Goal: Information Seeking & Learning: Learn about a topic

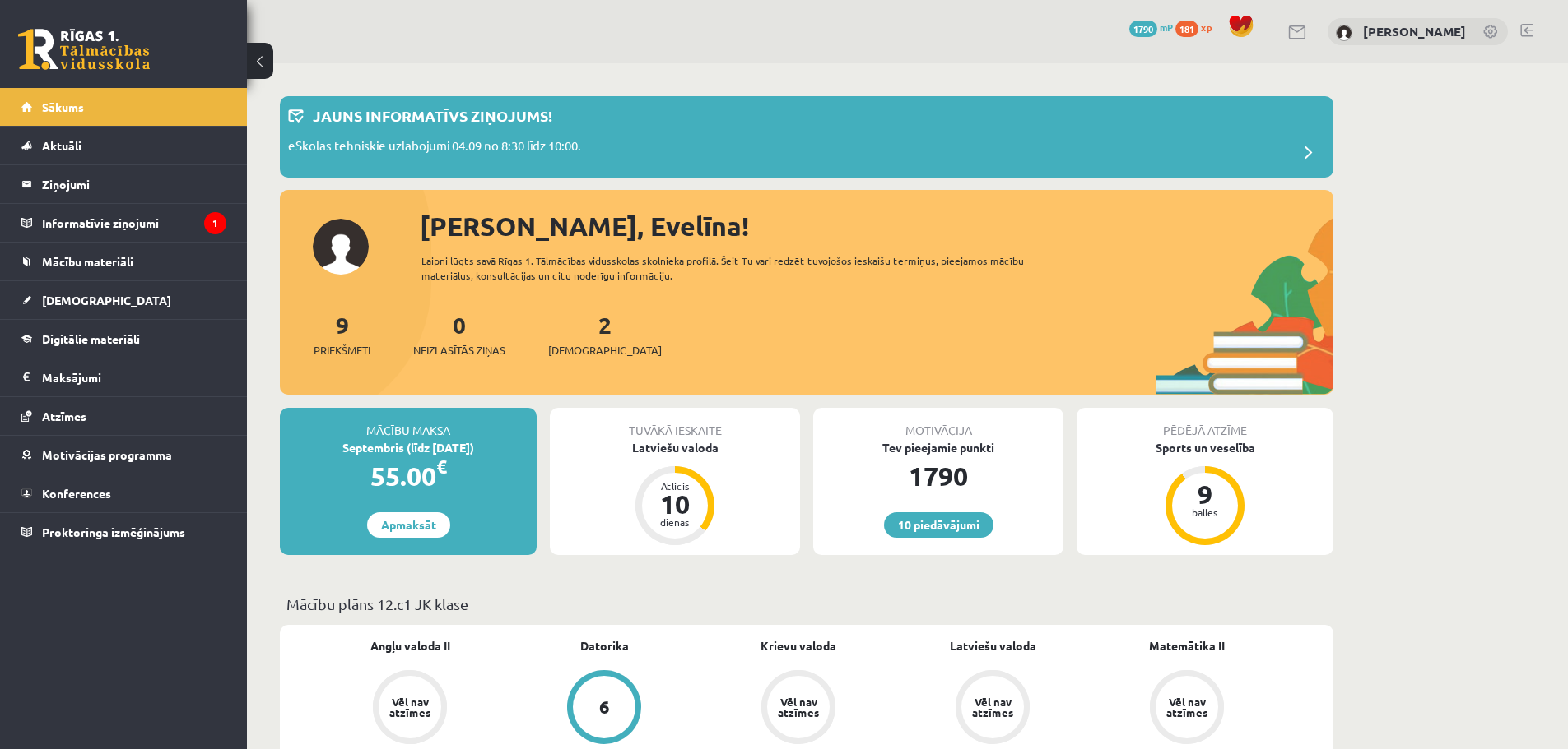
click at [1497, 32] on link at bounding box center [1491, 32] width 17 height 17
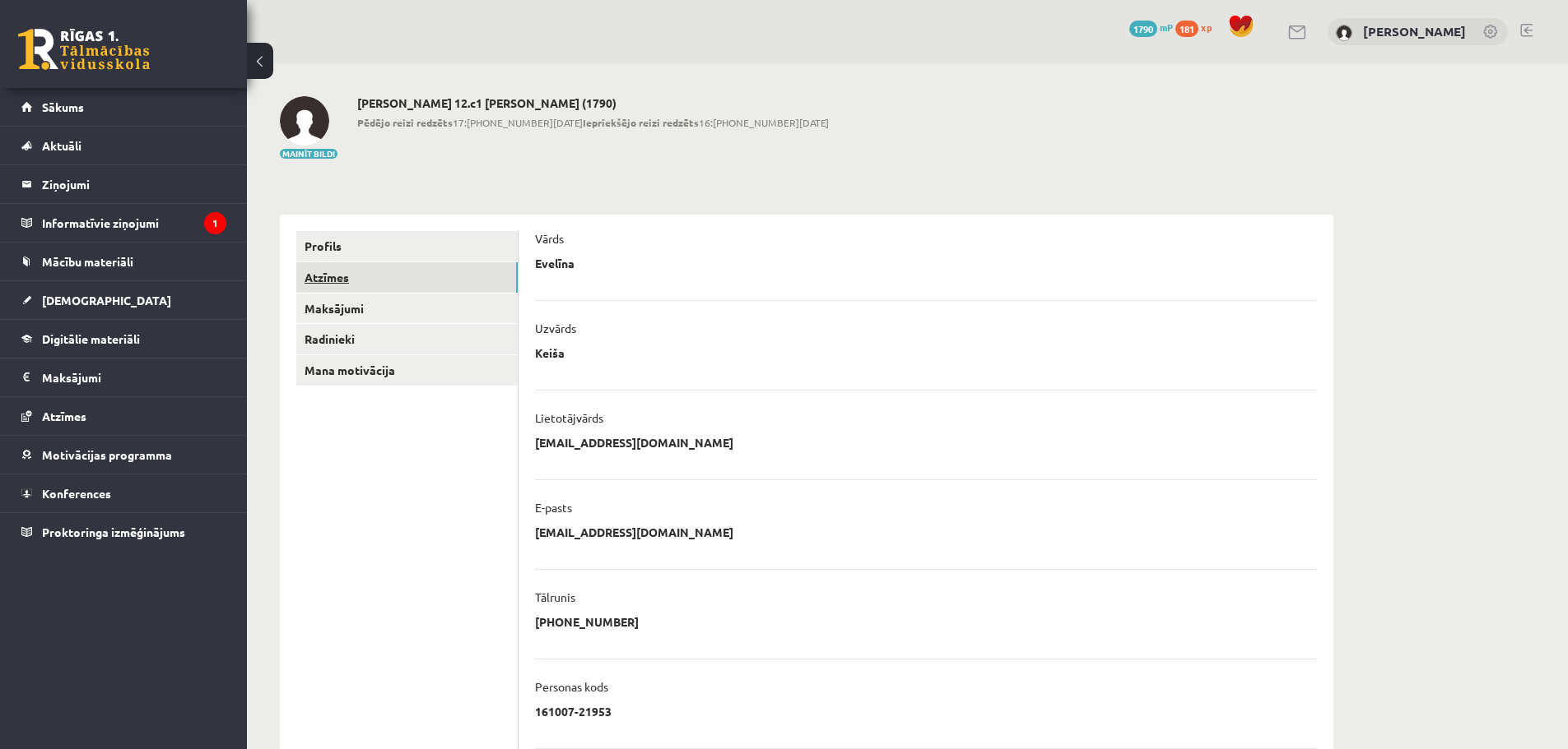
click at [407, 276] on link "Atzīmes" at bounding box center [406, 277] width 222 height 30
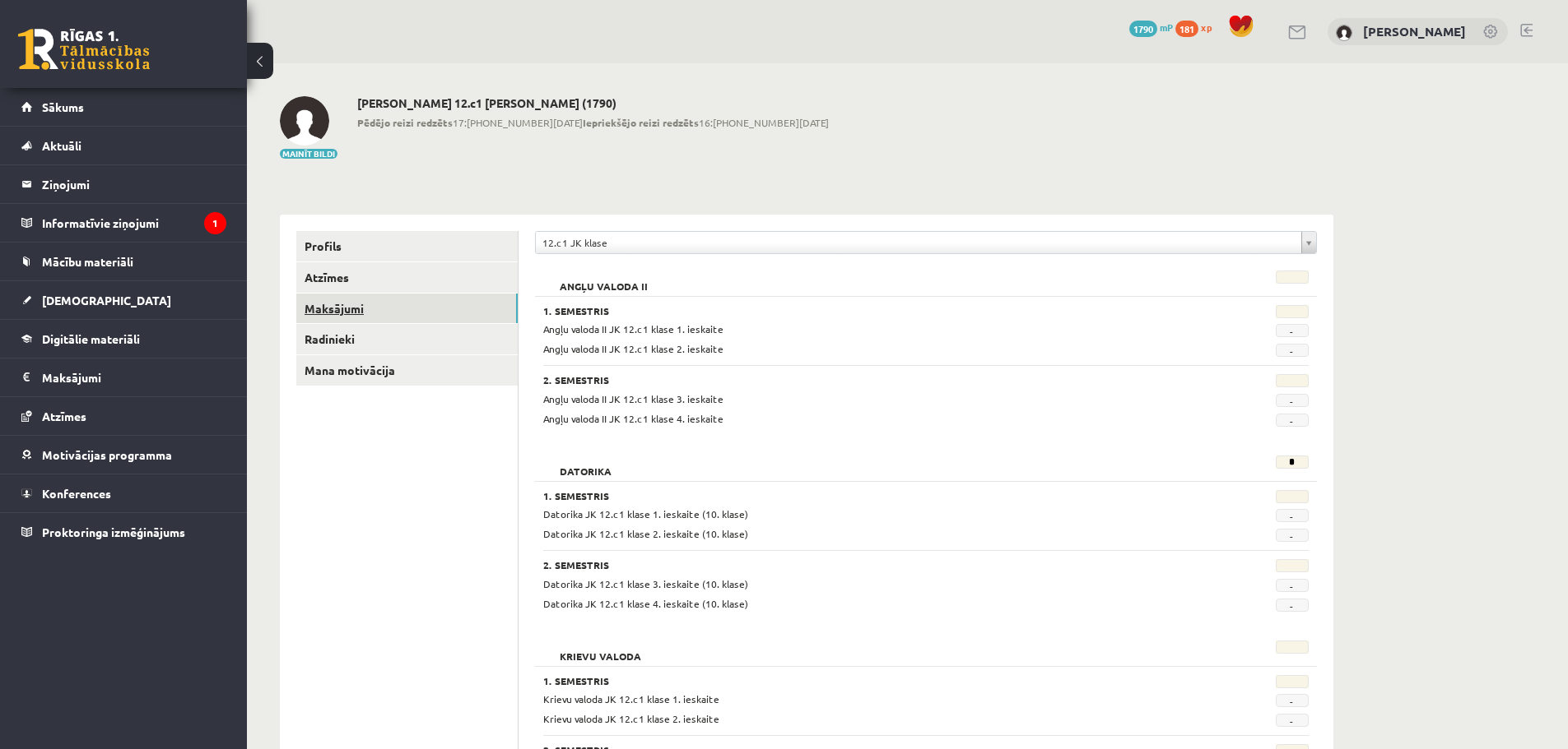
click at [393, 318] on link "Maksājumi" at bounding box center [406, 309] width 222 height 30
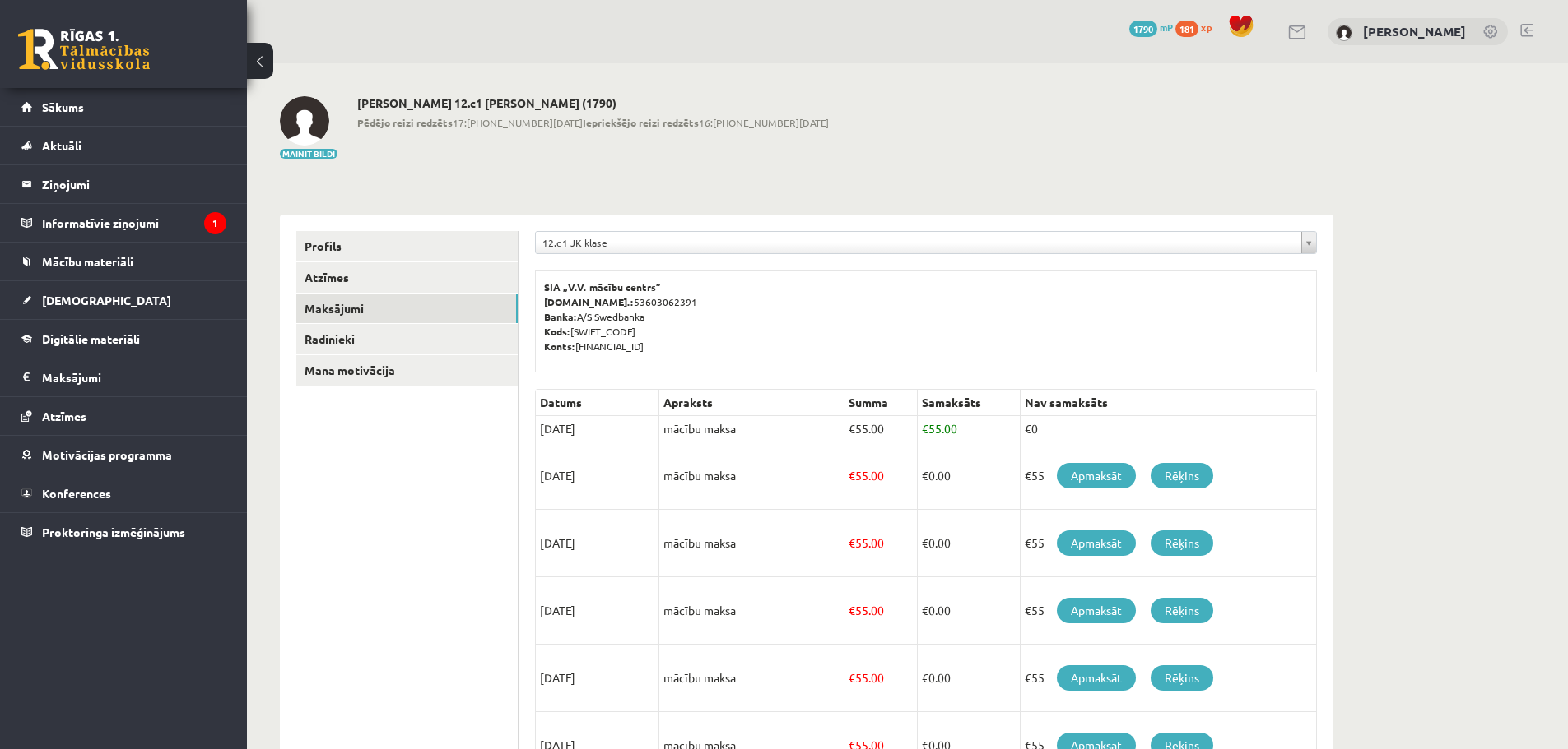
click at [420, 519] on ul "Profils Atzīmes Maksājumi Radinieki Mana motivācija" at bounding box center [406, 674] width 222 height 886
click at [423, 342] on link "Radinieki" at bounding box center [406, 339] width 222 height 30
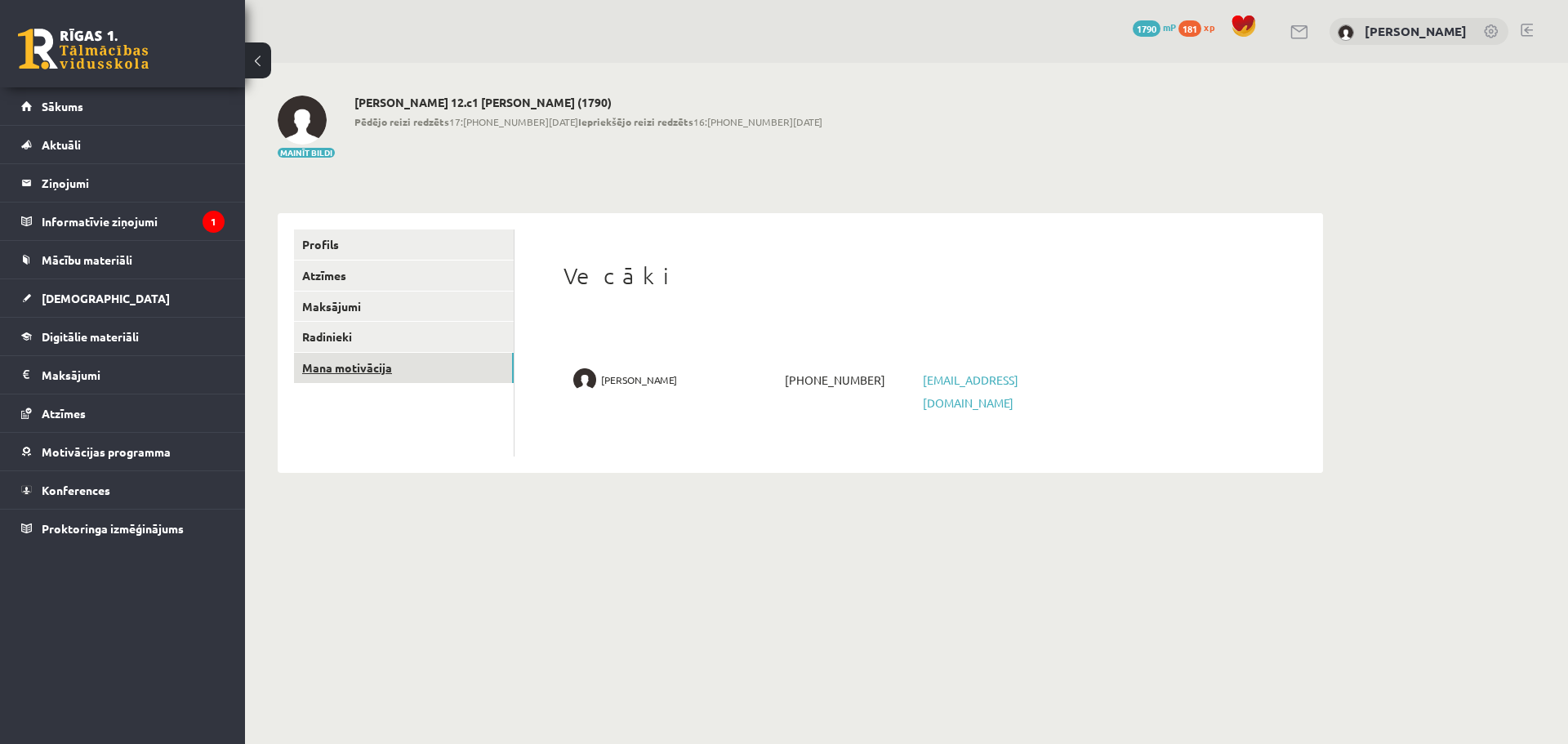
click at [427, 362] on link "Mana motivācija" at bounding box center [403, 368] width 220 height 30
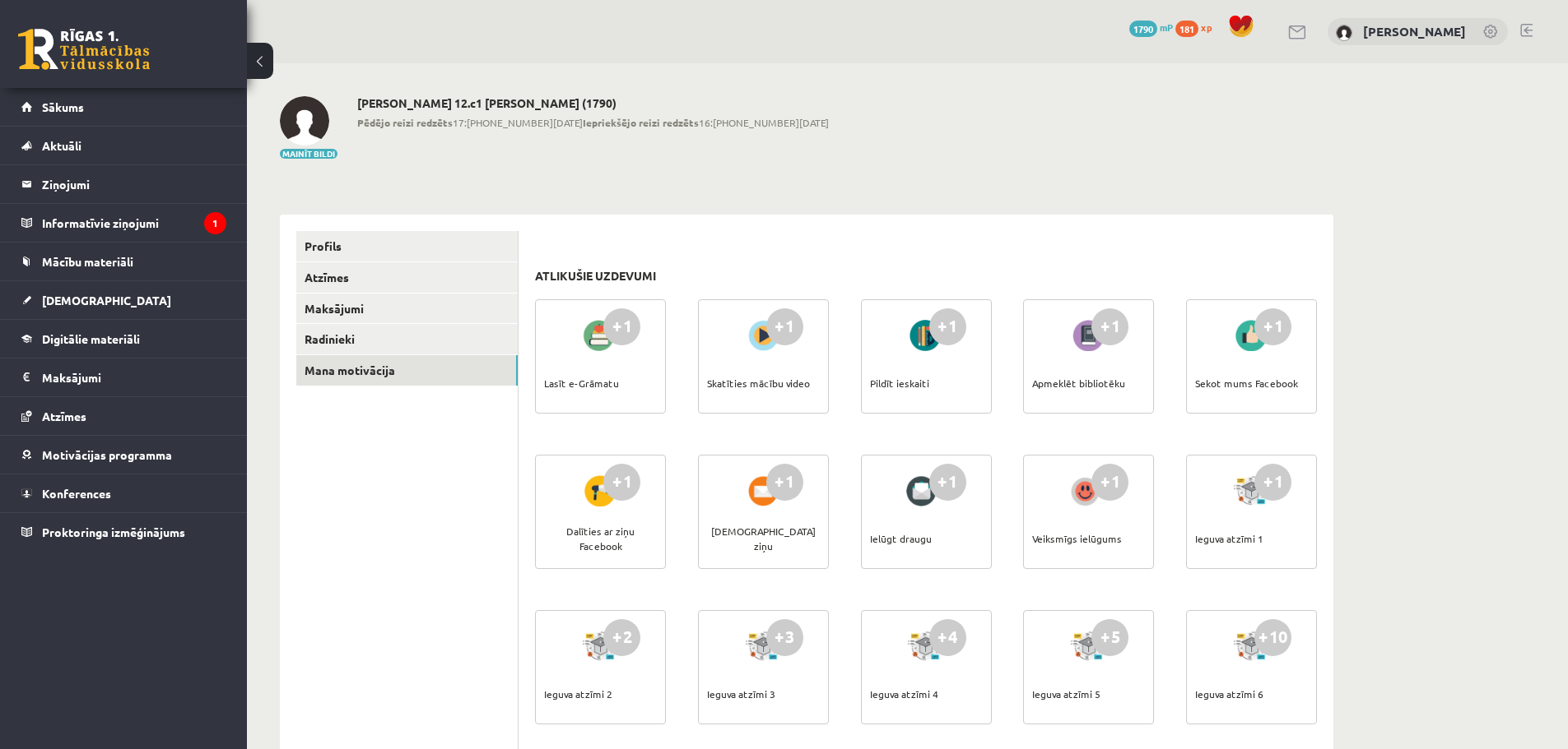
click at [578, 376] on div "Lasīt e-Grāmatu" at bounding box center [581, 383] width 75 height 58
click at [623, 330] on div "+1" at bounding box center [621, 327] width 37 height 37
click at [585, 340] on div at bounding box center [600, 335] width 47 height 38
click at [89, 117] on link "Sākums" at bounding box center [124, 106] width 205 height 38
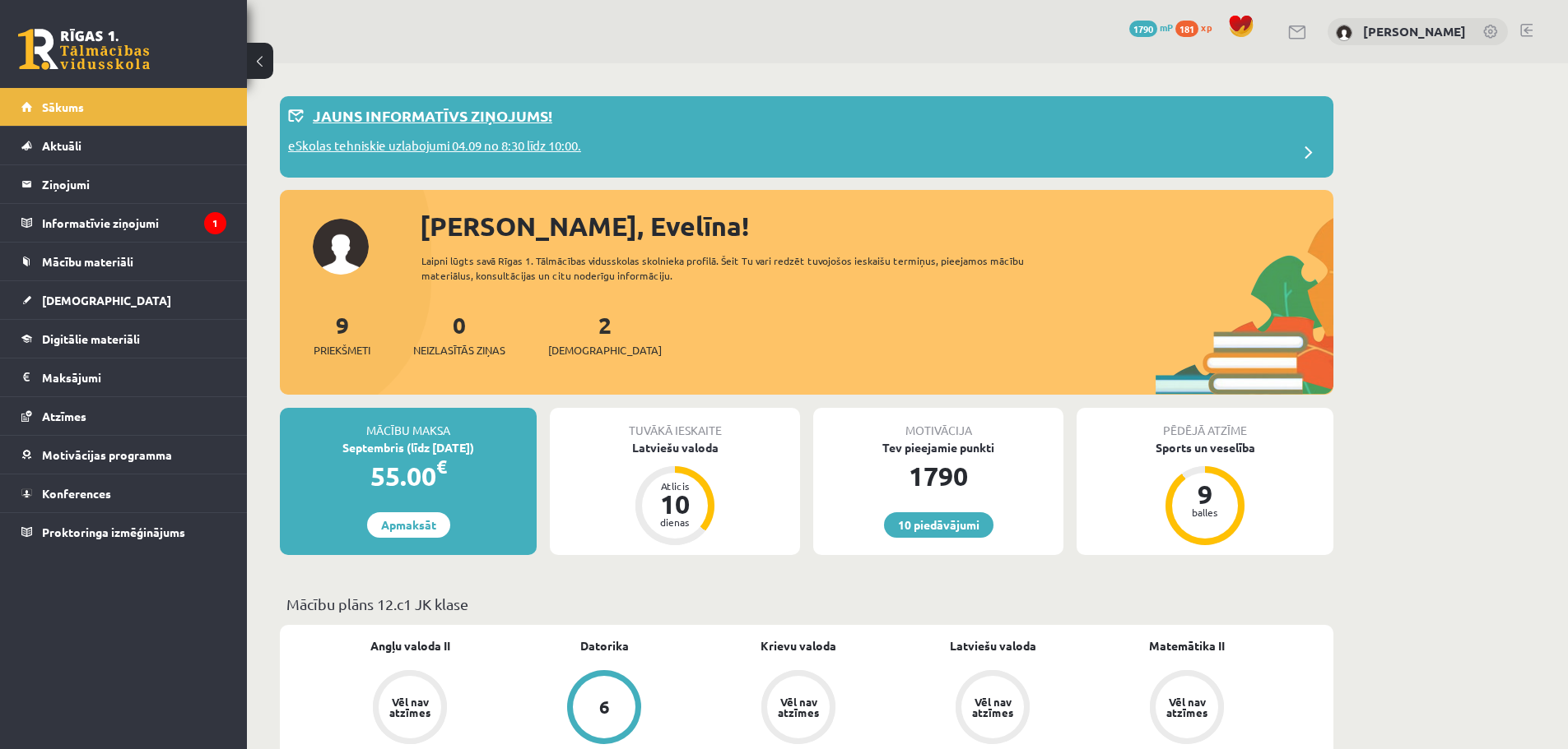
click at [509, 145] on p "eSkolas tehniskie uzlabojumi 04.09 no 8:30 līdz 10:00." at bounding box center [435, 148] width 293 height 23
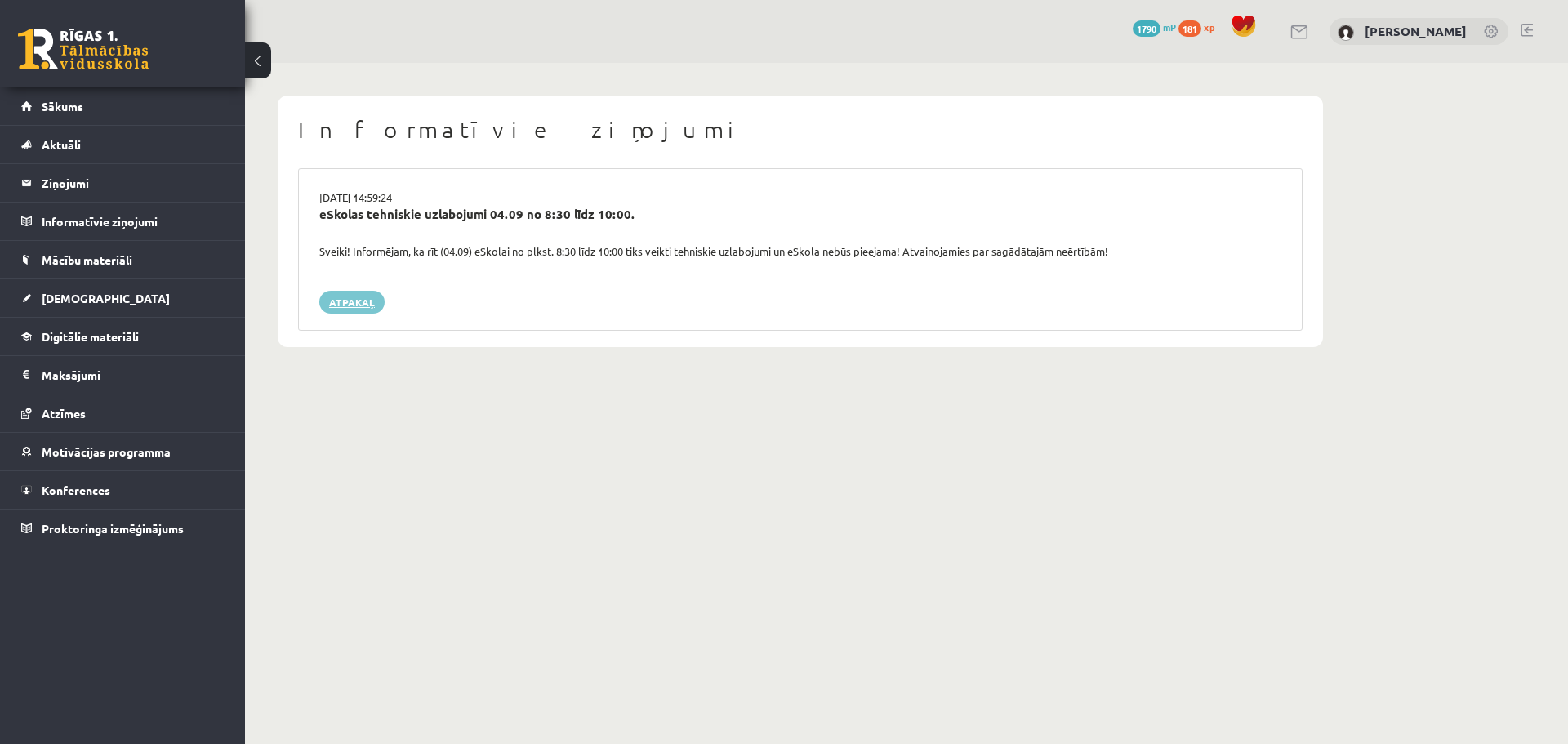
click at [358, 305] on link "Atpakaļ" at bounding box center [351, 303] width 65 height 23
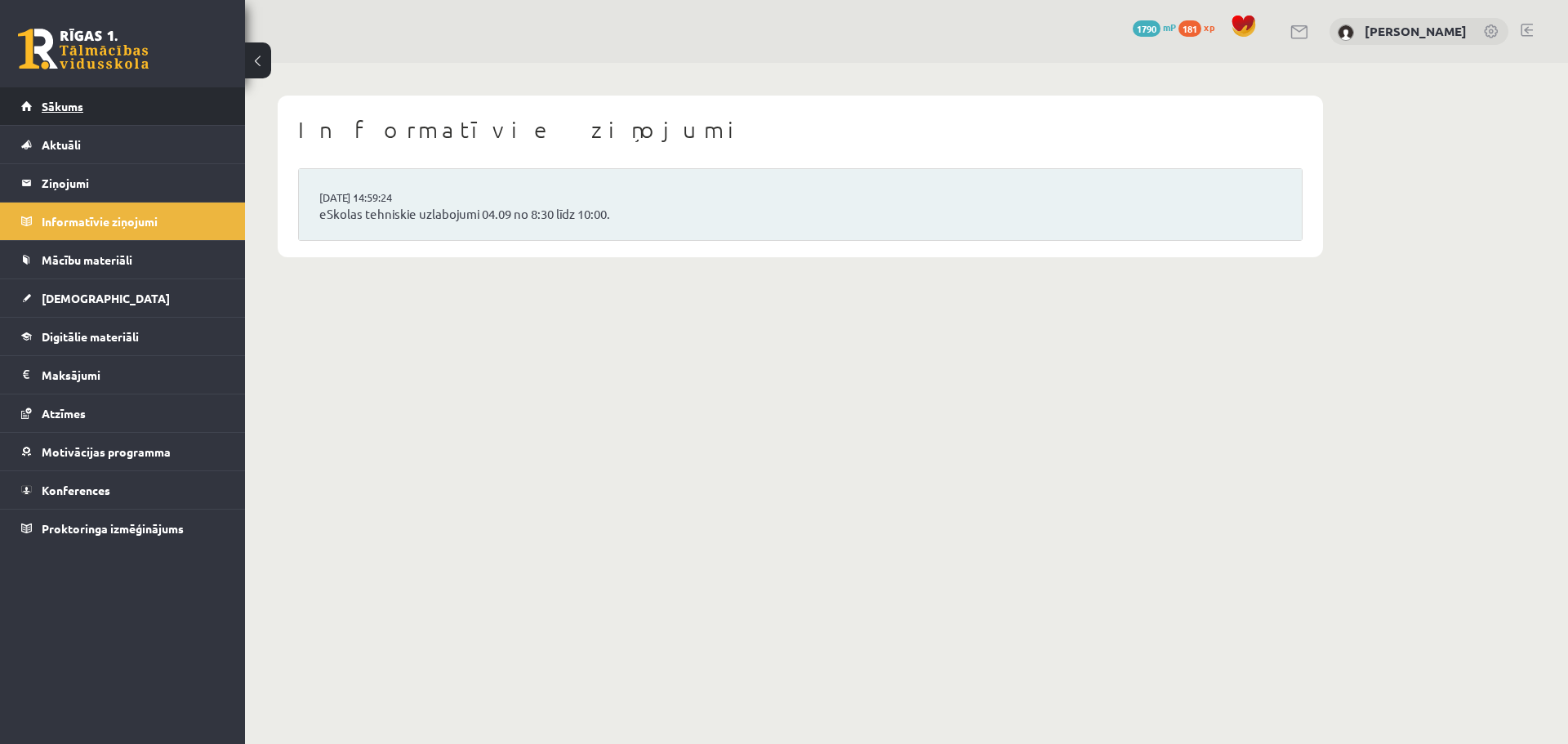
click at [105, 115] on link "Sākums" at bounding box center [123, 106] width 204 height 38
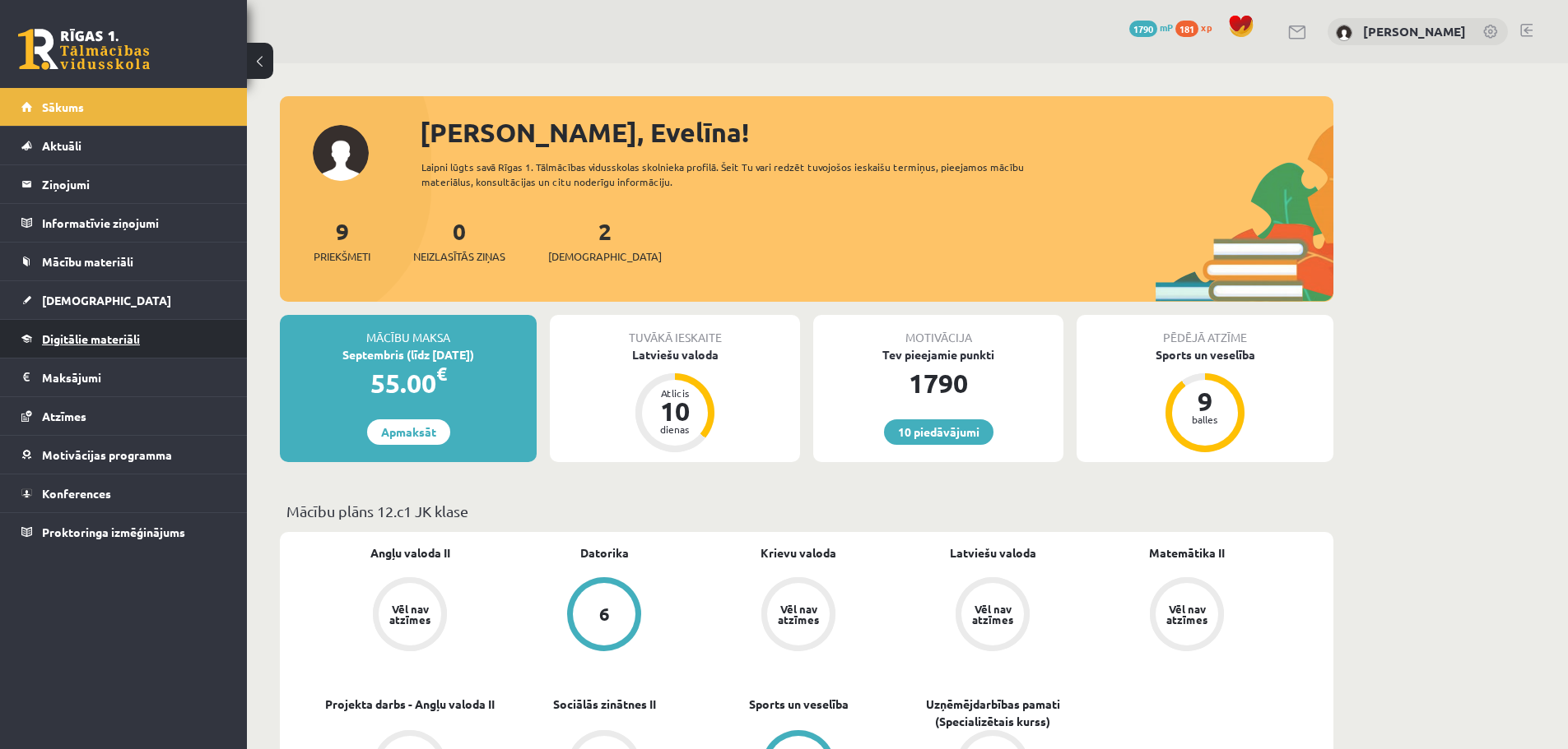
click at [104, 346] on link "Digitālie materiāli" at bounding box center [124, 339] width 205 height 38
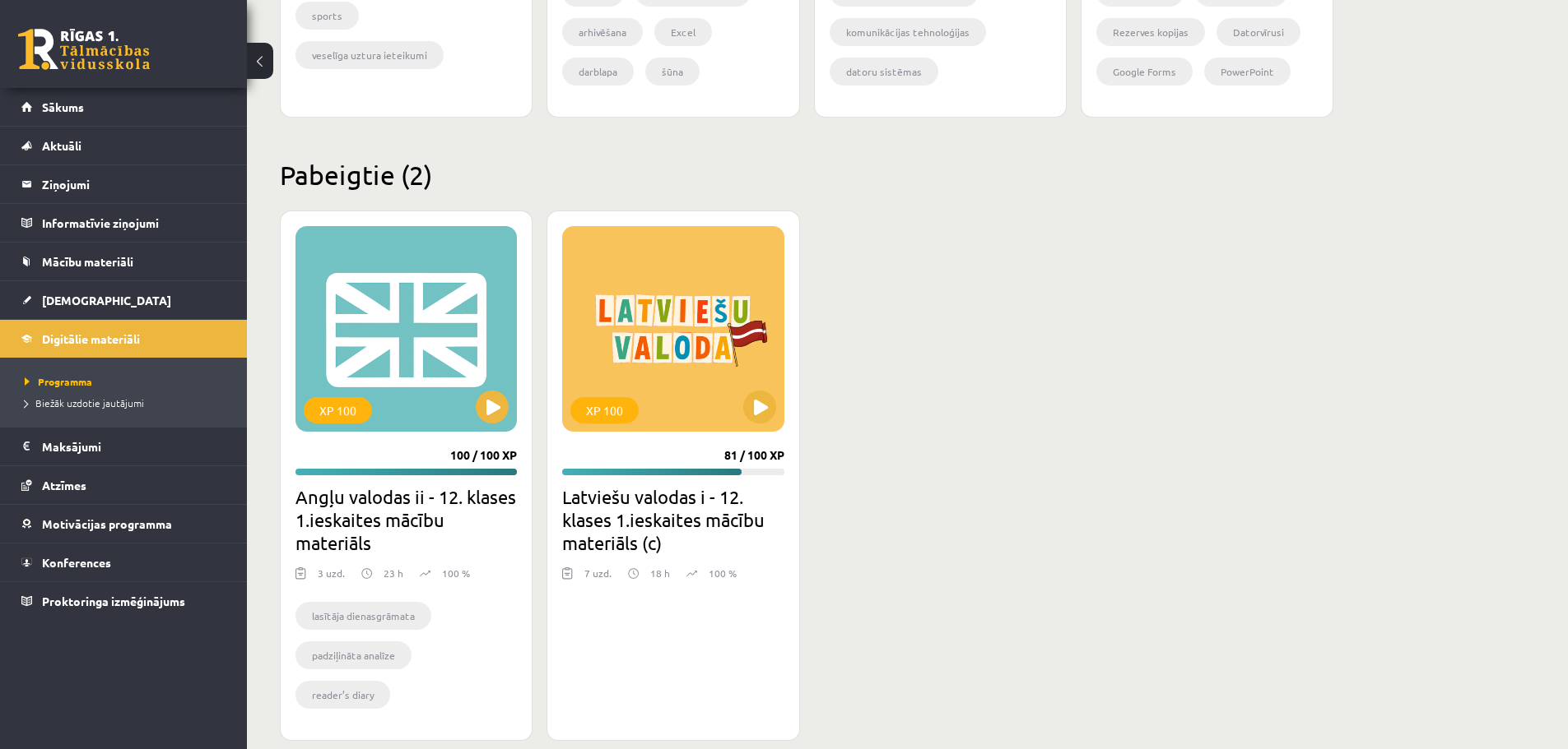
scroll to position [1397, 0]
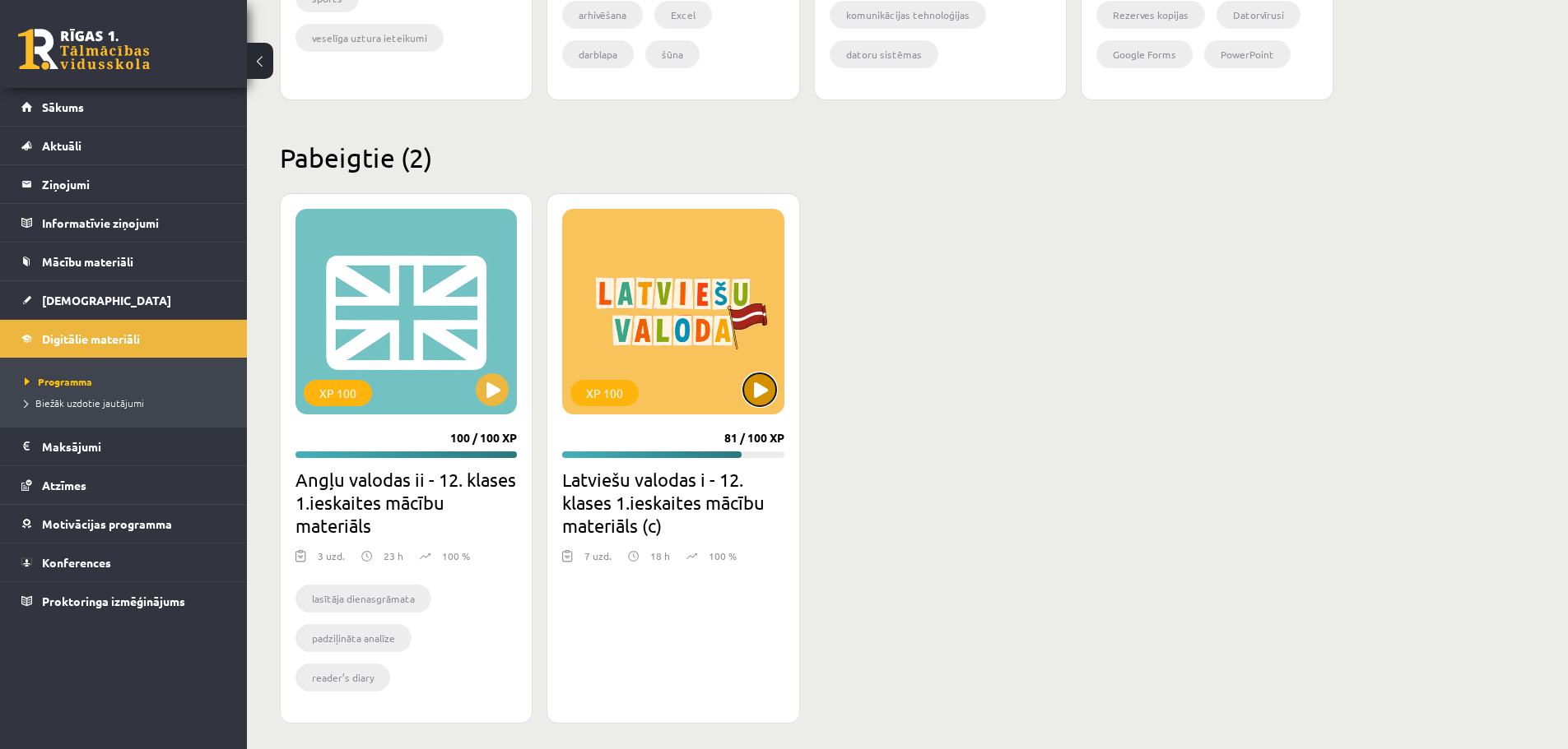
click at [757, 384] on button at bounding box center [760, 390] width 33 height 33
click at [682, 395] on div "XP 100" at bounding box center [672, 312] width 222 height 206
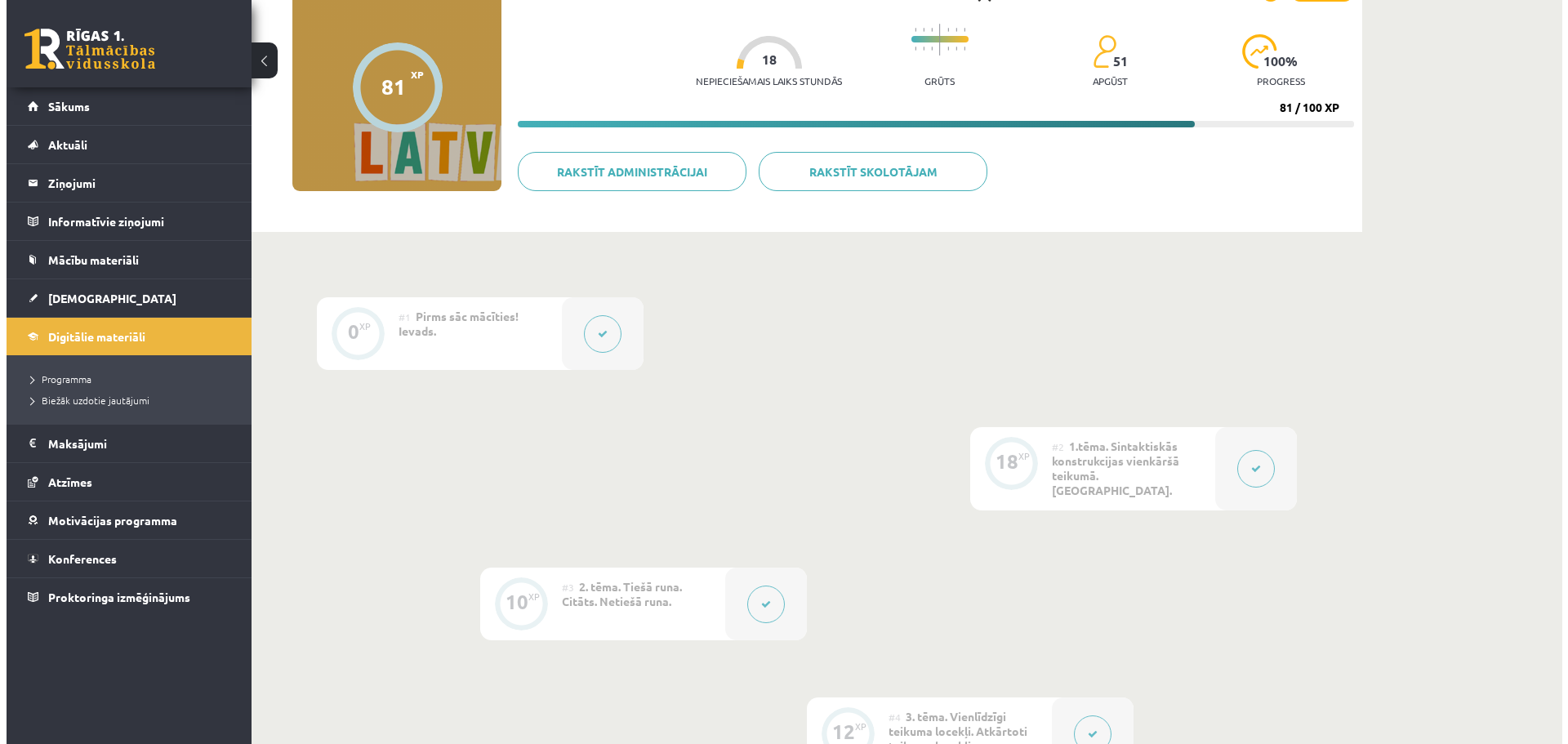
scroll to position [174, 0]
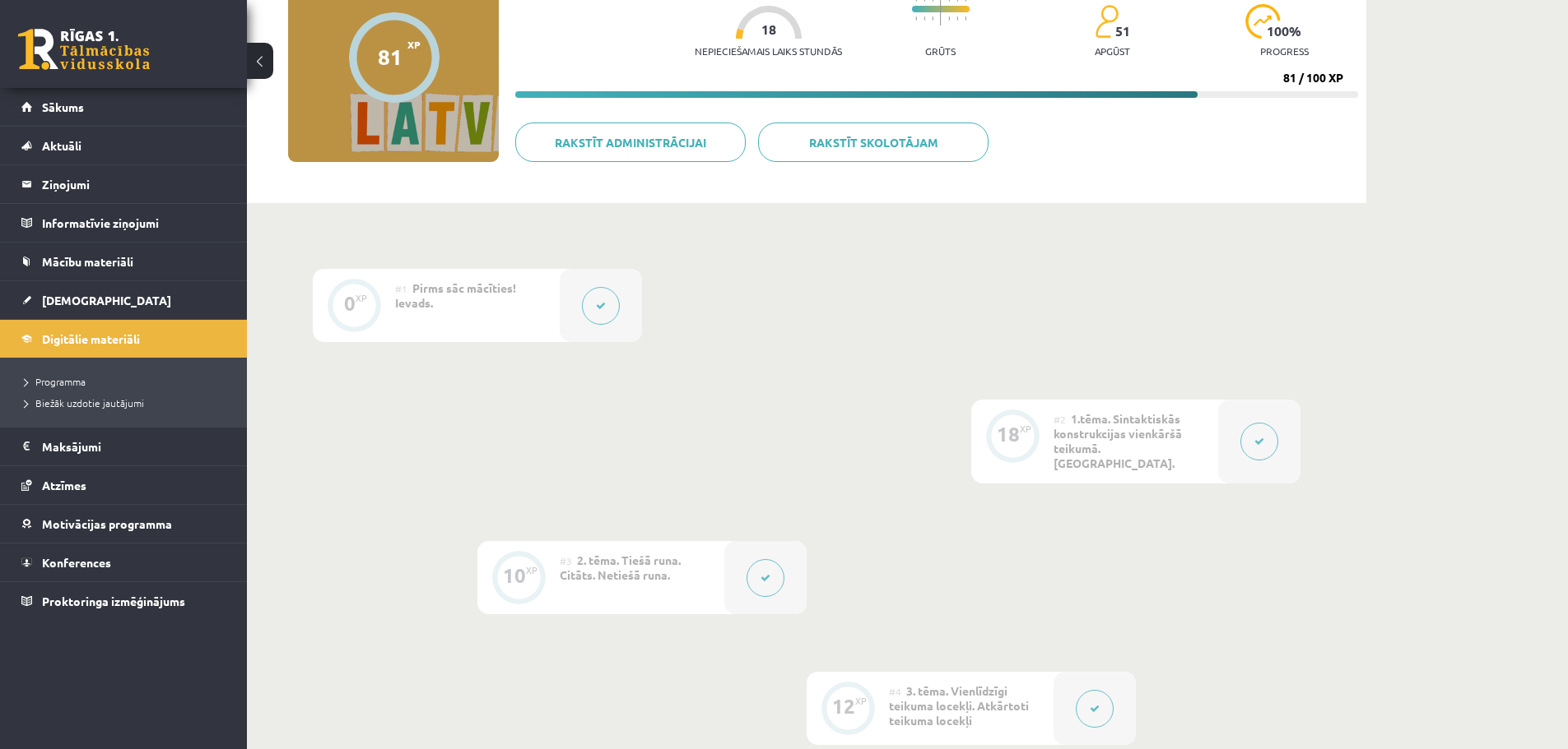
click at [1265, 437] on button at bounding box center [1258, 441] width 38 height 38
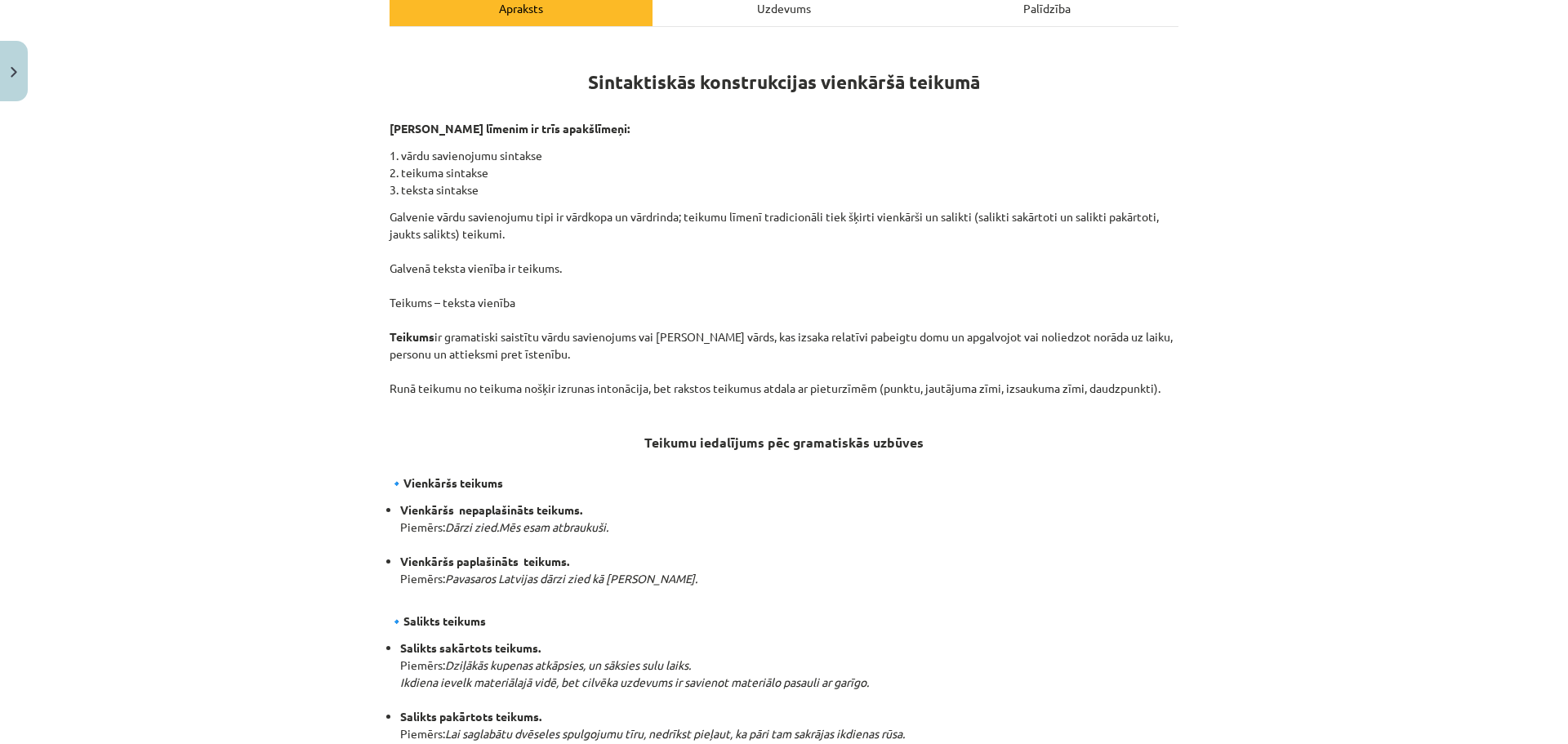
scroll to position [290, 0]
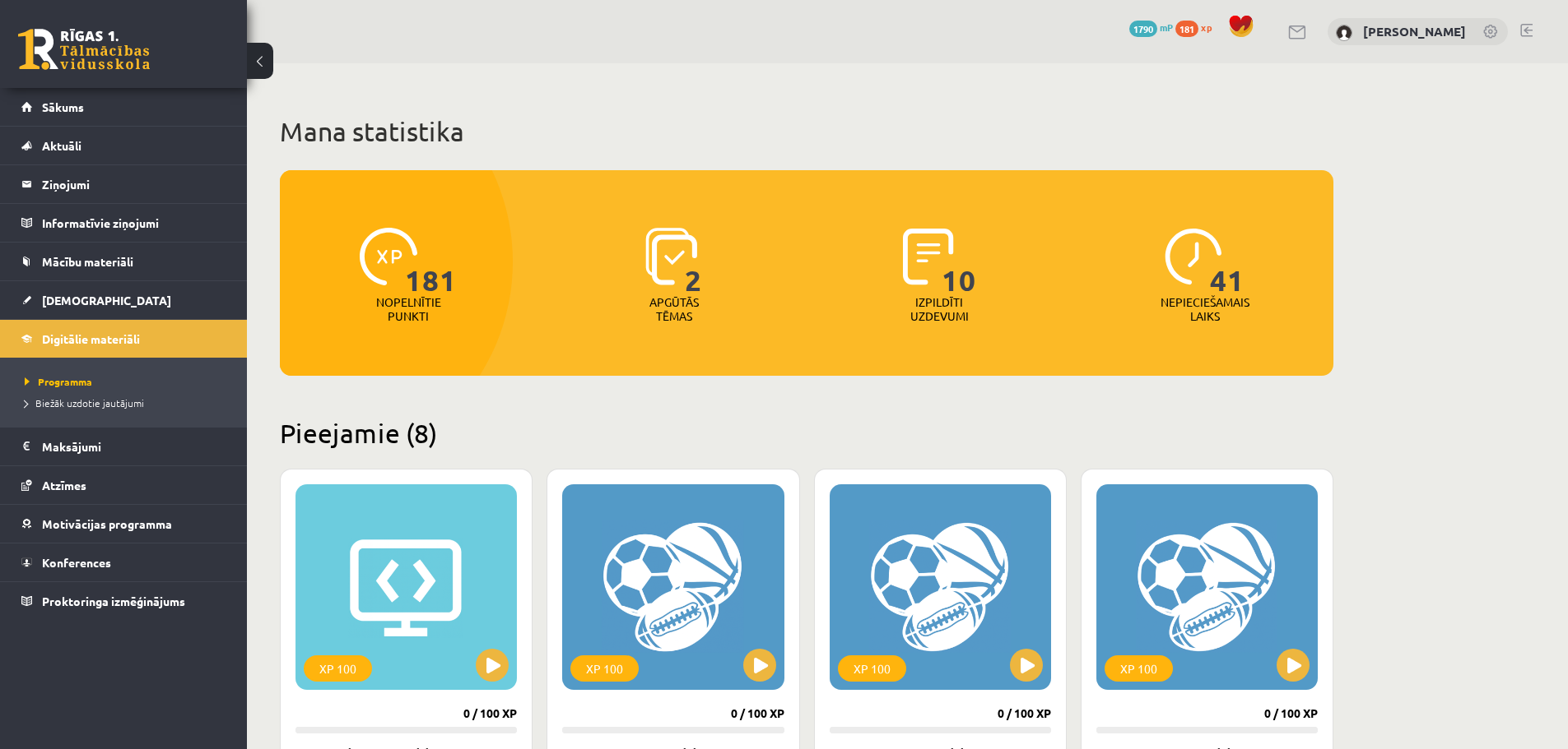
scroll to position [1390, 0]
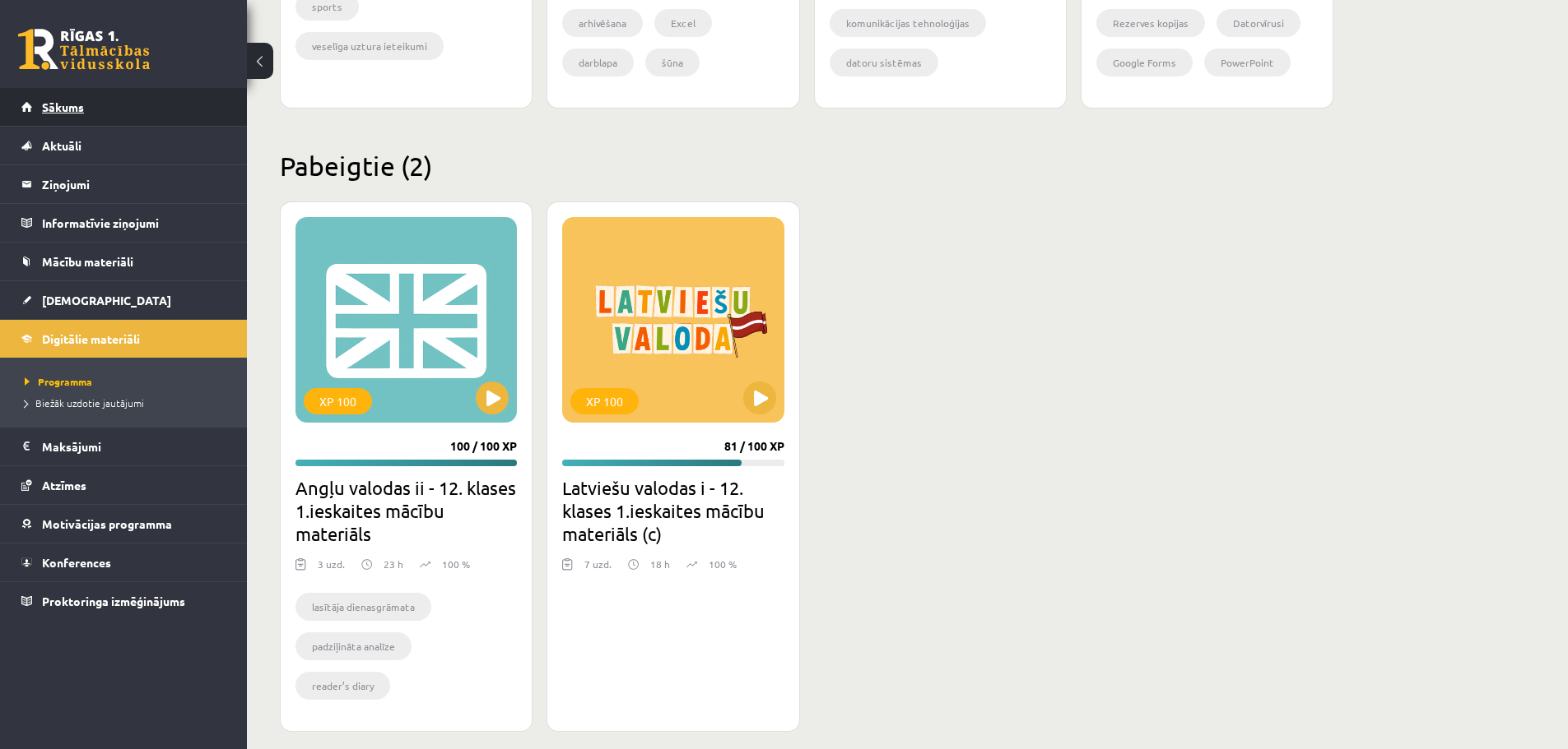
click at [81, 102] on span "Sākums" at bounding box center [63, 106] width 42 height 15
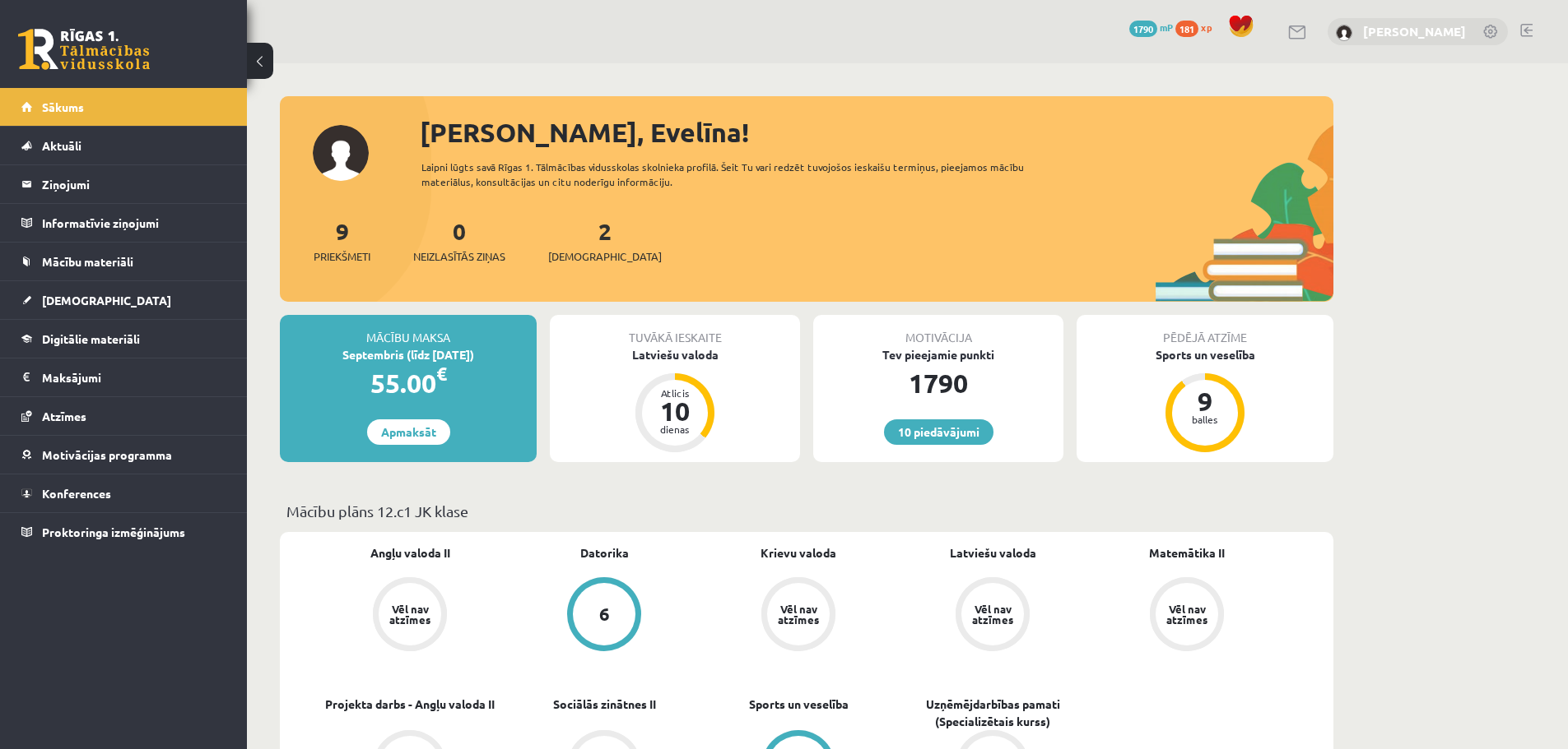
click at [1425, 25] on link "[PERSON_NAME]" at bounding box center [1414, 31] width 103 height 17
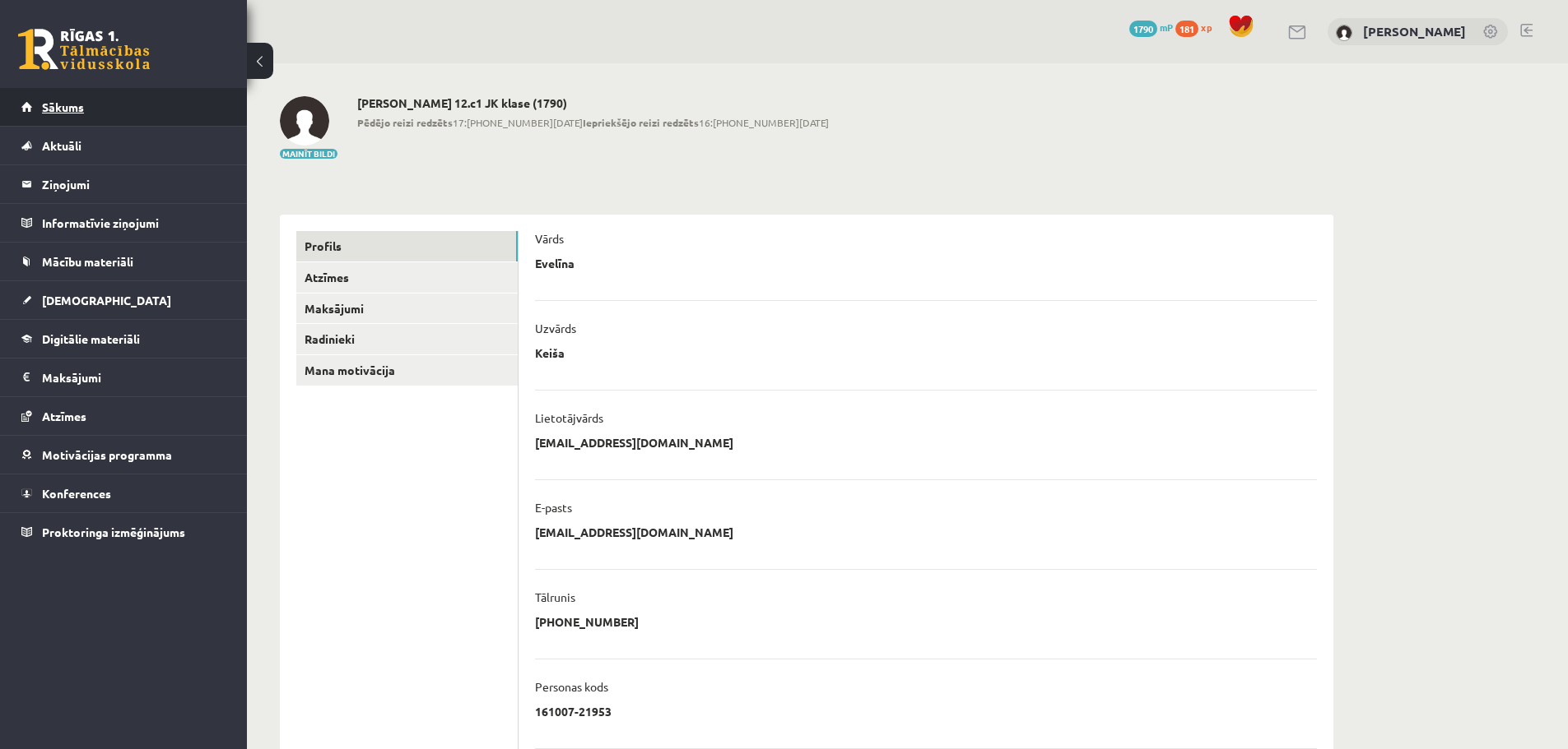
drag, startPoint x: 295, startPoint y: 0, endPoint x: 76, endPoint y: 103, distance: 242.0
click at [76, 103] on span "Sākums" at bounding box center [63, 106] width 42 height 15
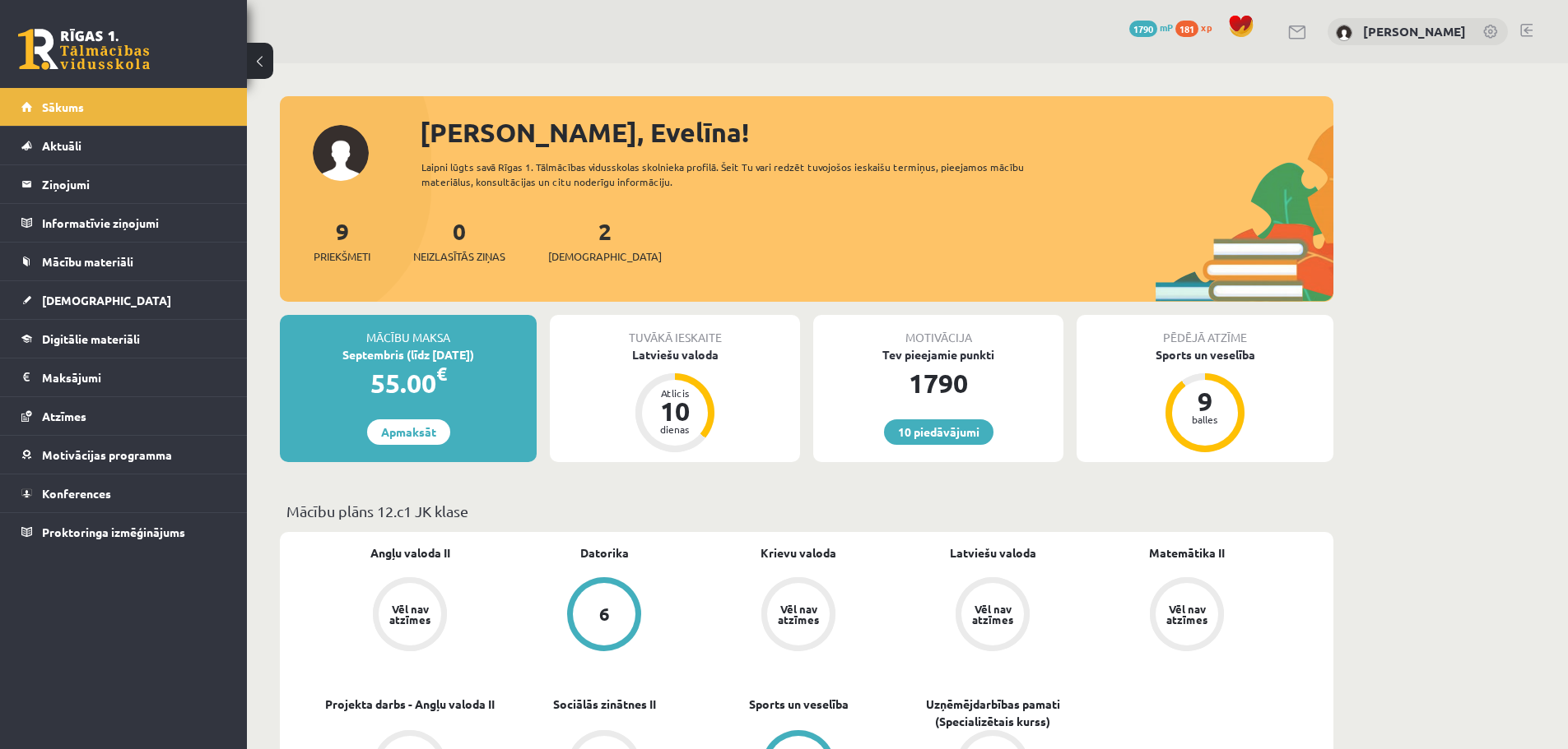
click at [360, 34] on div "10 Dāvanas 1790 mP 181 xp Evelīna Keiša" at bounding box center [908, 31] width 1321 height 63
click at [323, 37] on div "10 Dāvanas 1790 mP 181 xp Evelīna Keiša" at bounding box center [908, 31] width 1321 height 63
click at [345, 62] on div "10 Dāvanas 1790 mP 181 xp Evelīna Keiša" at bounding box center [908, 31] width 1321 height 63
click at [73, 344] on span "Digitālie materiāli" at bounding box center [91, 338] width 98 height 15
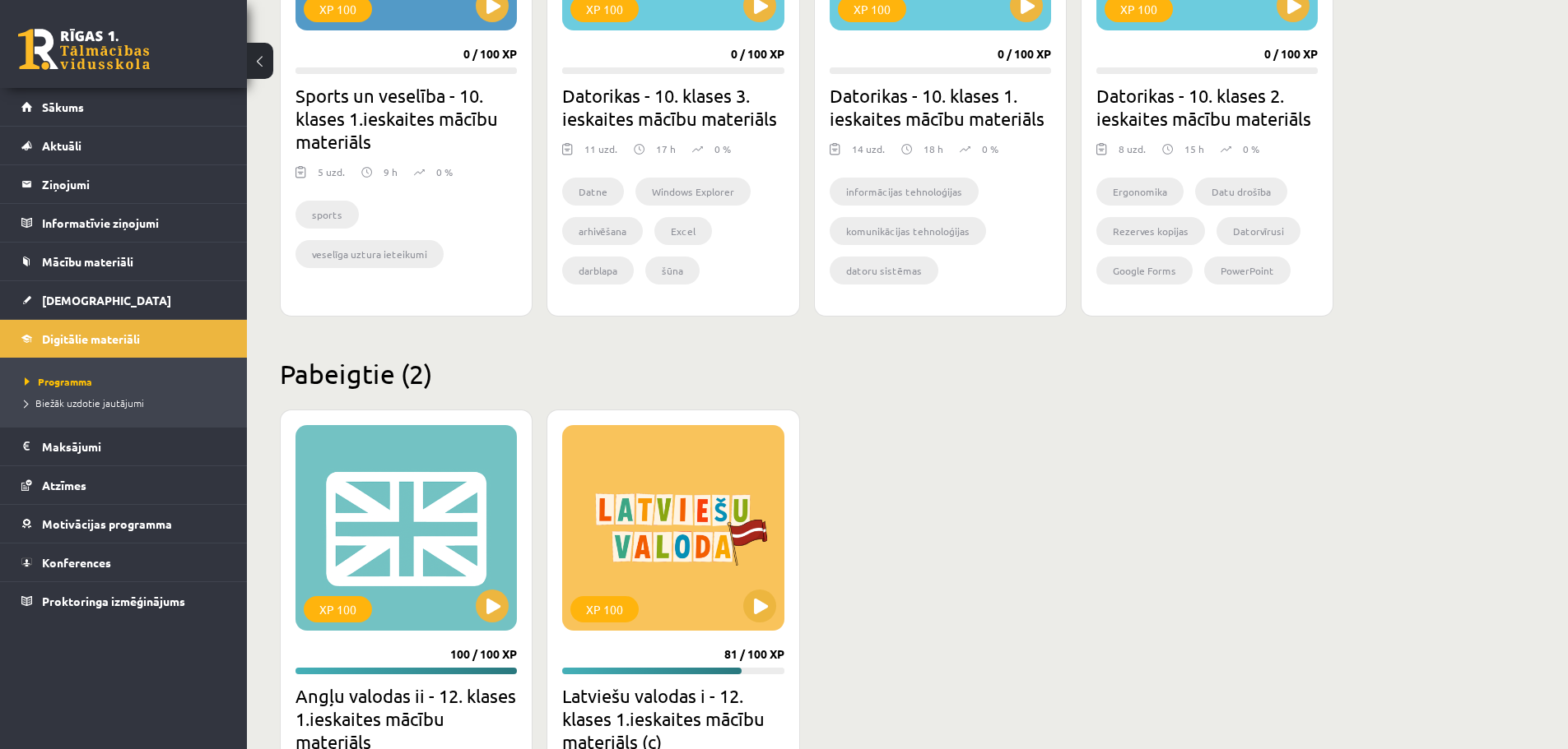
scroll to position [1405, 0]
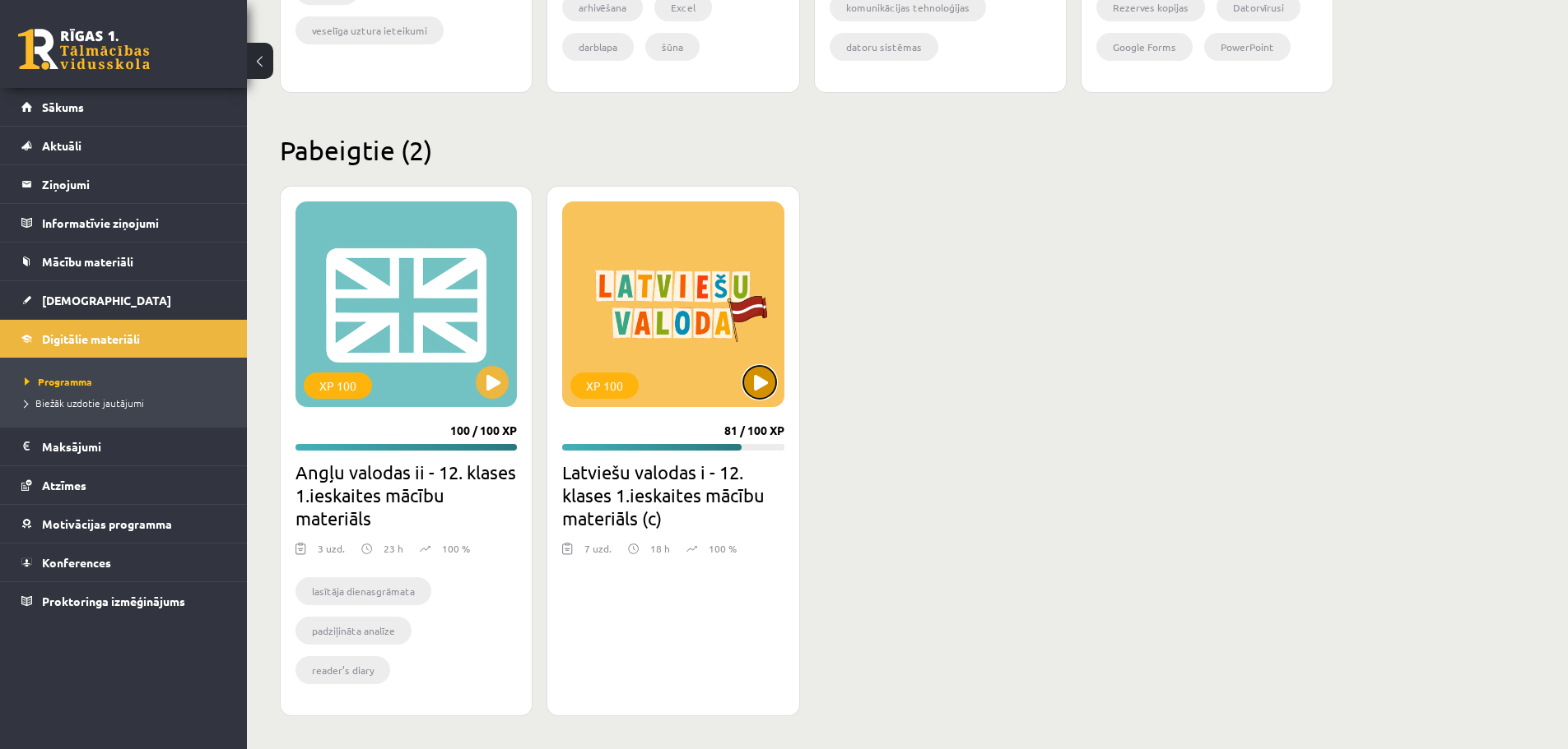
click at [761, 377] on button at bounding box center [760, 383] width 33 height 33
click at [678, 359] on div "XP 100" at bounding box center [672, 304] width 222 height 206
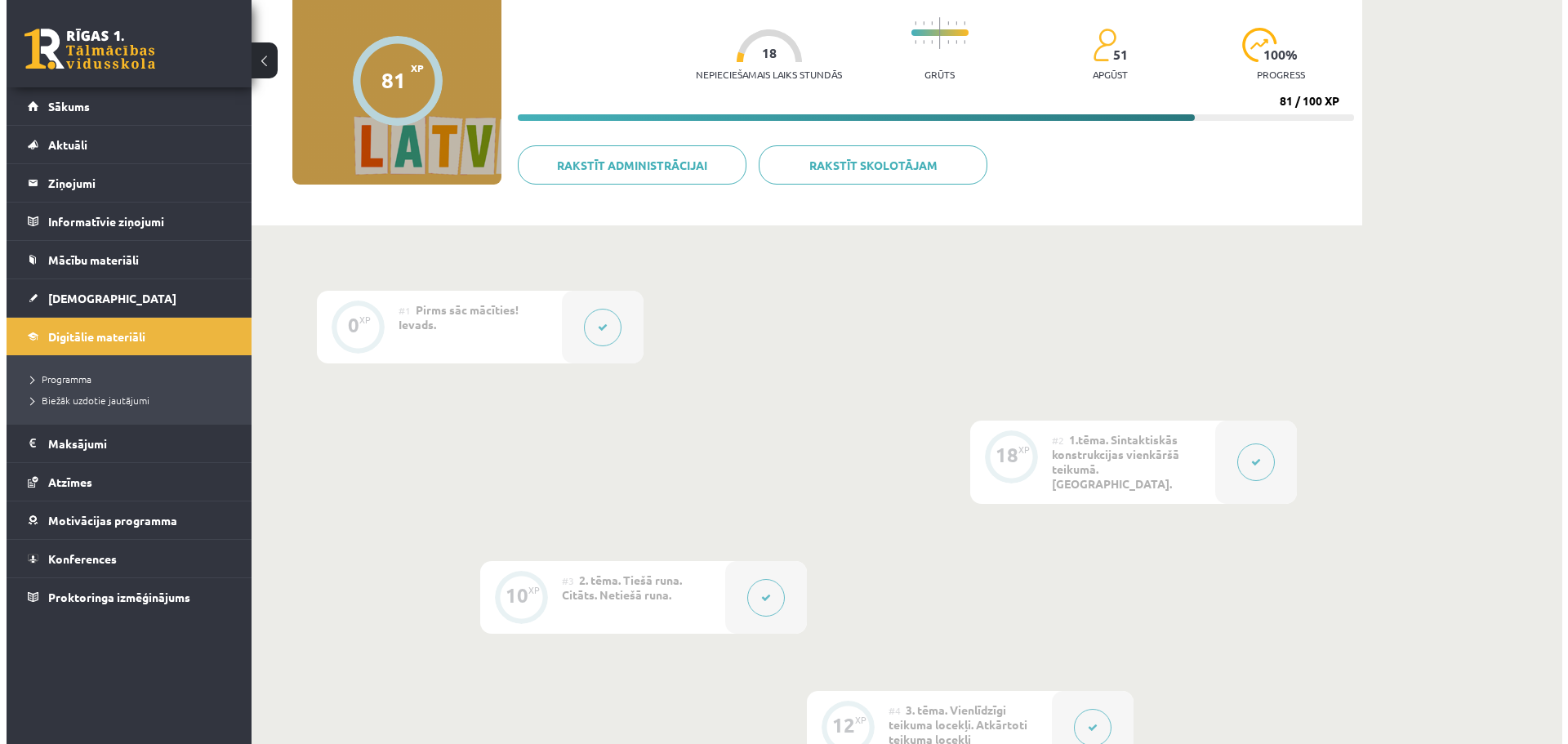
scroll to position [161, 0]
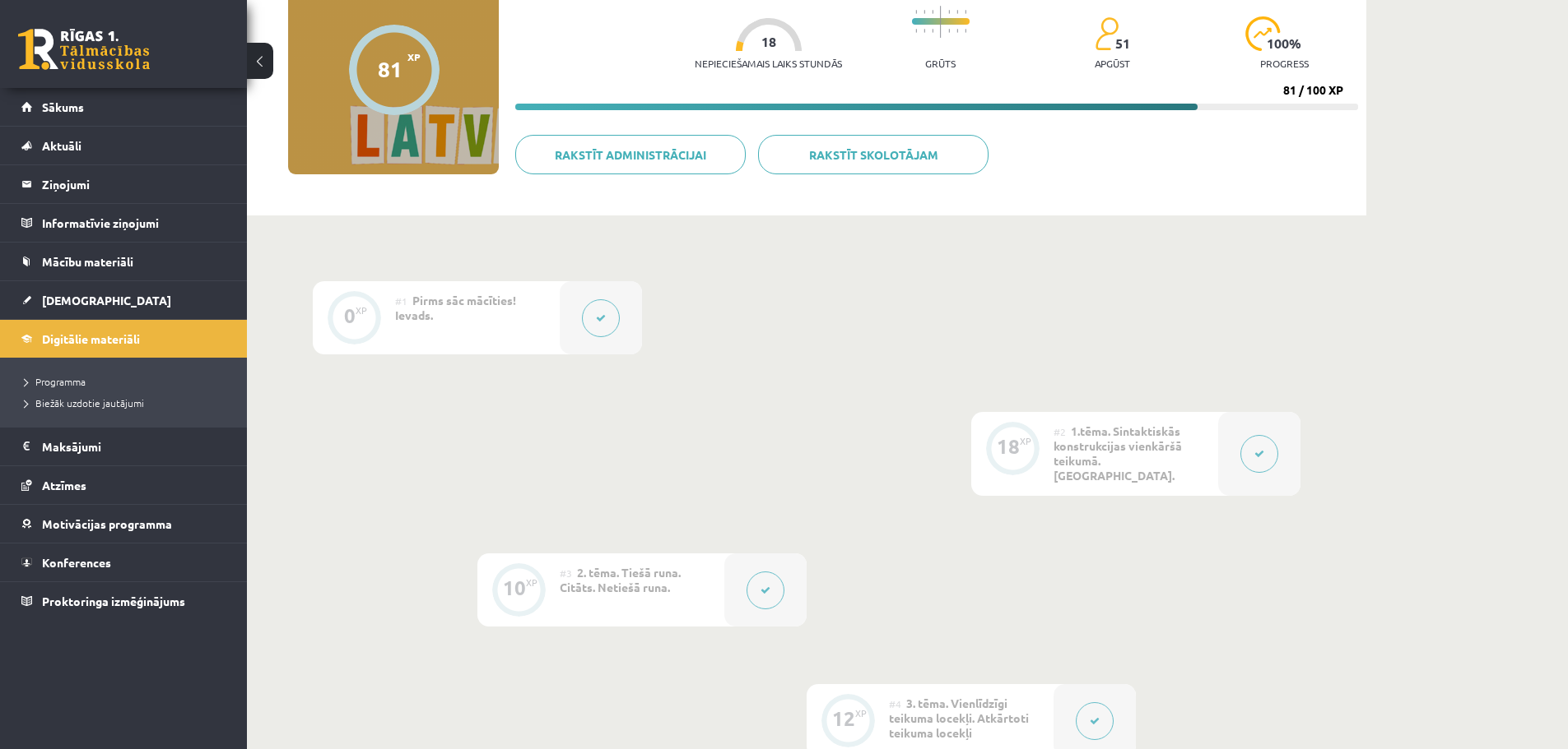
click at [1252, 445] on button at bounding box center [1258, 454] width 38 height 38
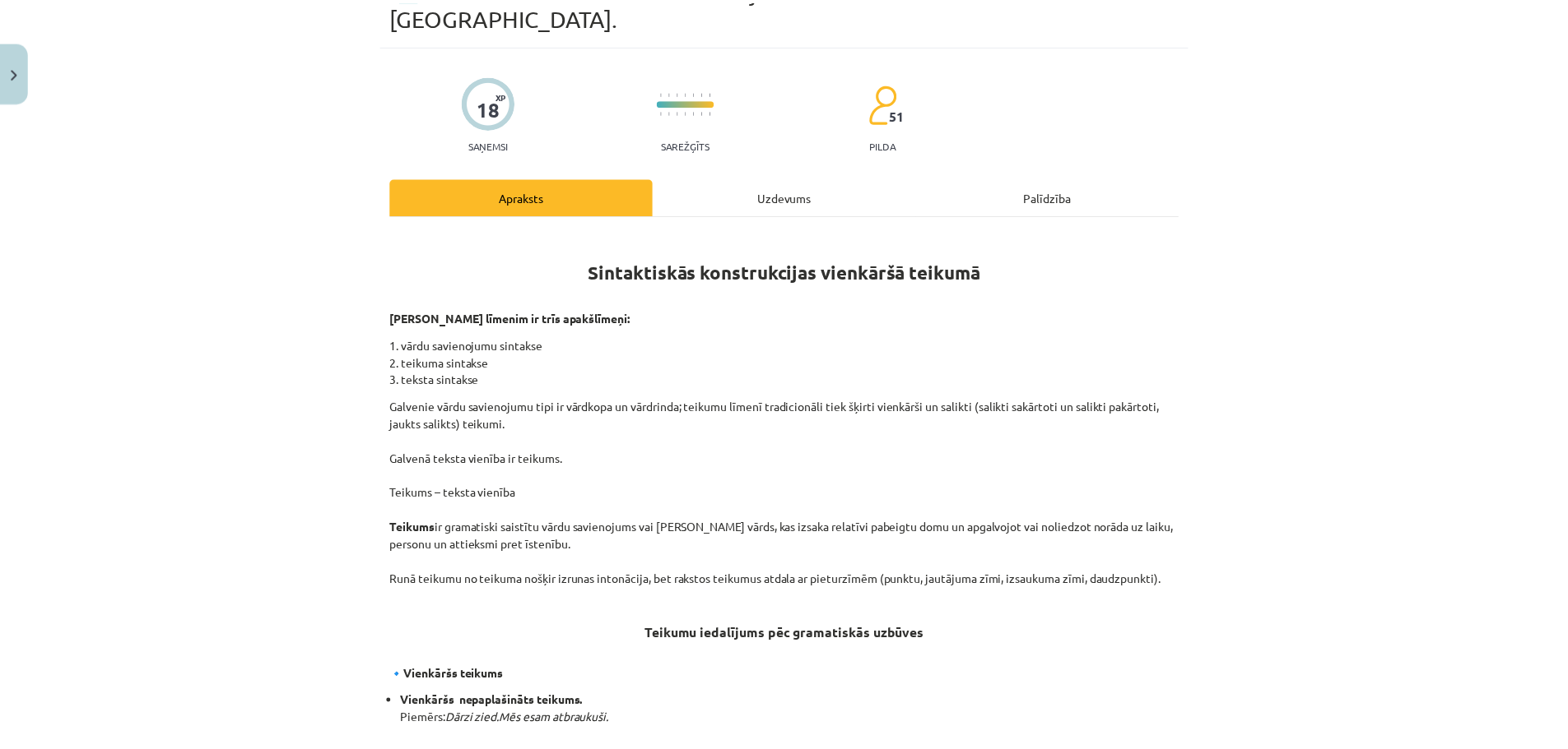
scroll to position [151, 0]
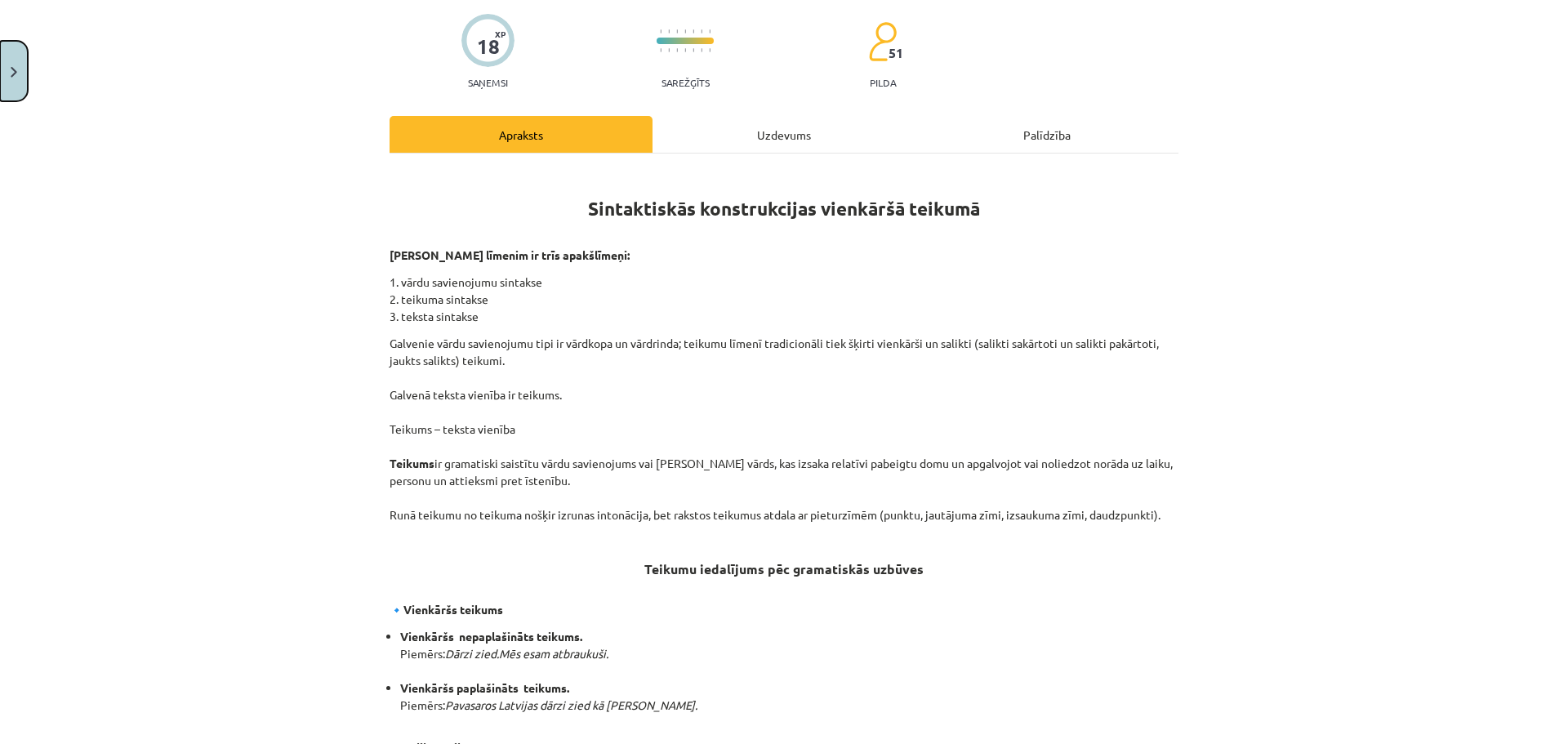
click at [13, 52] on button "Close" at bounding box center [14, 71] width 28 height 60
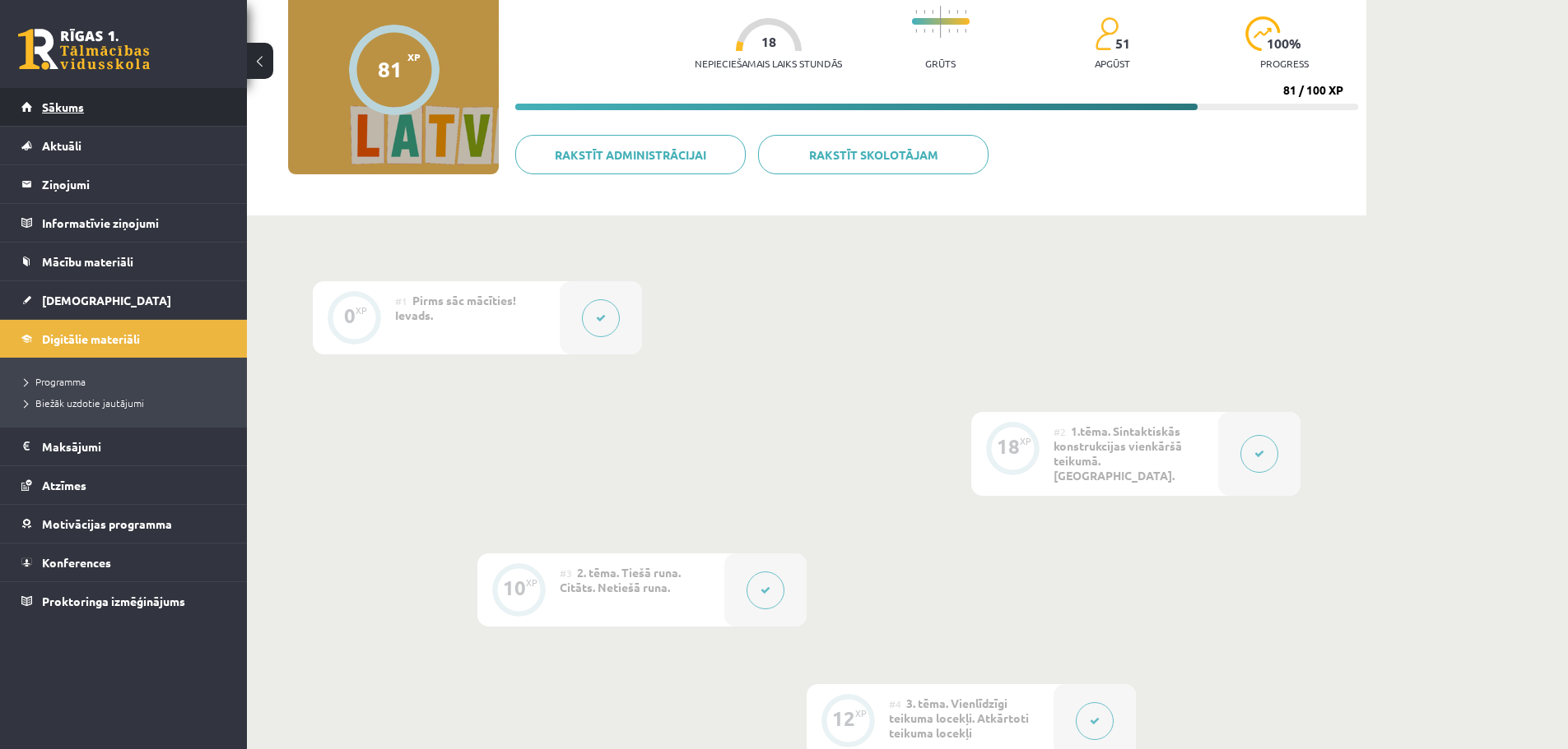
click at [76, 111] on span "Sākums" at bounding box center [63, 106] width 42 height 15
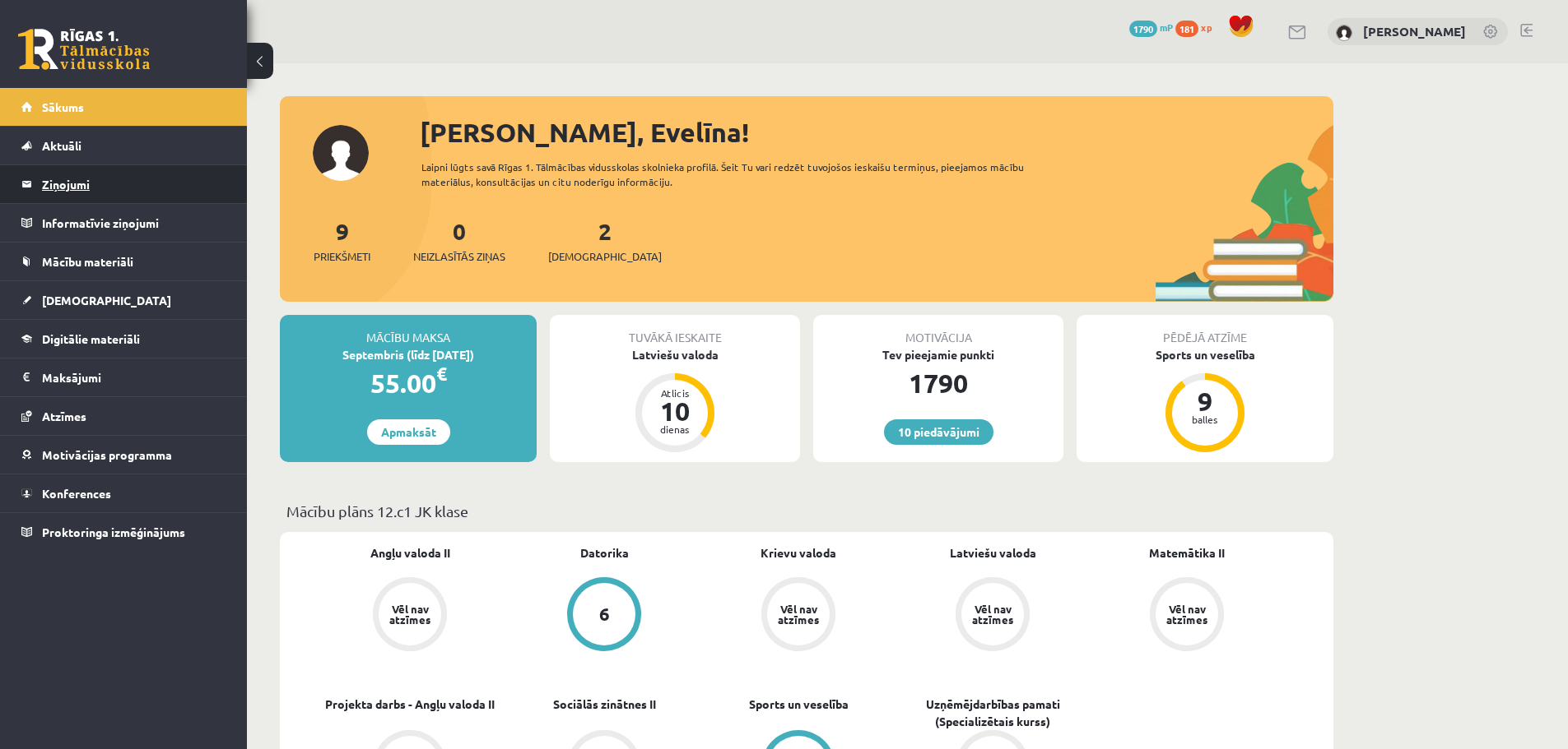
click at [74, 181] on legend "Ziņojumi 0" at bounding box center [134, 184] width 185 height 38
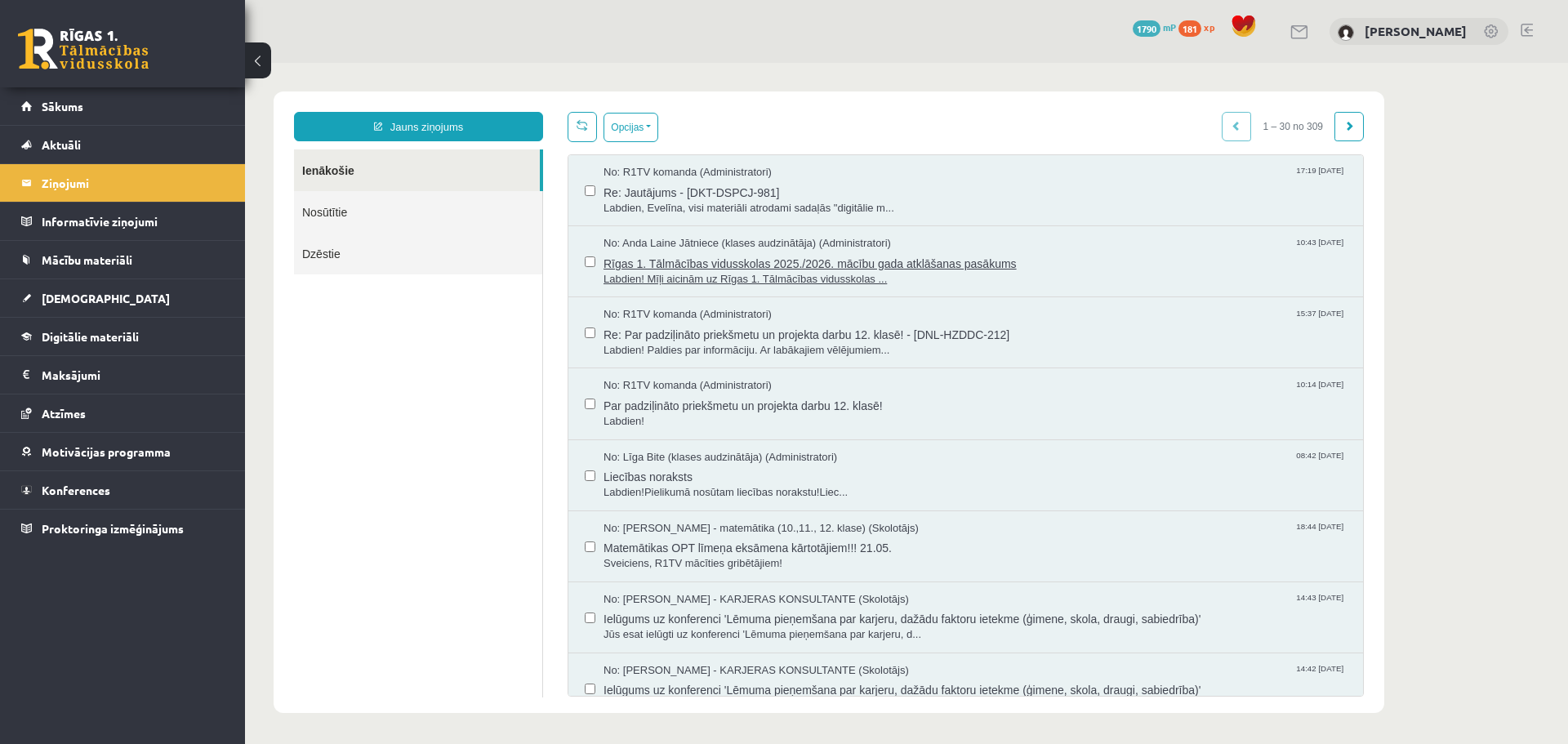
click at [716, 275] on span "Labdien! Mīļi aicinām uz Rīgas 1. Tālmācības vidusskolas ..." at bounding box center [975, 279] width 743 height 16
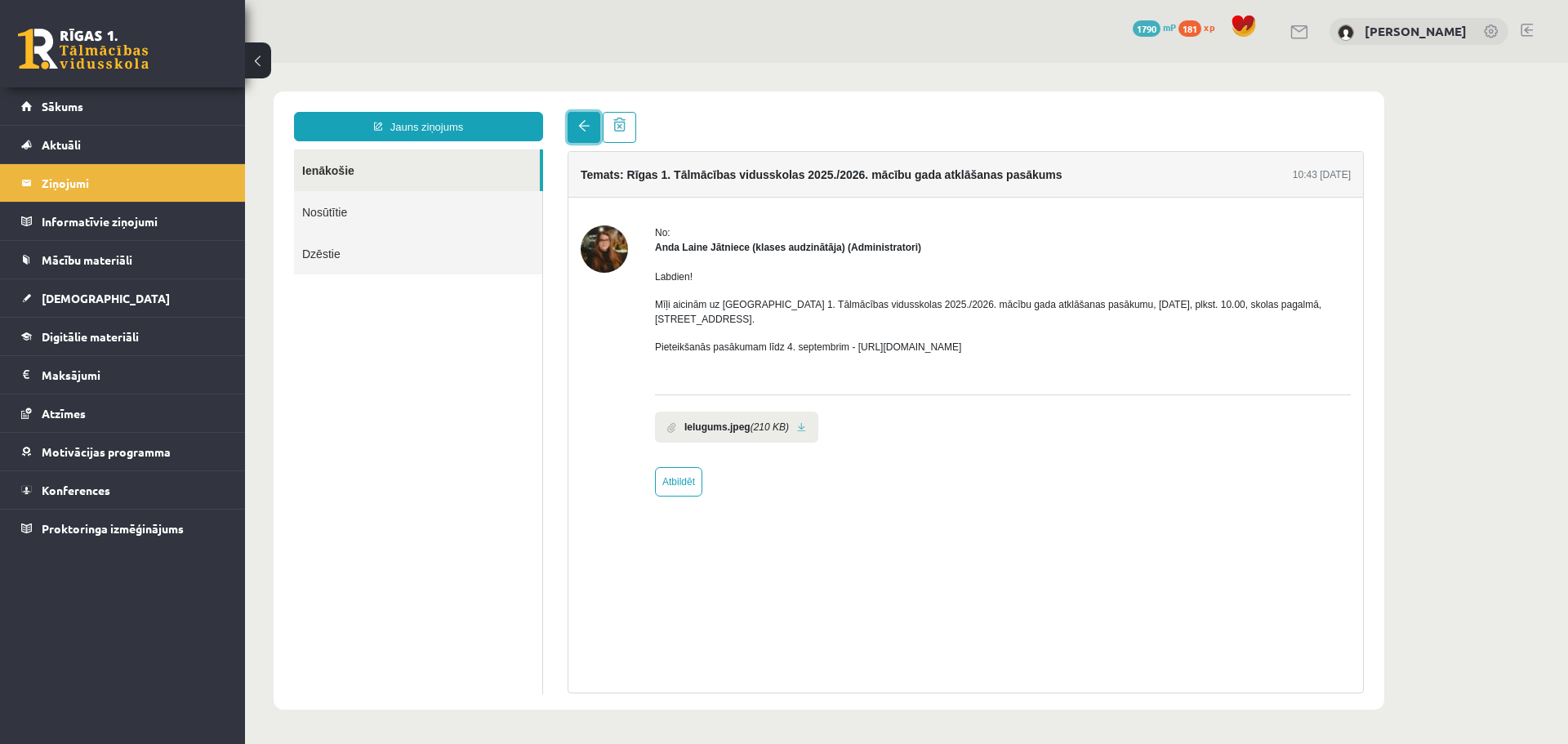
click at [573, 121] on link at bounding box center [584, 127] width 33 height 31
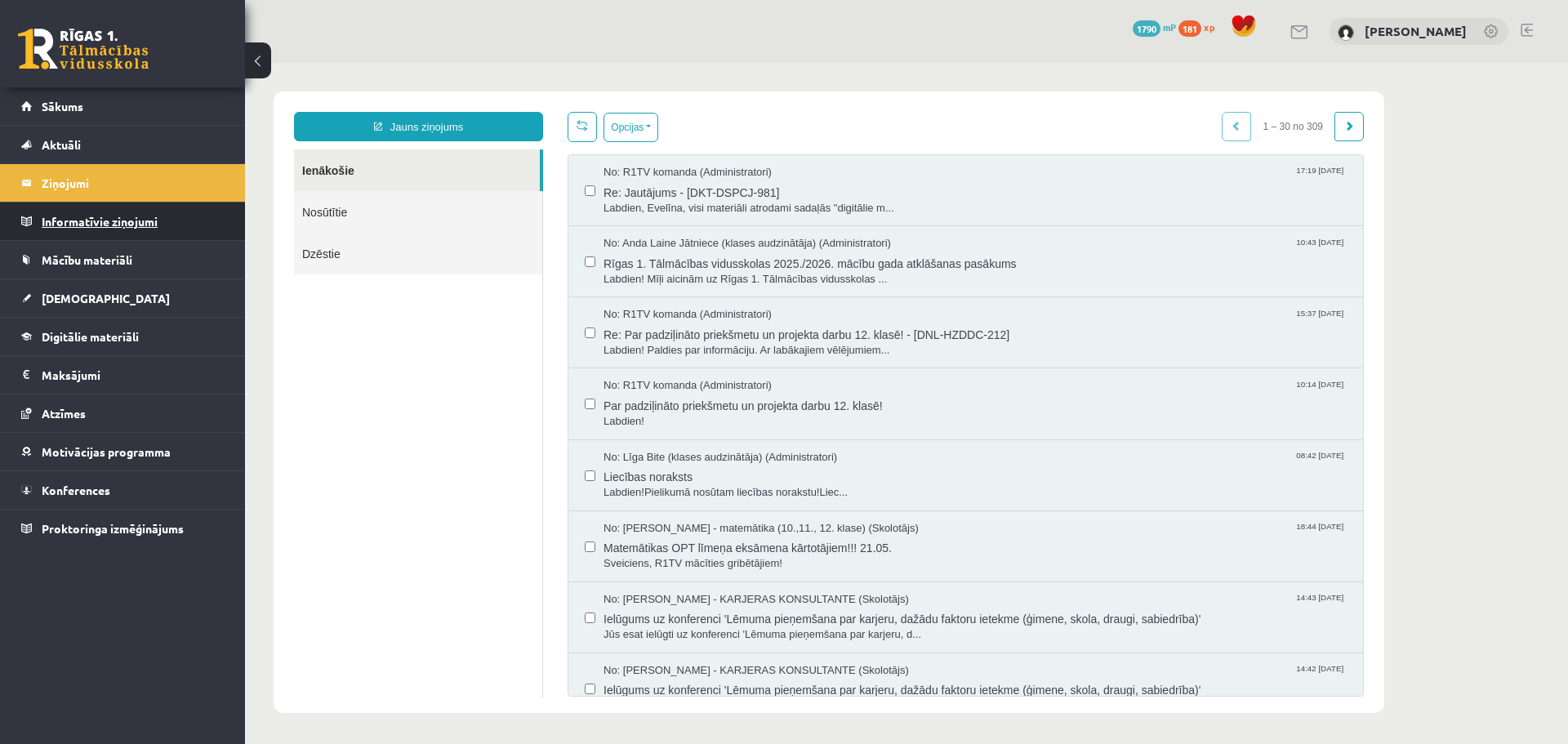
click at [106, 226] on legend "Informatīvie ziņojumi 0" at bounding box center [133, 221] width 183 height 38
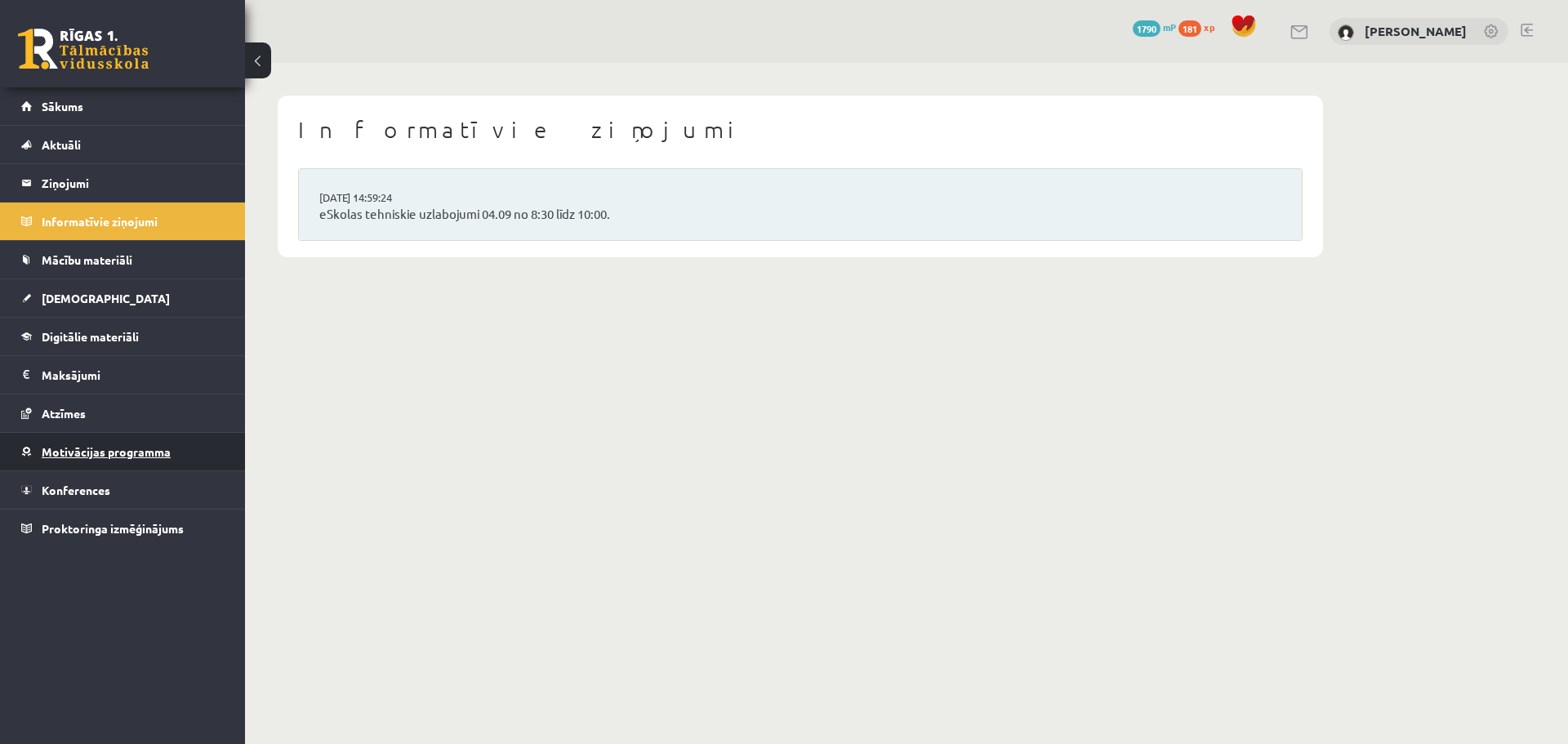
click at [87, 456] on span "Motivācijas programma" at bounding box center [106, 451] width 129 height 15
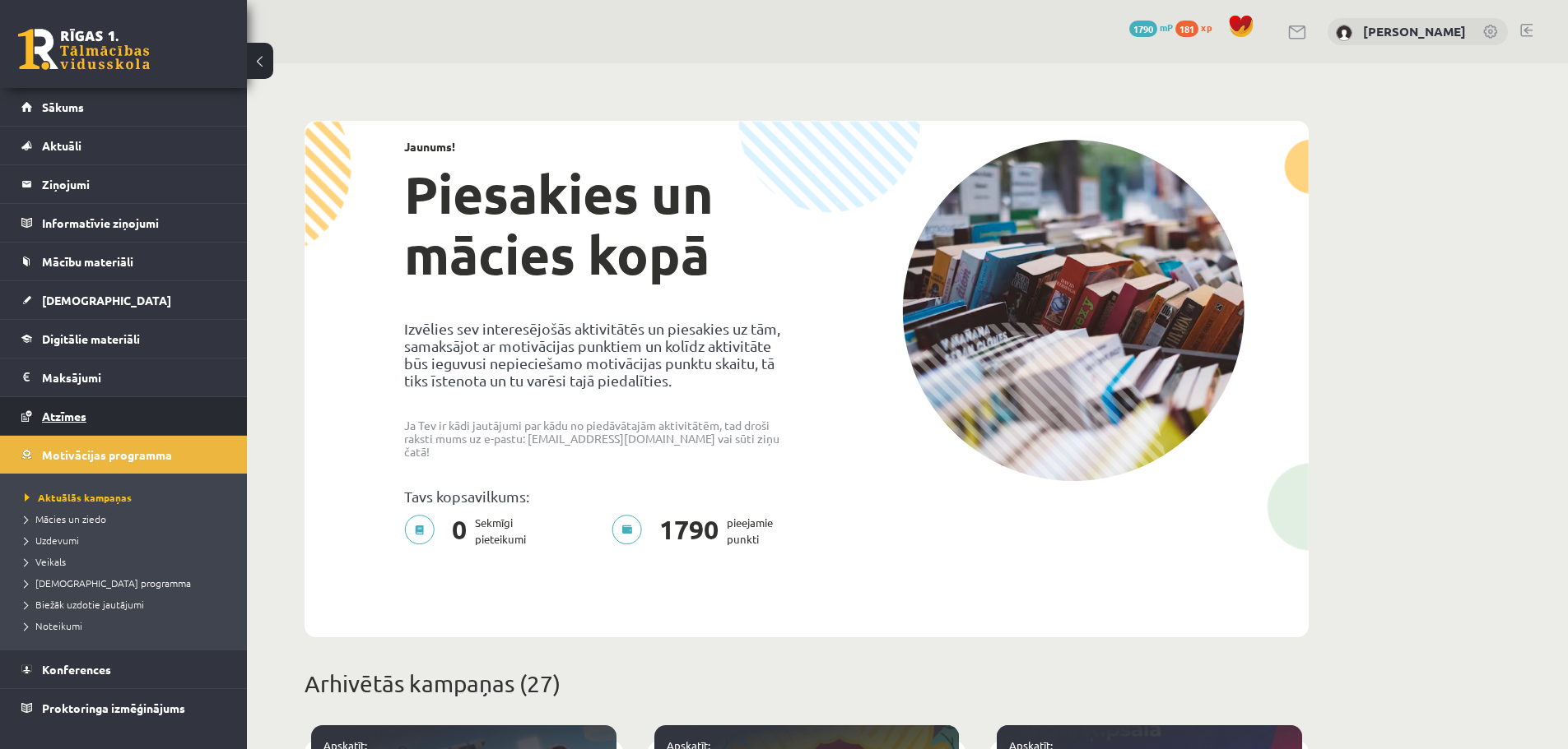
click at [57, 421] on span "Atzīmes" at bounding box center [64, 416] width 44 height 15
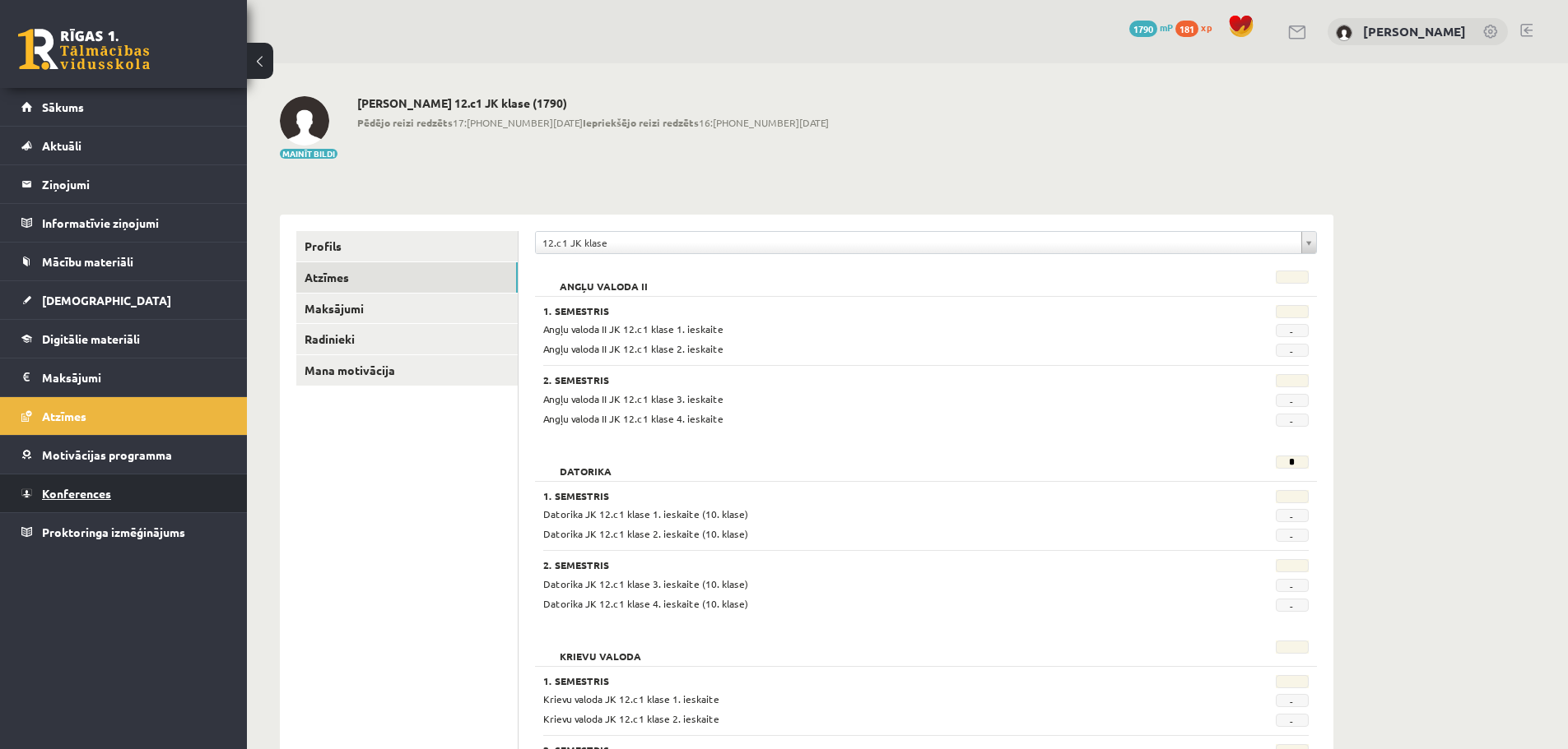
click at [60, 493] on span "Konferences" at bounding box center [76, 493] width 69 height 15
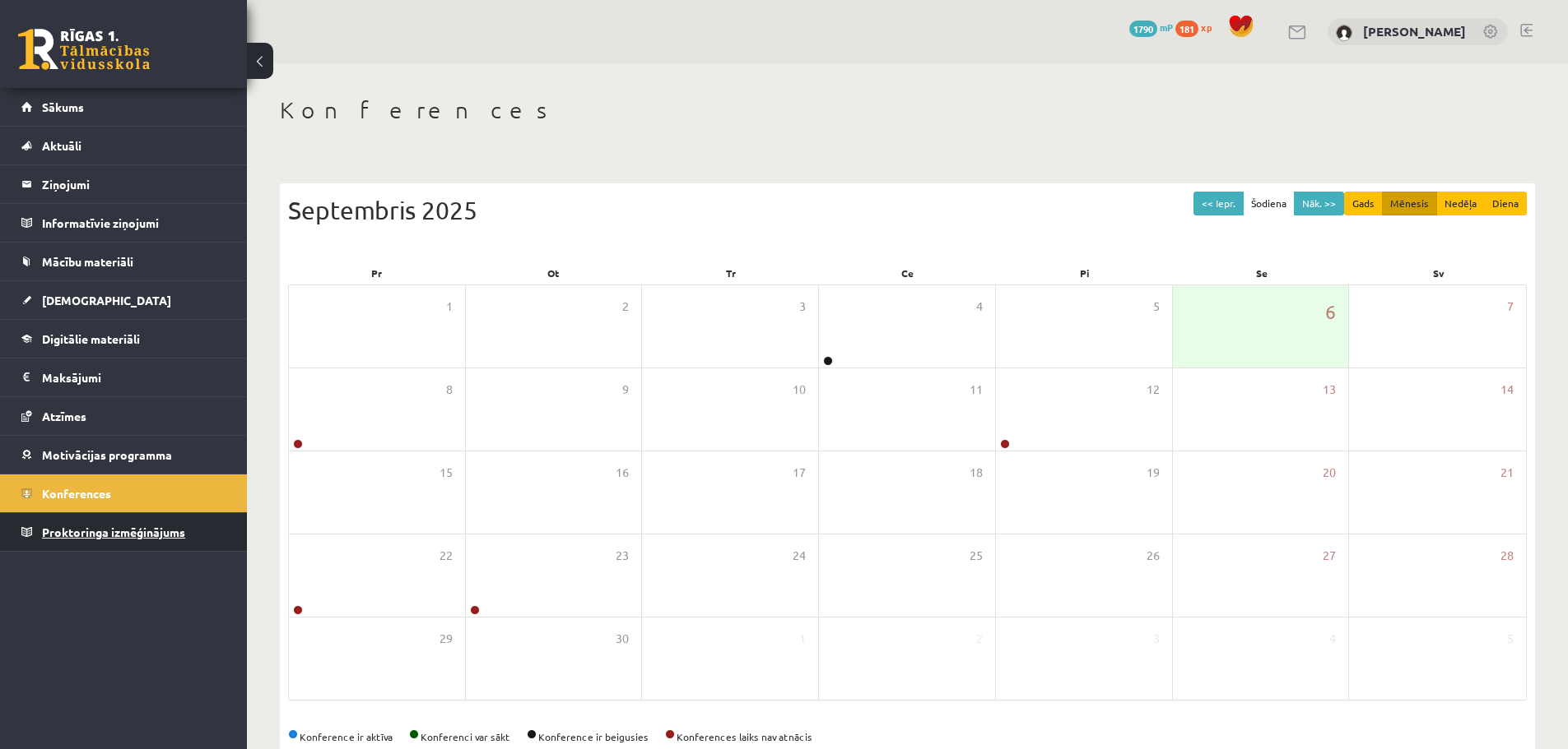
click at [113, 526] on span "Proktoringa izmēģinājums" at bounding box center [113, 531] width 144 height 15
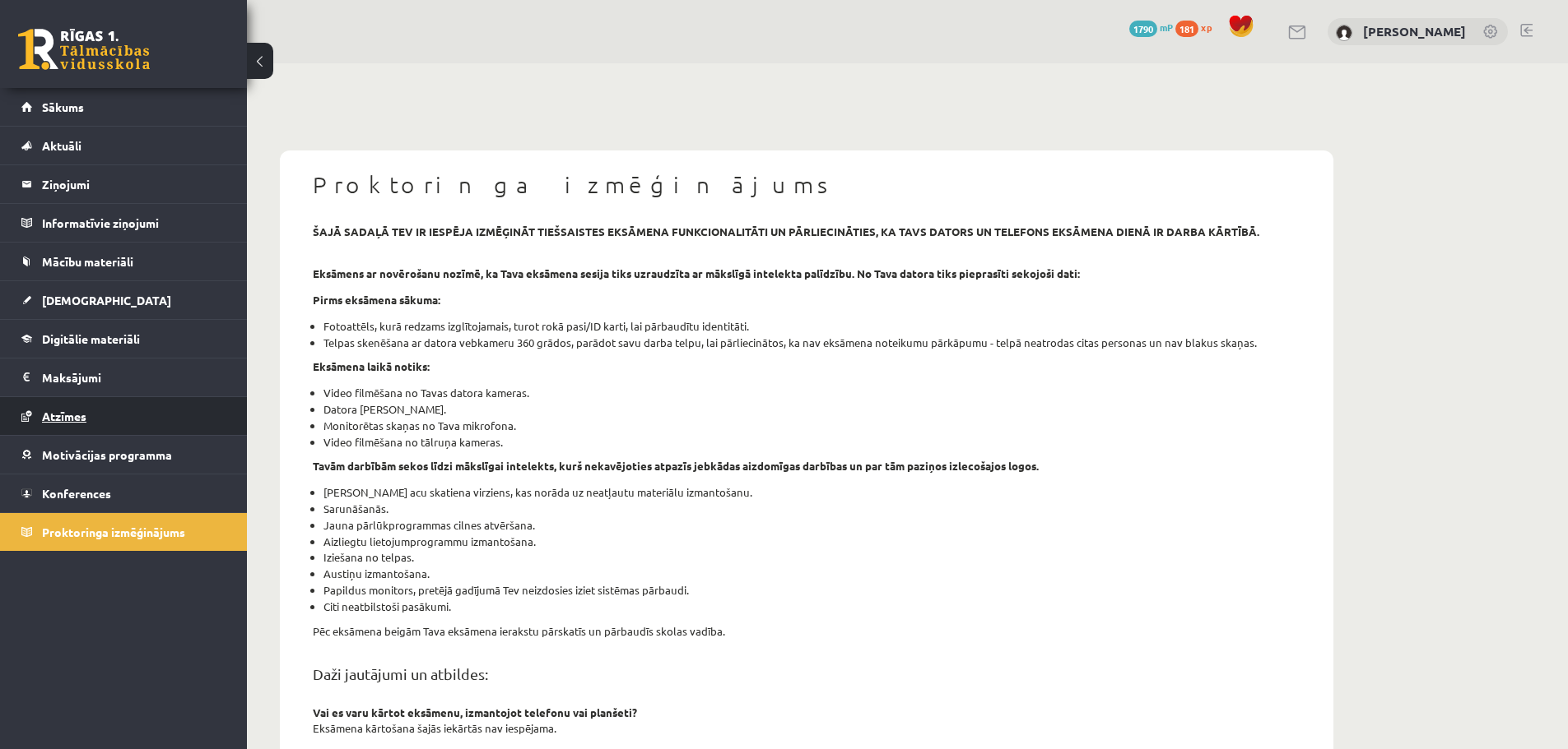
click at [115, 420] on link "Atzīmes" at bounding box center [124, 416] width 205 height 38
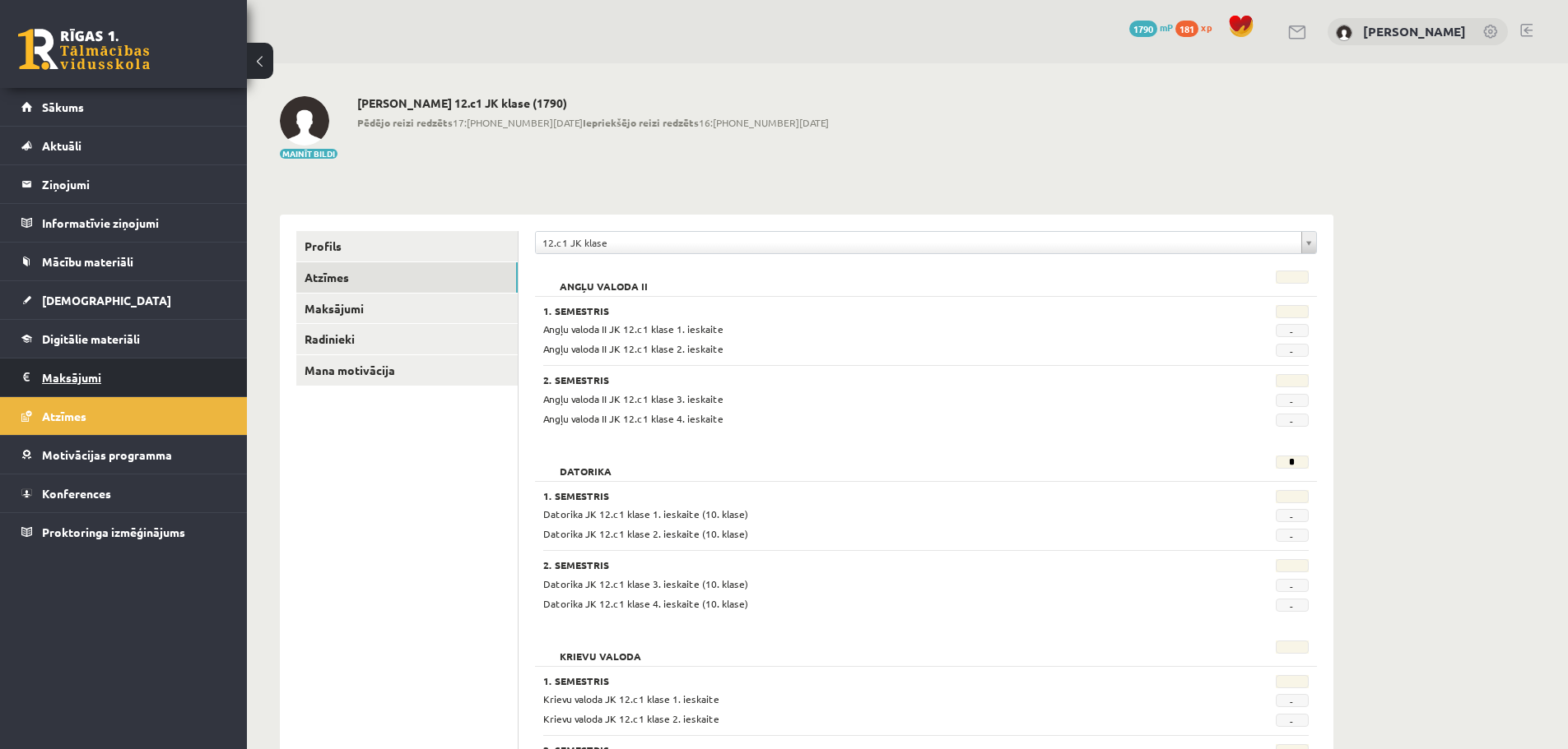
click at [112, 375] on legend "Maksājumi 0" at bounding box center [134, 377] width 185 height 38
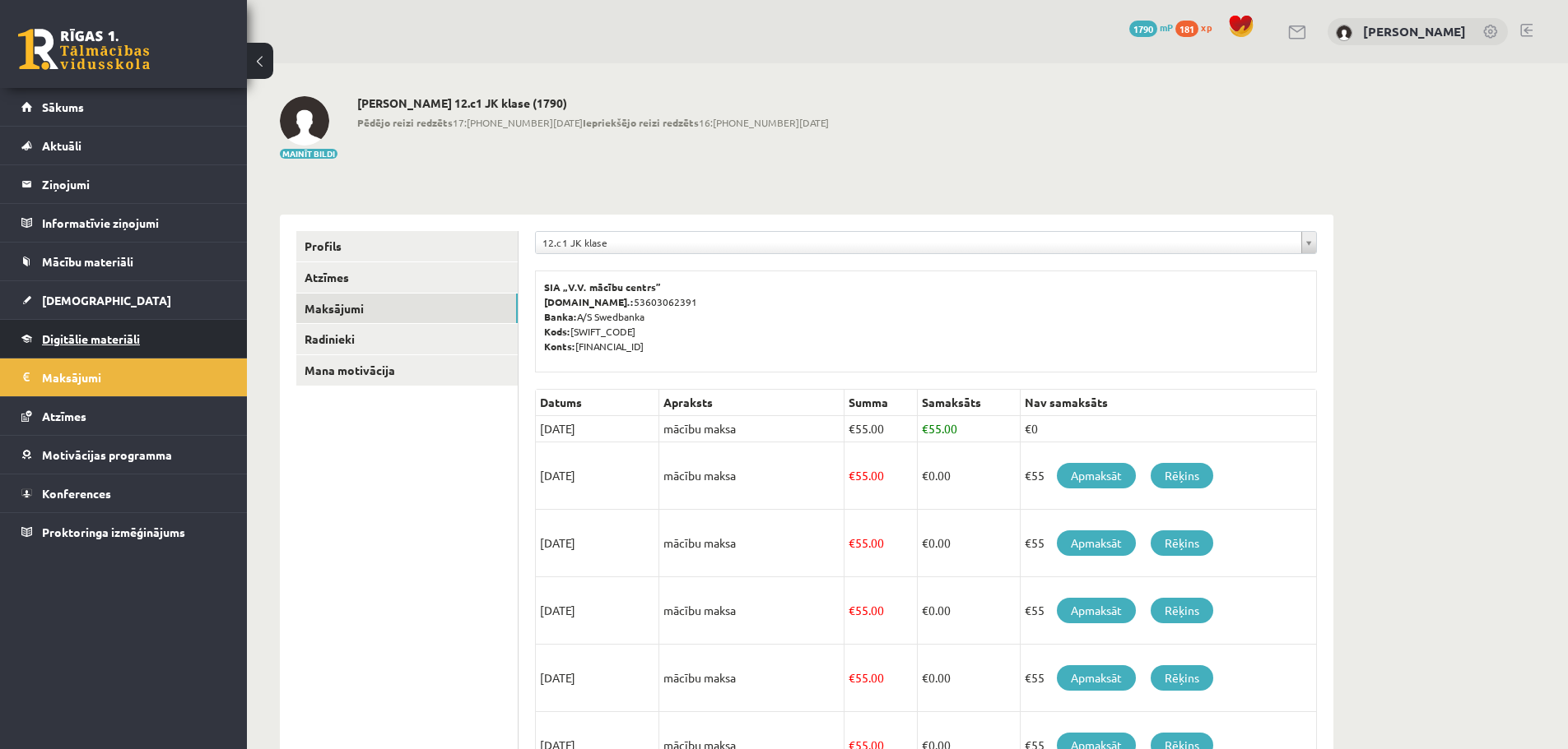
click at [125, 336] on span "Digitālie materiāli" at bounding box center [91, 338] width 98 height 15
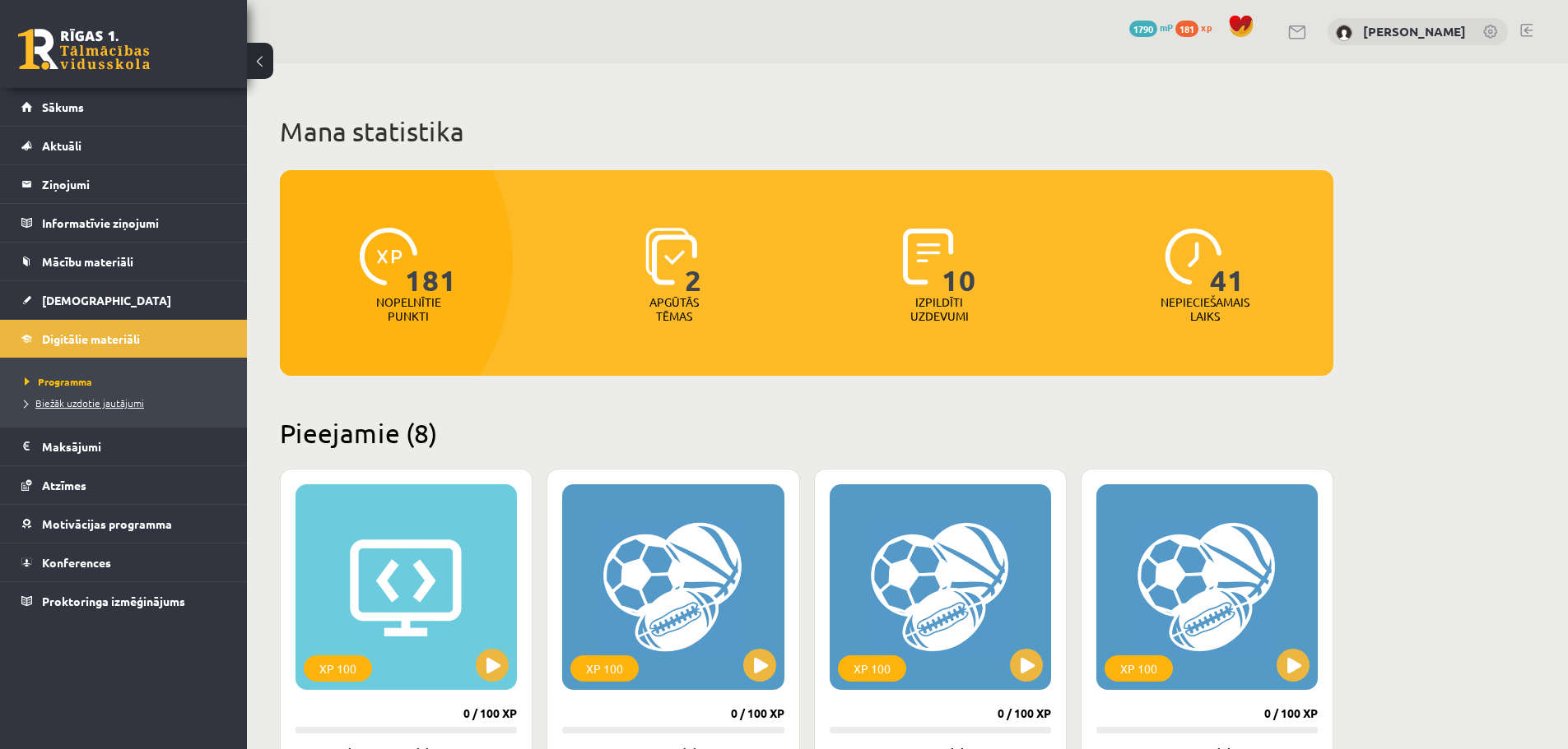
click at [83, 405] on span "Biežāk uzdotie jautājumi" at bounding box center [84, 402] width 119 height 13
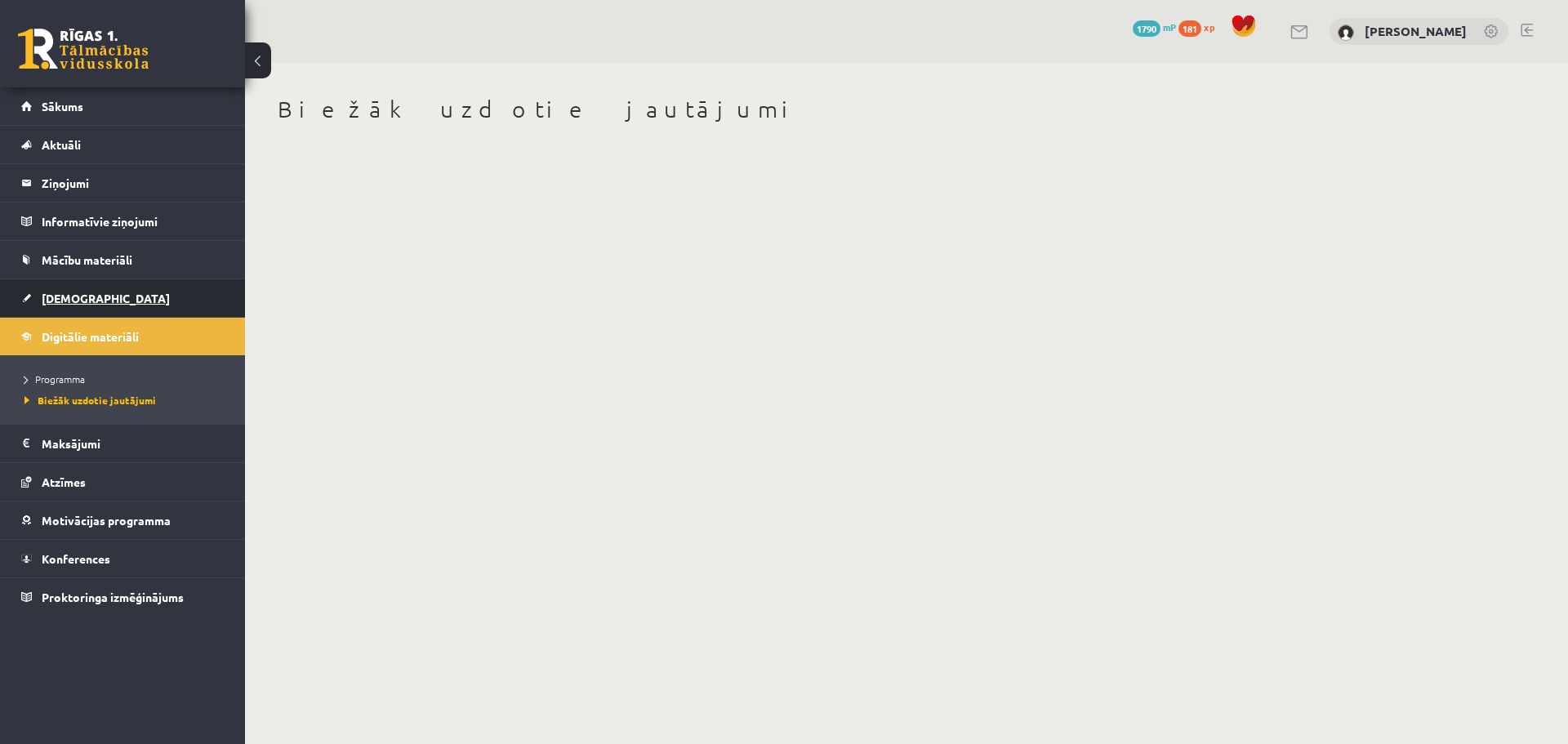
click at [57, 303] on span "[DEMOGRAPHIC_DATA]" at bounding box center [106, 298] width 128 height 15
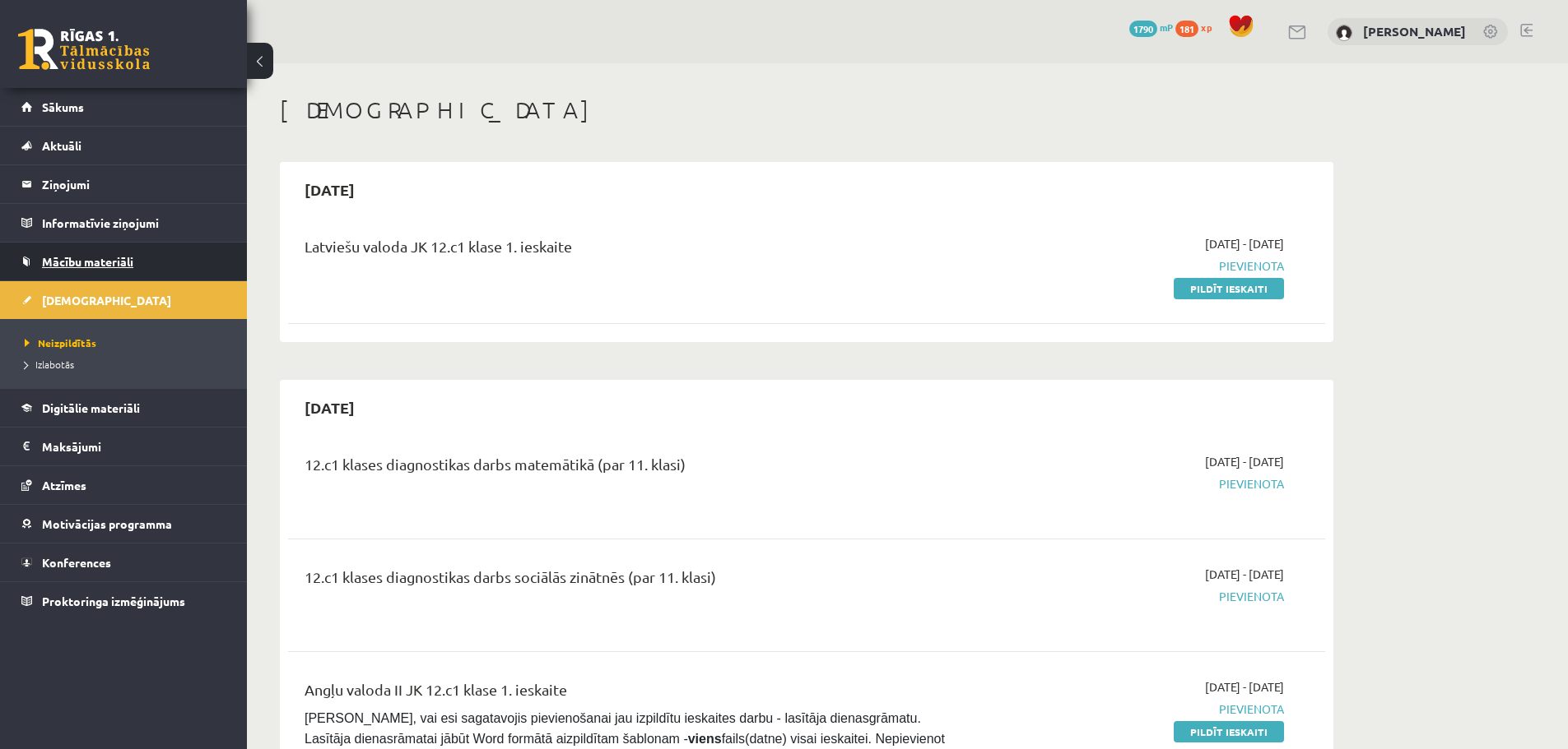
click at [100, 254] on link "Mācību materiāli" at bounding box center [124, 261] width 205 height 38
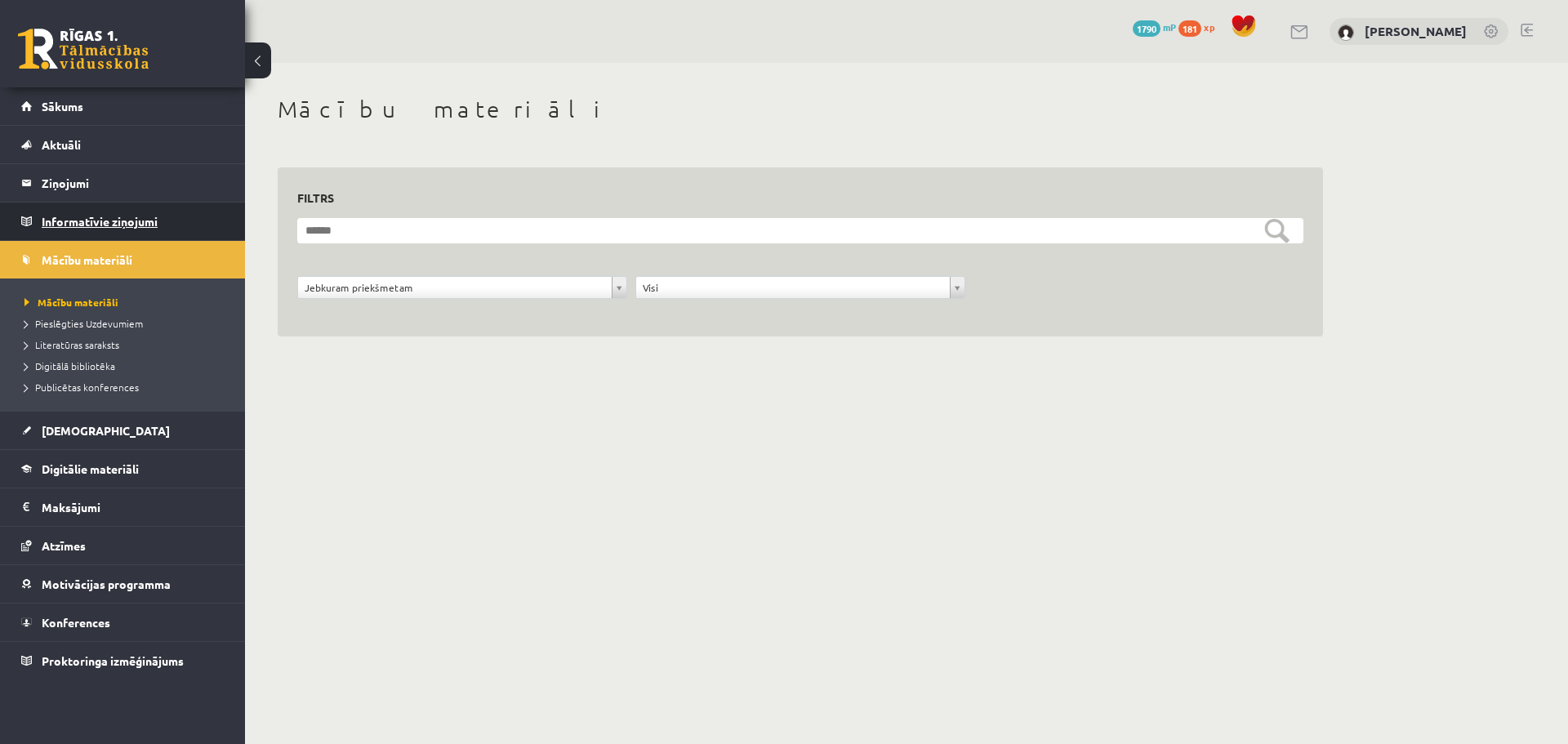
click at [103, 220] on legend "Informatīvie ziņojumi 0" at bounding box center [133, 221] width 183 height 38
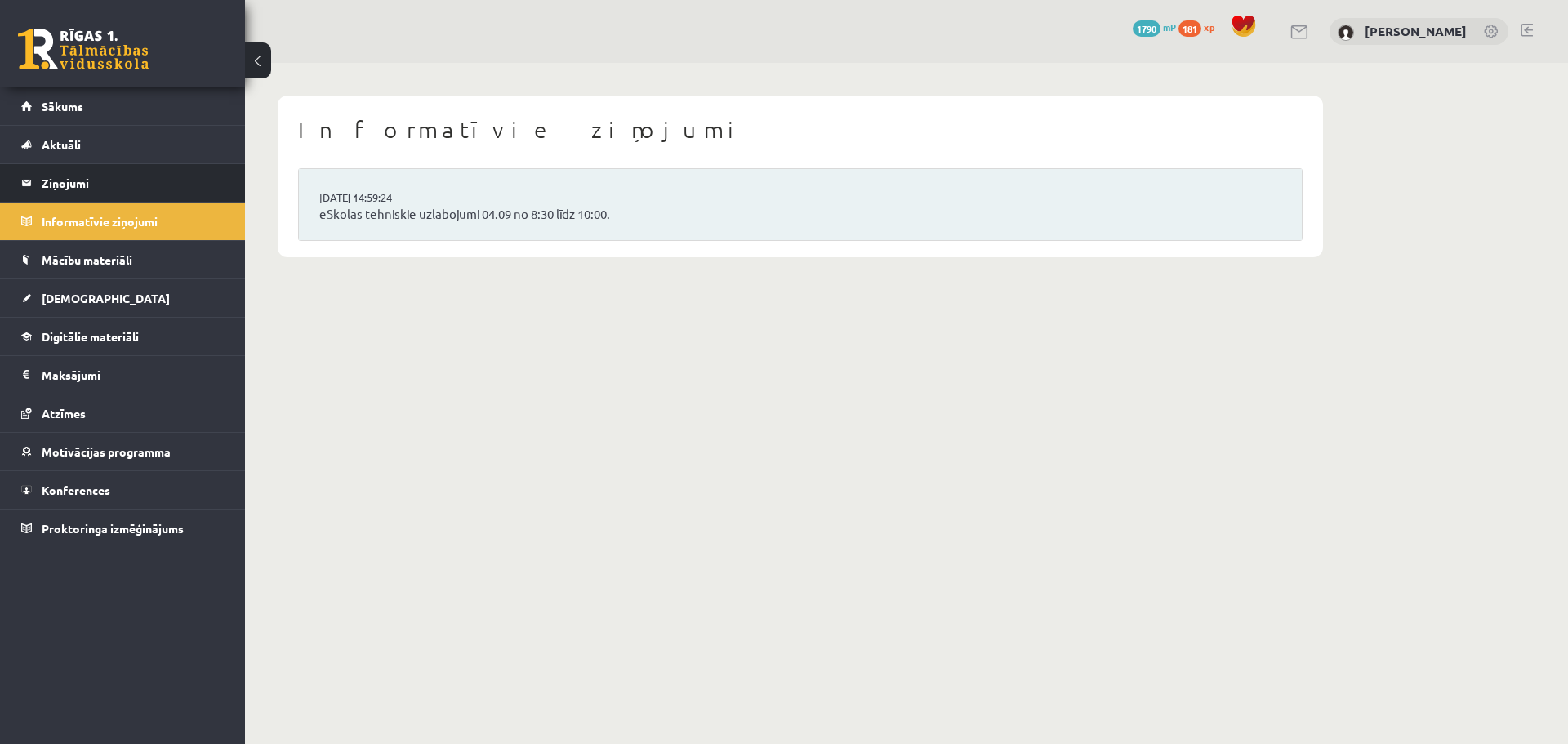
click at [72, 180] on legend "Ziņojumi 0" at bounding box center [133, 182] width 183 height 38
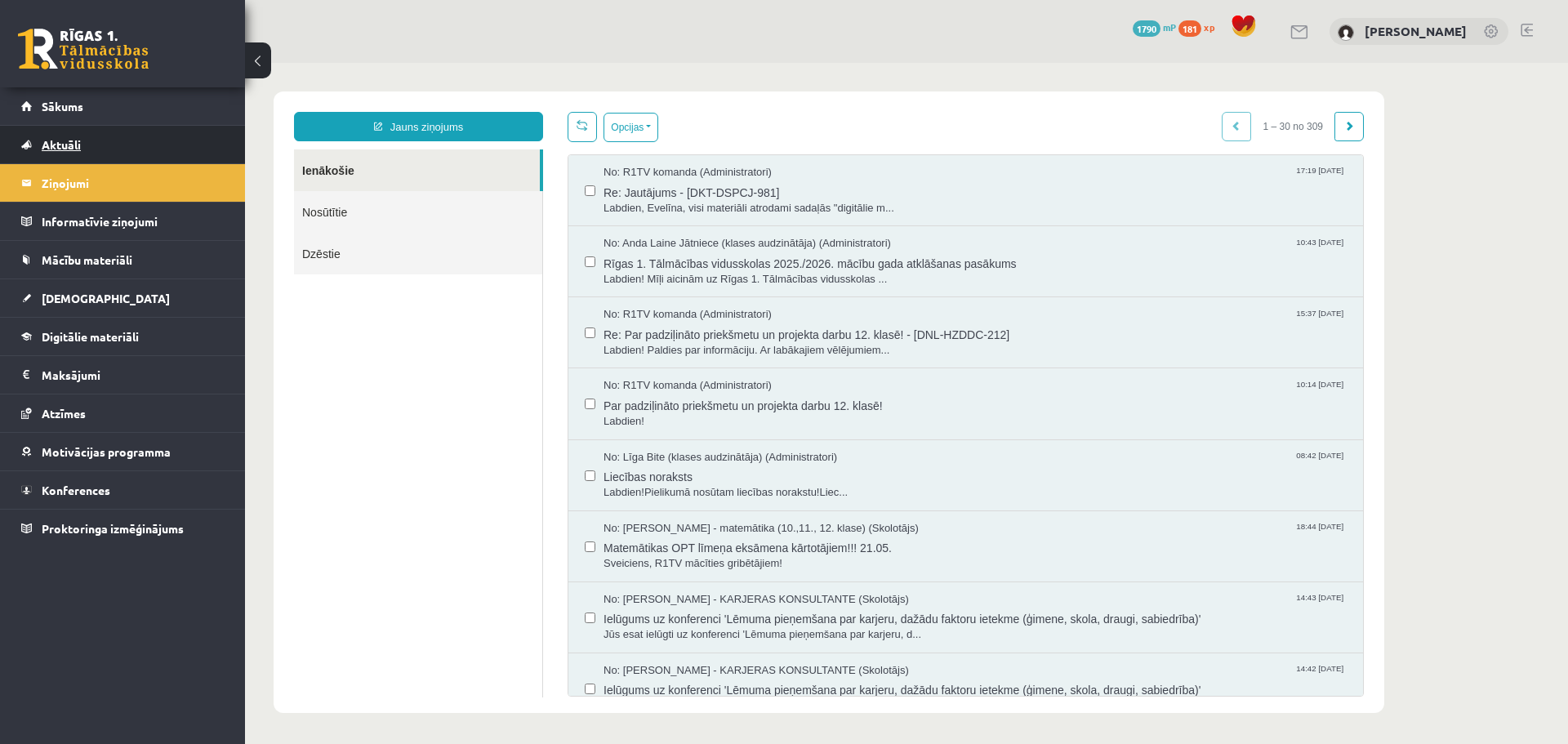
click at [71, 138] on link "Aktuāli" at bounding box center [123, 145] width 204 height 38
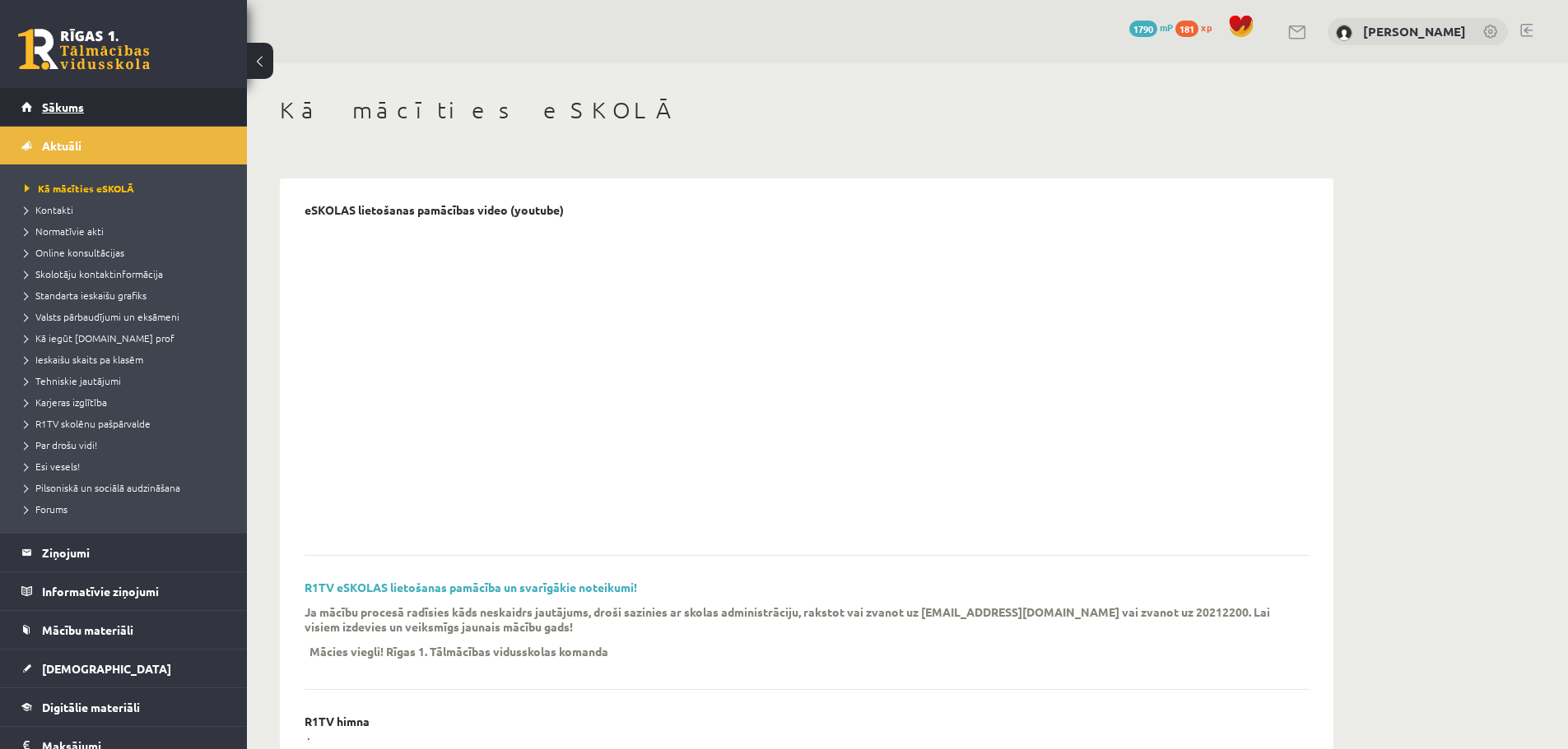
click at [64, 97] on link "Sākums" at bounding box center [124, 106] width 205 height 38
click at [118, 342] on span "Kā iegūt [DOMAIN_NAME] prof" at bounding box center [99, 337] width 149 height 13
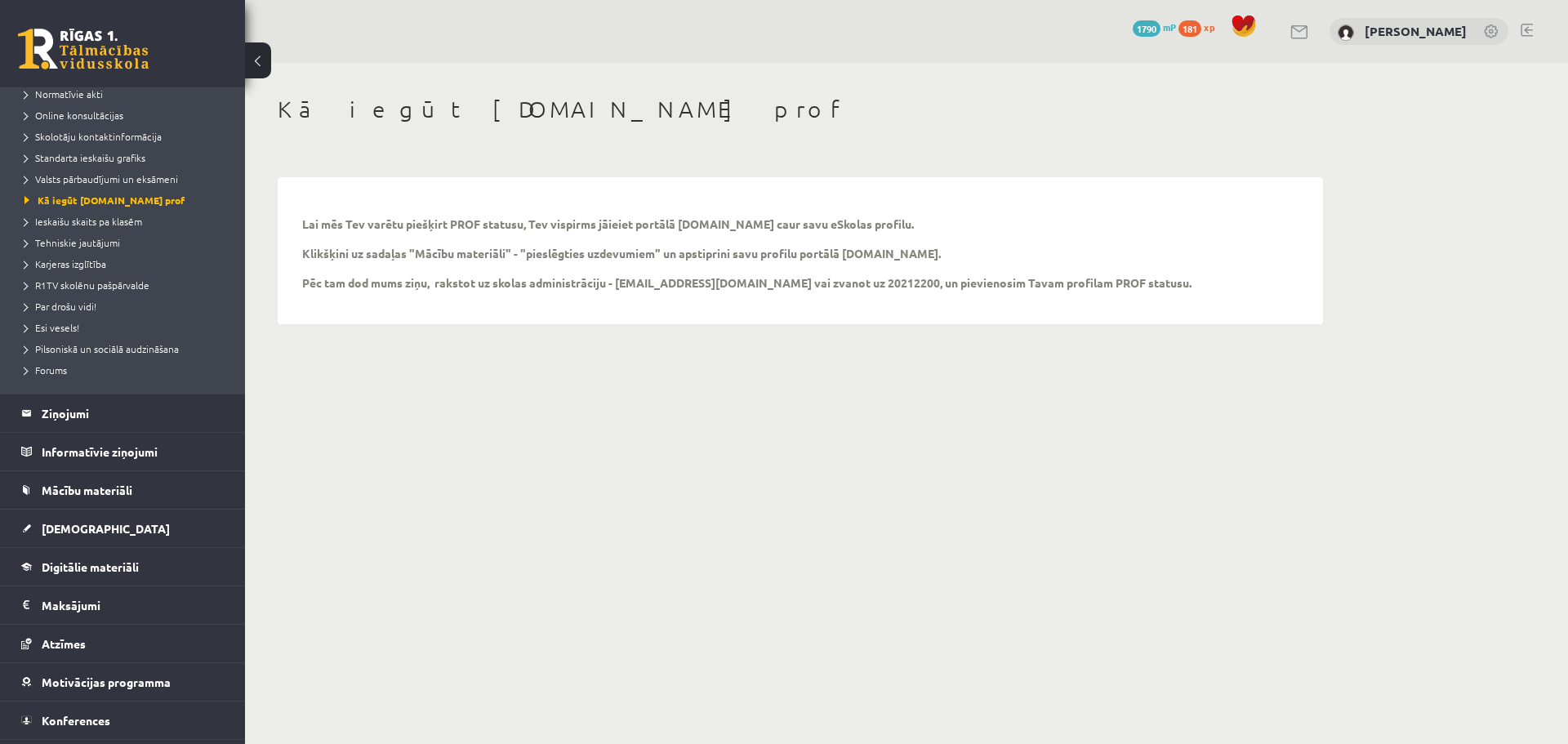
scroll to position [139, 0]
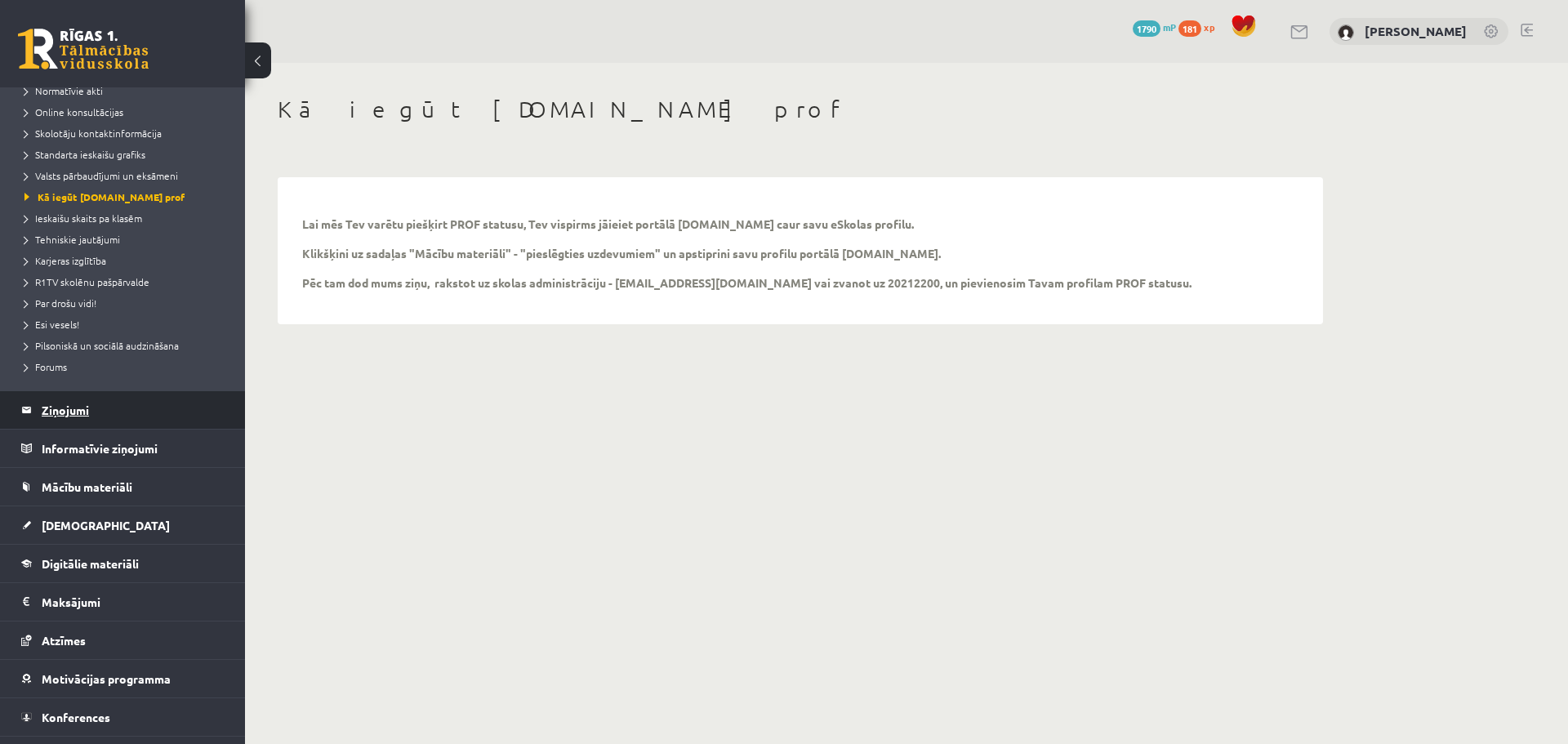
click at [67, 406] on legend "Ziņojumi 0" at bounding box center [133, 409] width 183 height 38
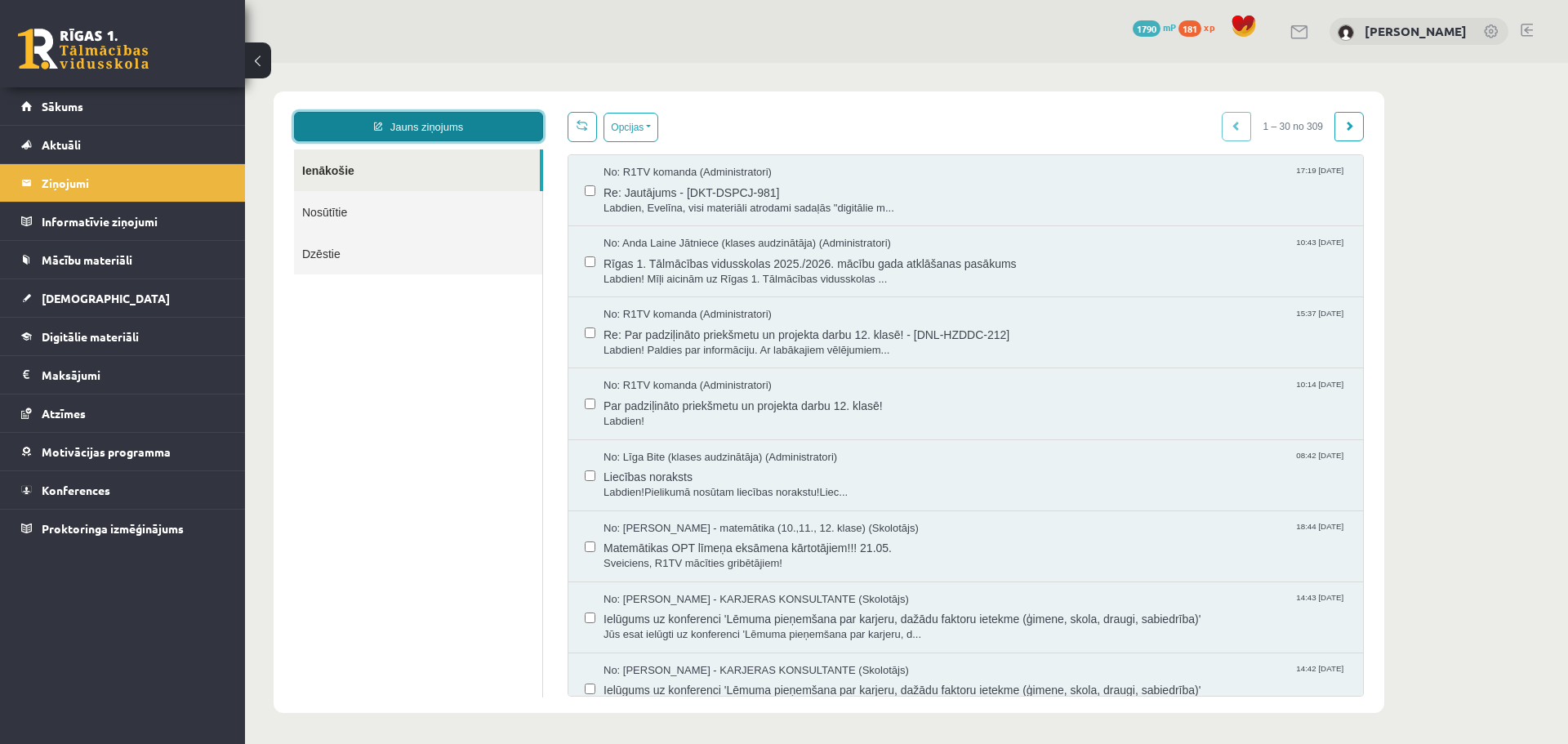
click at [468, 136] on link "Jauns ziņojums" at bounding box center [418, 126] width 249 height 29
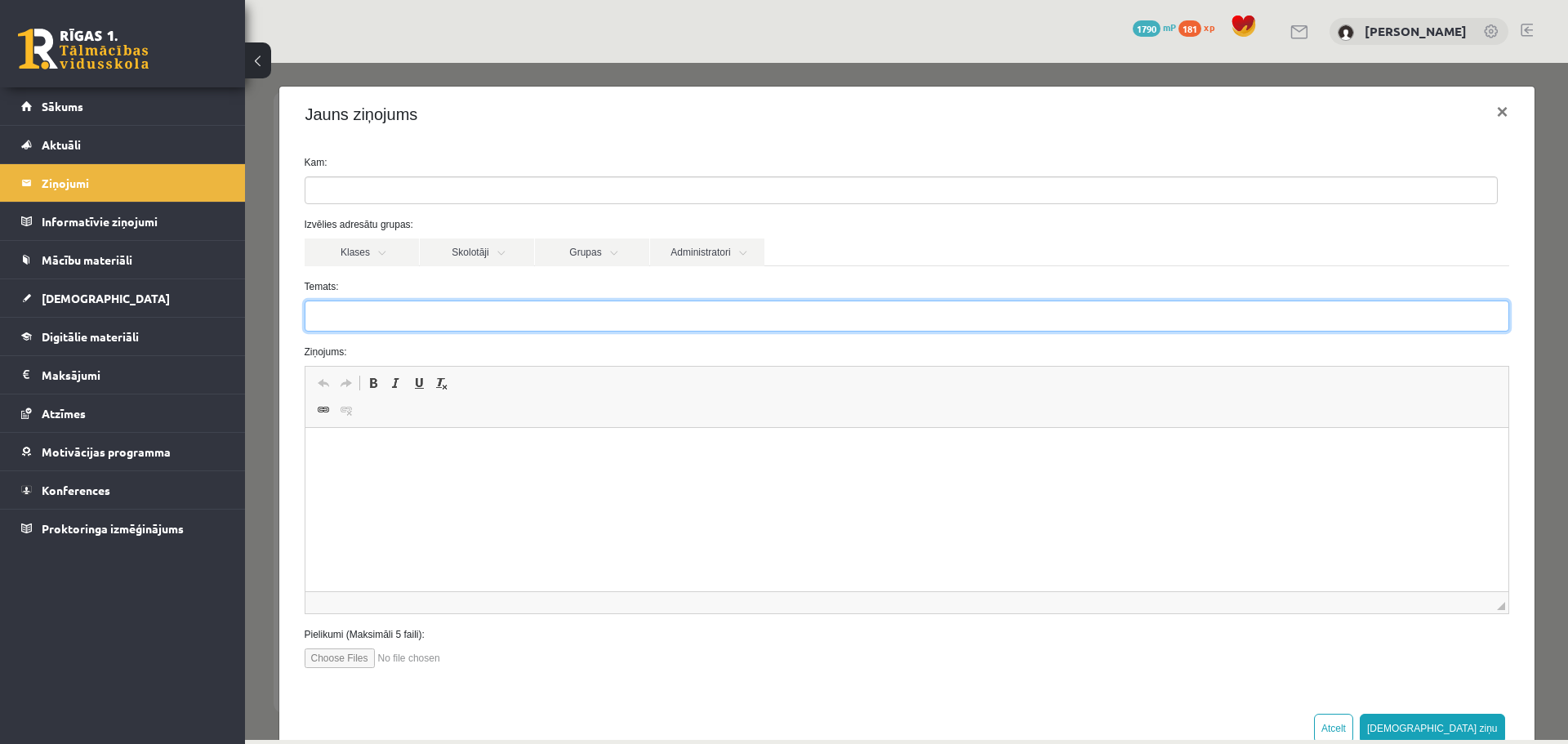
click at [432, 320] on input "Temats:" at bounding box center [907, 316] width 1204 height 31
type input "*"
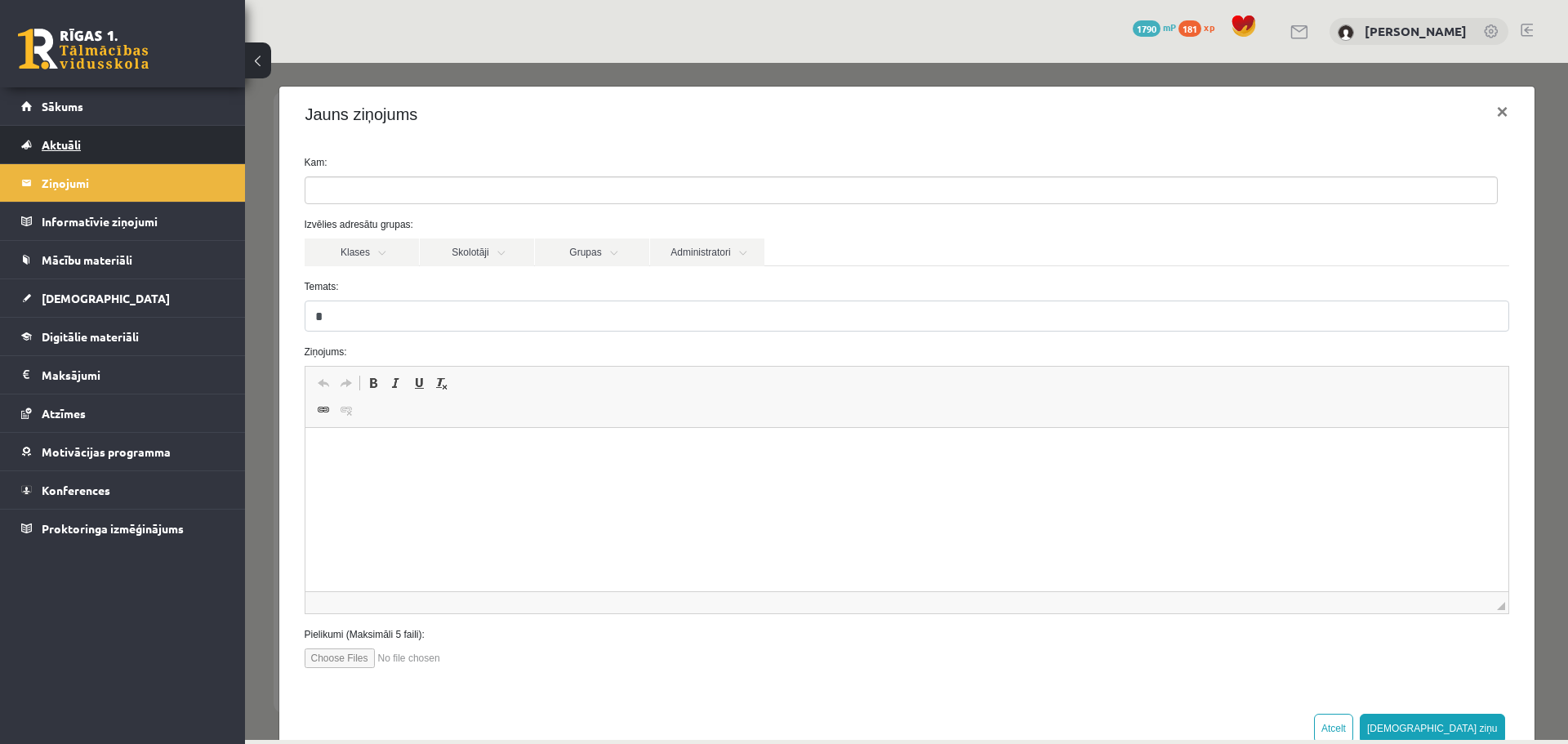
click at [64, 140] on span "Aktuāli" at bounding box center [61, 145] width 39 height 15
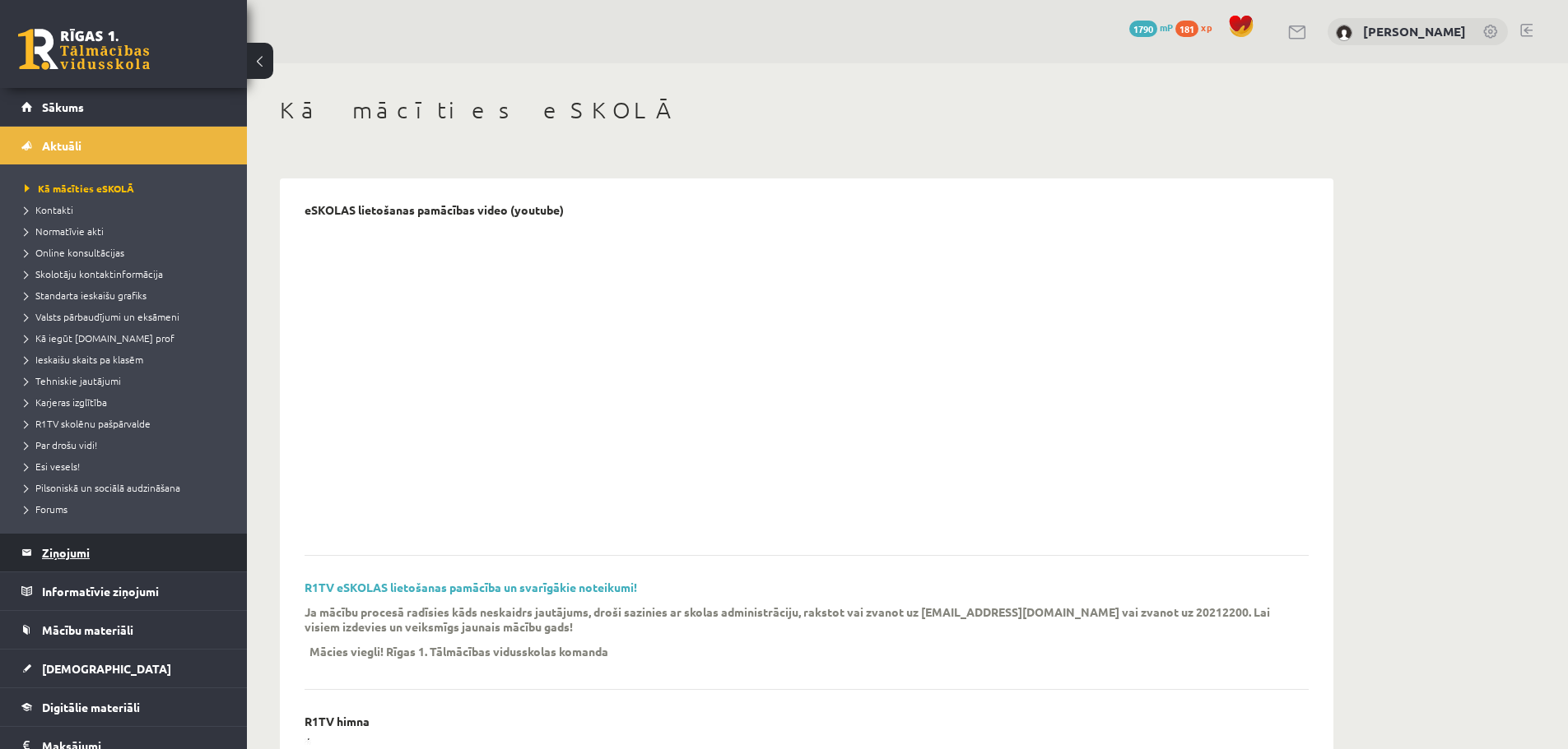
click at [64, 561] on legend "Ziņojumi 0" at bounding box center [134, 553] width 185 height 38
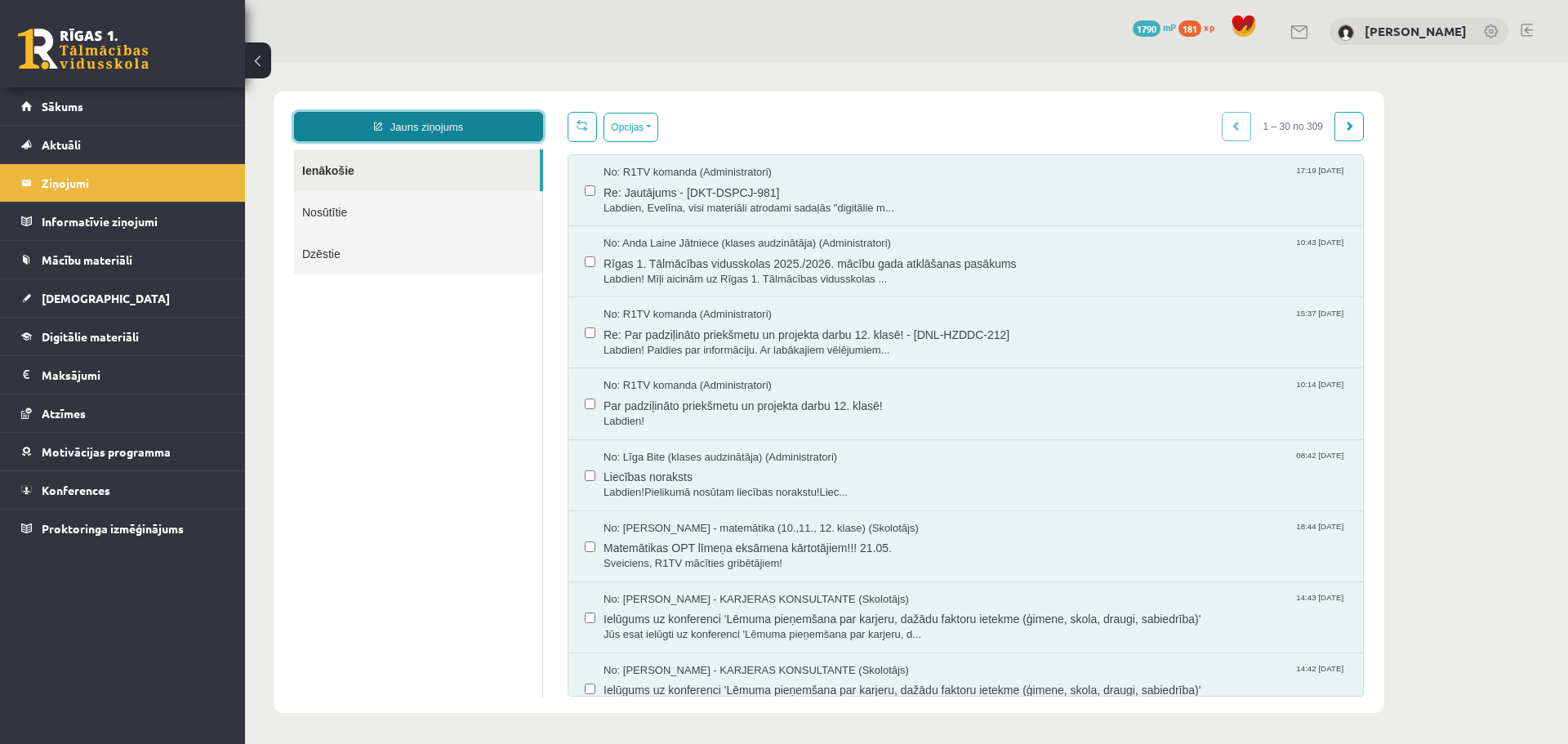
click at [456, 122] on link "Jauns ziņojums" at bounding box center [418, 126] width 249 height 29
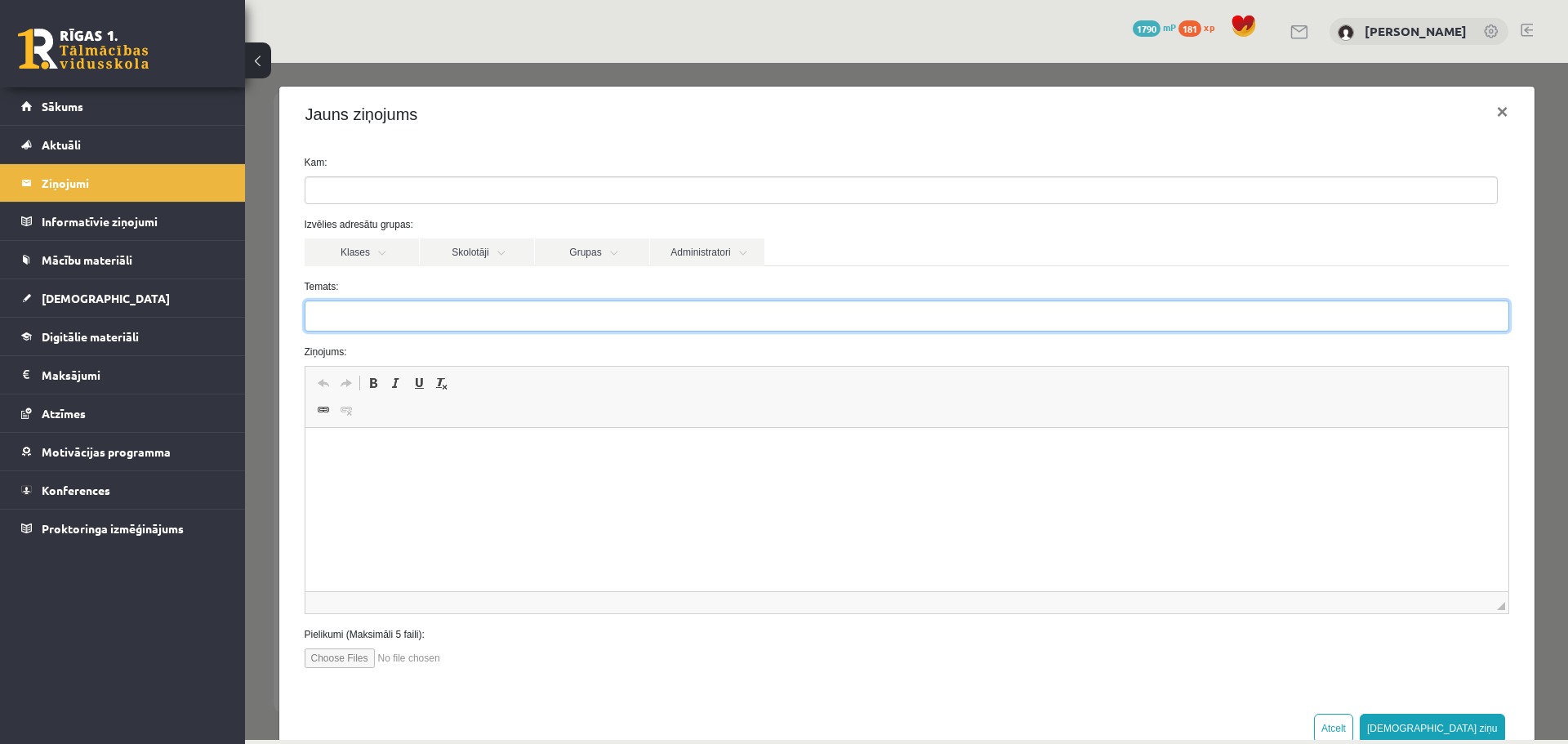
click at [397, 324] on input "Temats:" at bounding box center [907, 316] width 1204 height 31
drag, startPoint x: 490, startPoint y: 320, endPoint x: 415, endPoint y: 313, distance: 75.3
click at [415, 313] on input "**********" at bounding box center [907, 316] width 1204 height 31
type input "**********"
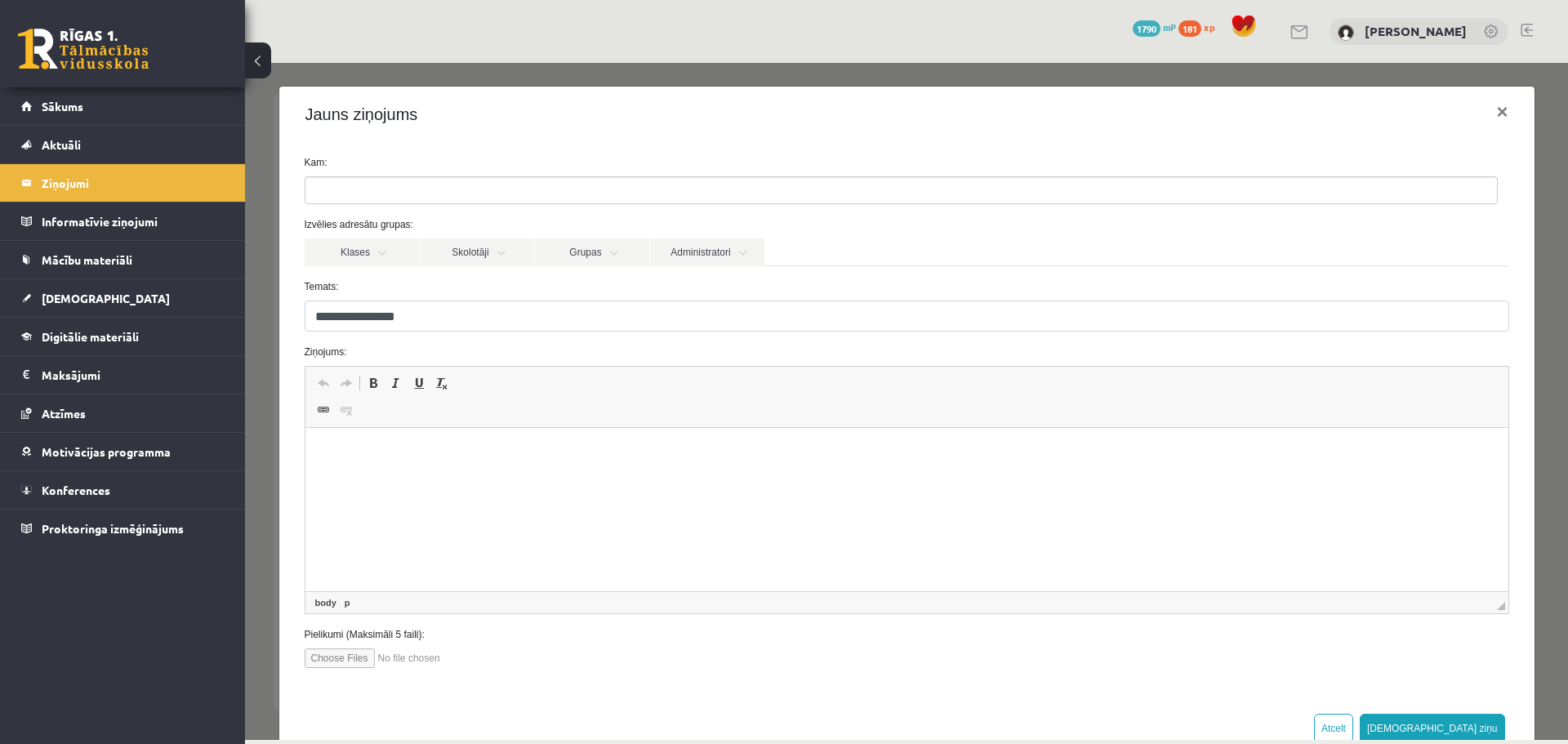
click at [357, 459] on p "Editor, wiswyg-editor-47024943053860-1757171188-60" at bounding box center [906, 453] width 1170 height 17
drag, startPoint x: 382, startPoint y: 478, endPoint x: 287, endPoint y: 421, distance: 110.8
click at [304, 428] on html "********" at bounding box center [906, 466] width 1203 height 77
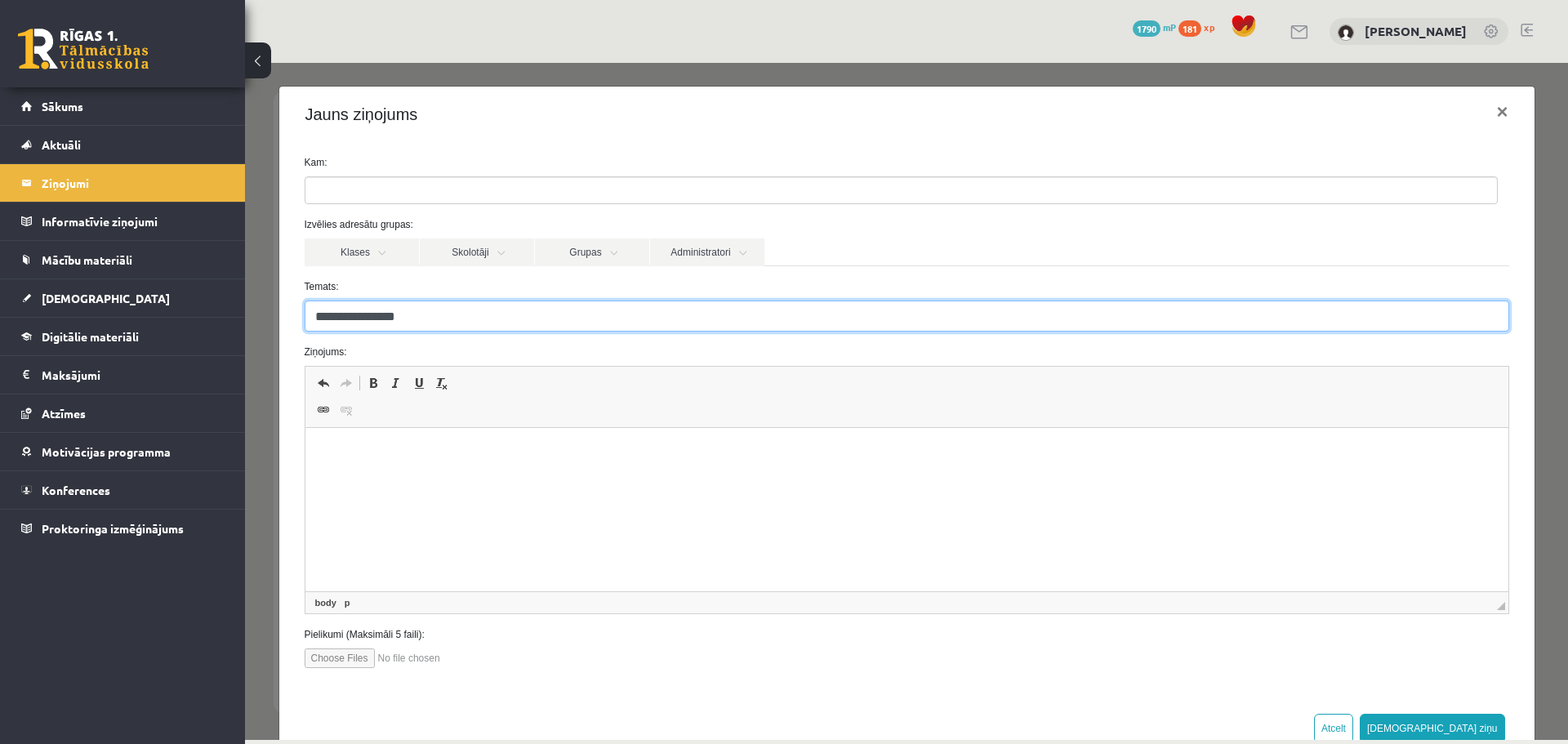
drag, startPoint x: 490, startPoint y: 309, endPoint x: 467, endPoint y: 350, distance: 47.0
click at [245, 287] on html "Jauns ziņojums Ienākošie Nosūtītie Dzēstie ********* ********* ******* Opcijas …" at bounding box center [907, 403] width 1324 height 679
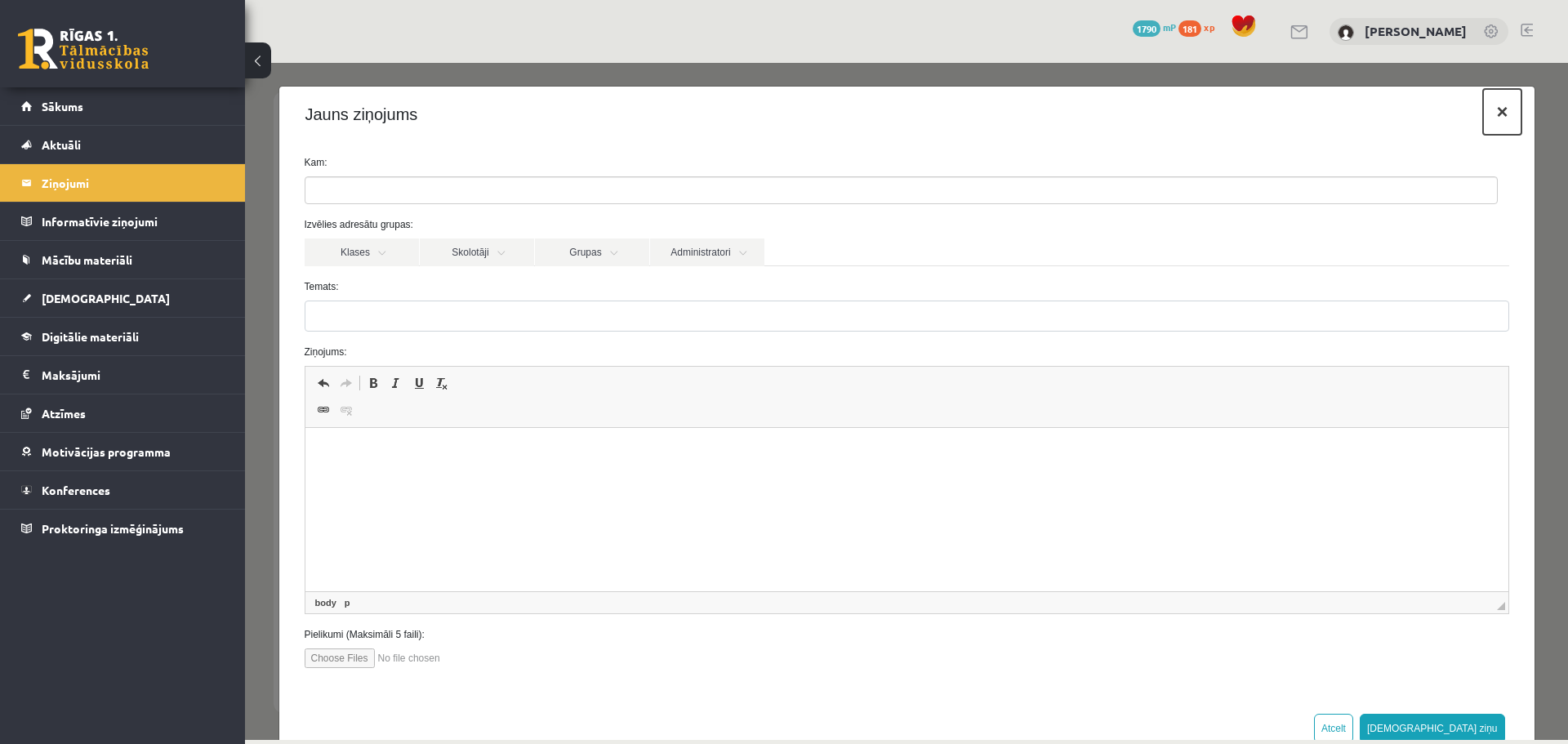
click at [1488, 109] on button "×" at bounding box center [1502, 112] width 38 height 46
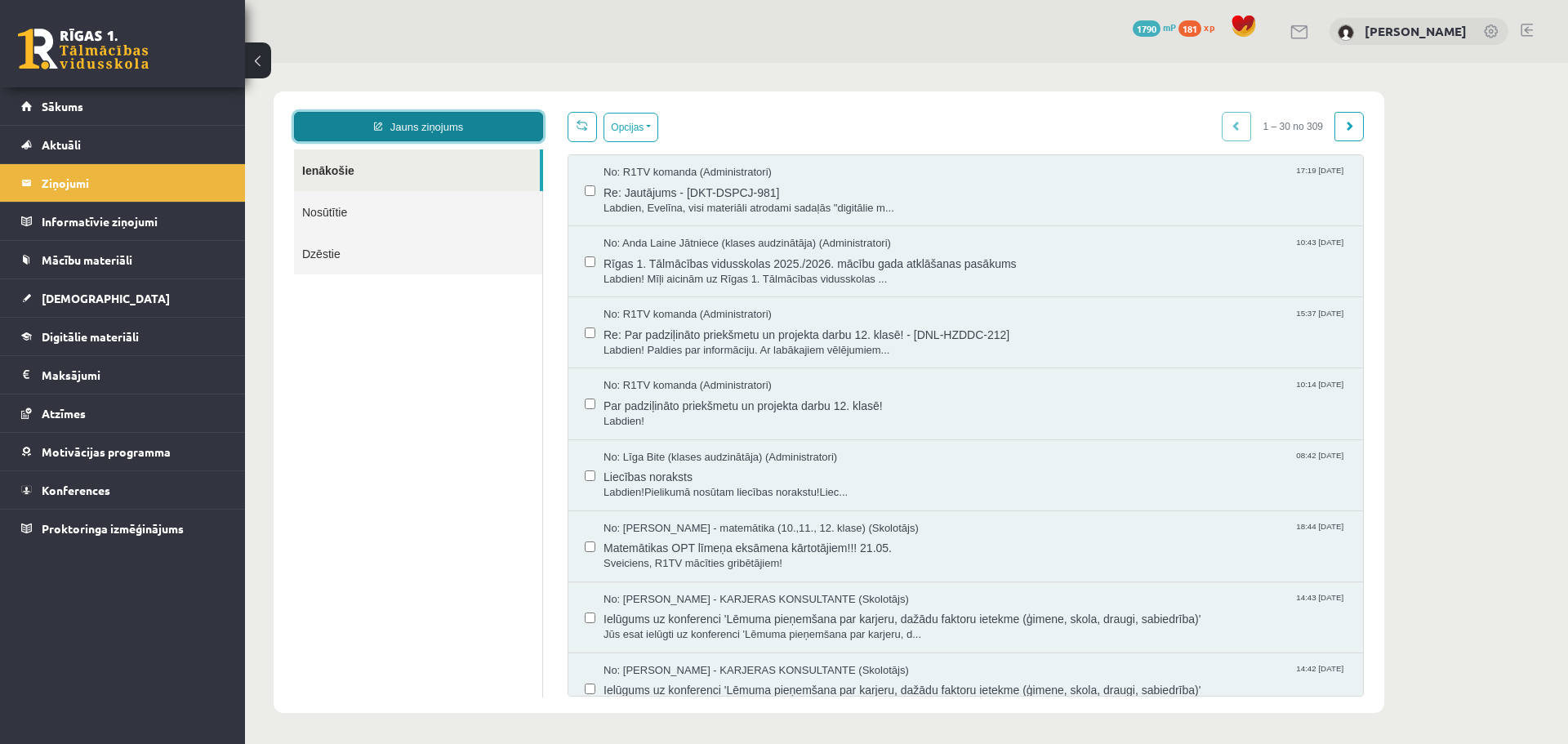
click at [360, 123] on link "Jauns ziņojums" at bounding box center [418, 126] width 249 height 29
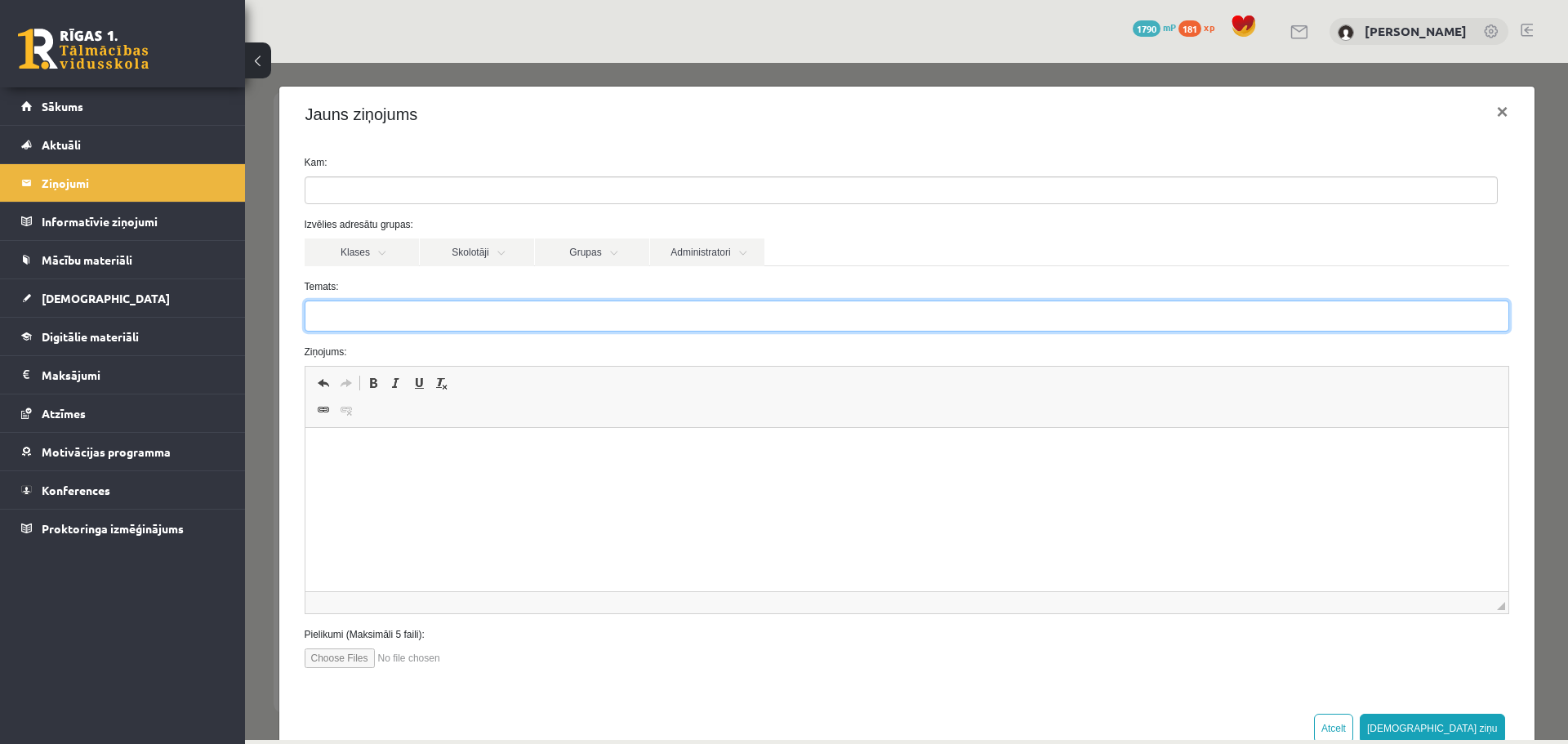
click at [430, 325] on input "Temats:" at bounding box center [907, 316] width 1204 height 31
type input "**********"
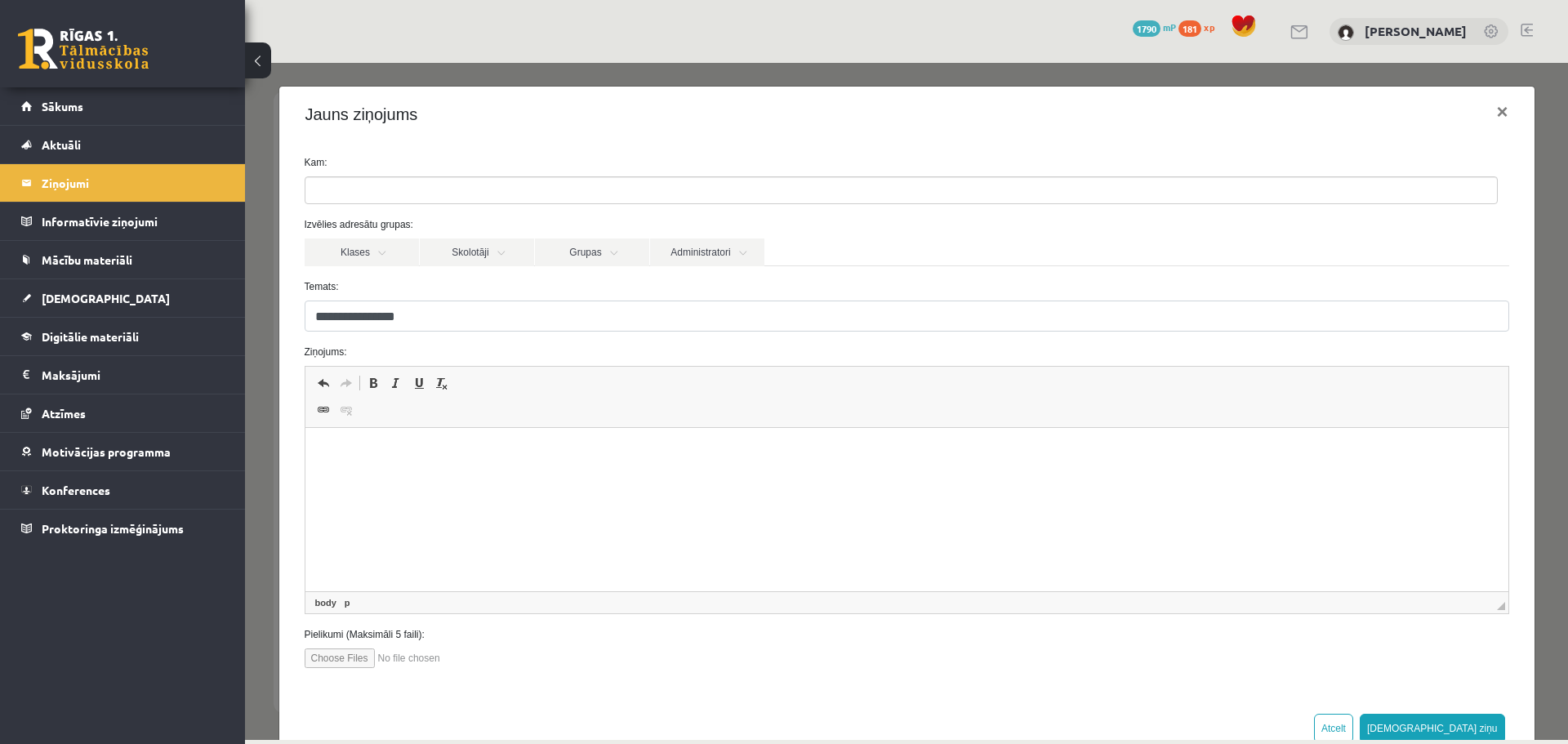
click at [373, 478] on html at bounding box center [906, 452] width 1203 height 49
click at [433, 481] on p "**********" at bounding box center [900, 481] width 1159 height 17
click at [531, 480] on p "**********" at bounding box center [900, 481] width 1159 height 17
drag, startPoint x: 695, startPoint y: 485, endPoint x: 688, endPoint y: 479, distance: 9.2
click at [688, 479] on p "**********" at bounding box center [900, 481] width 1159 height 17
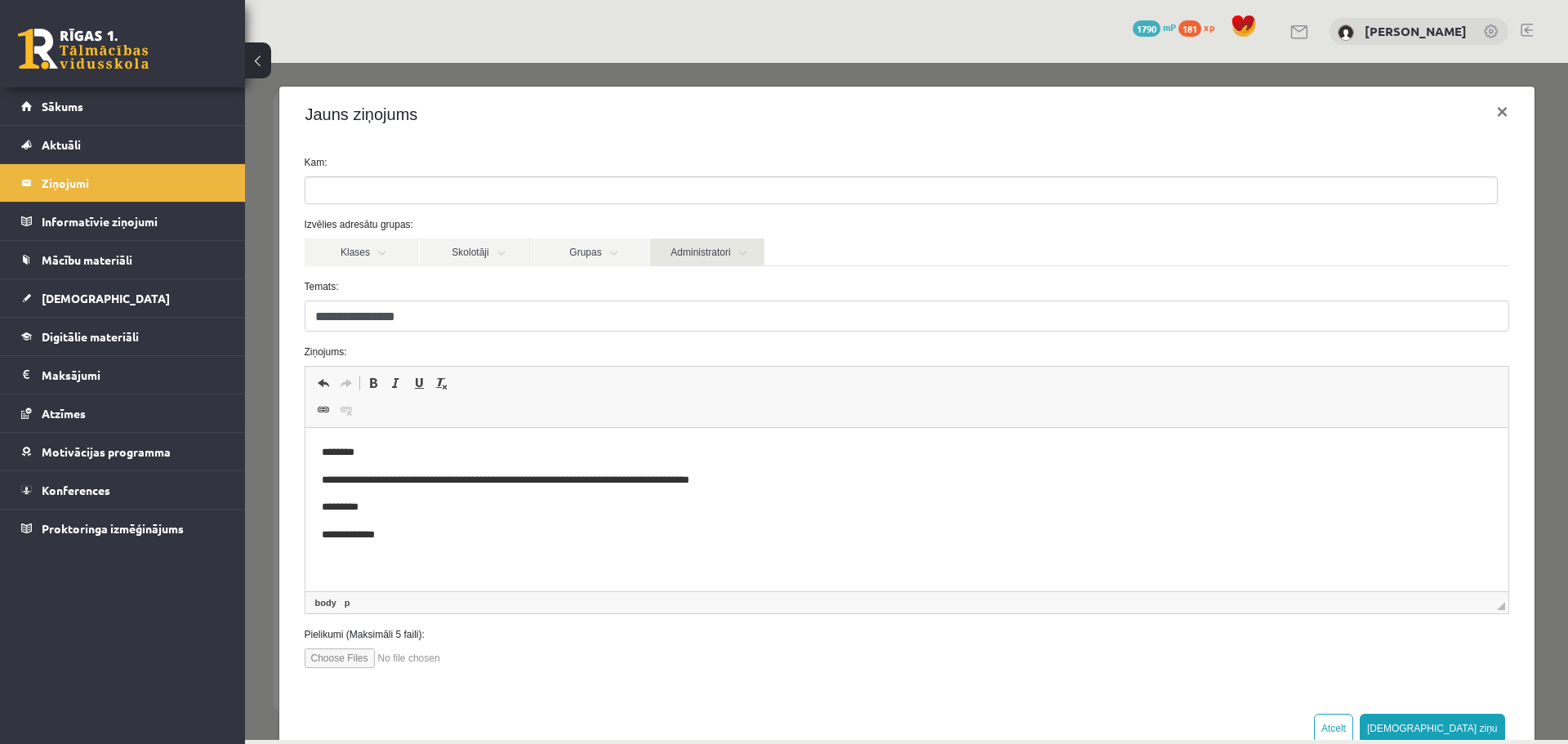
click at [709, 257] on link "Administratori" at bounding box center [707, 252] width 114 height 28
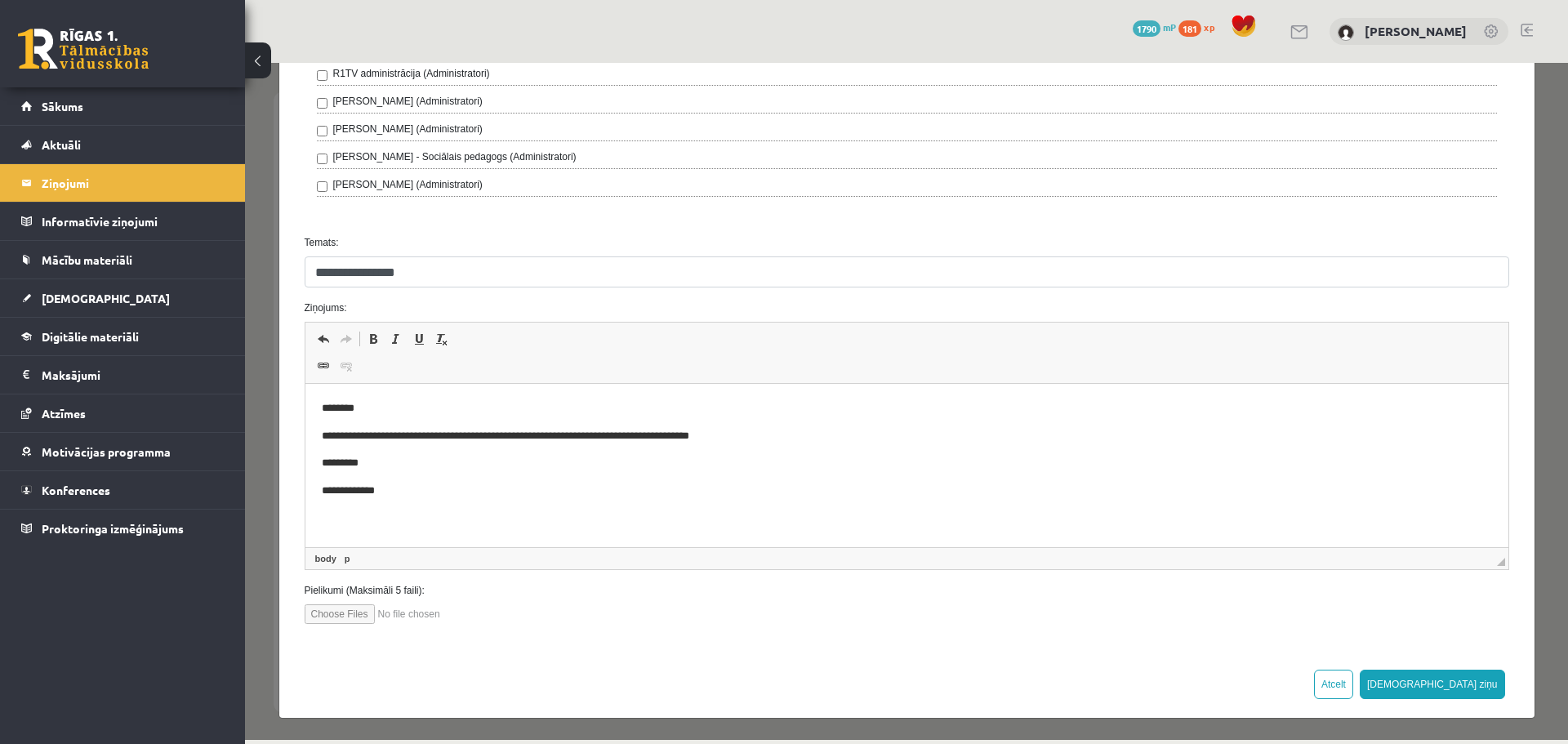
scroll to position [586, 0]
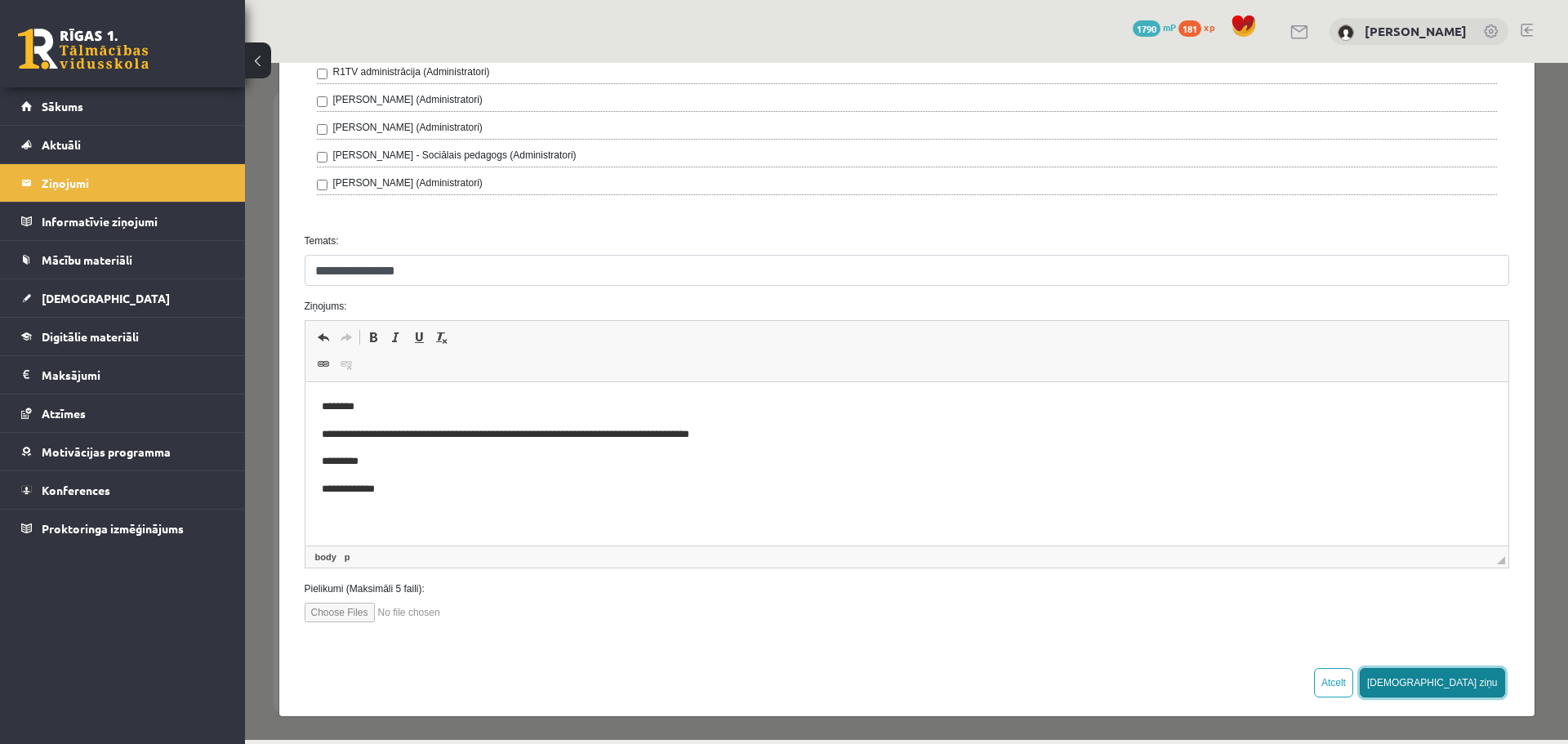
click at [1457, 681] on button "Sūtīt ziņu" at bounding box center [1432, 683] width 145 height 29
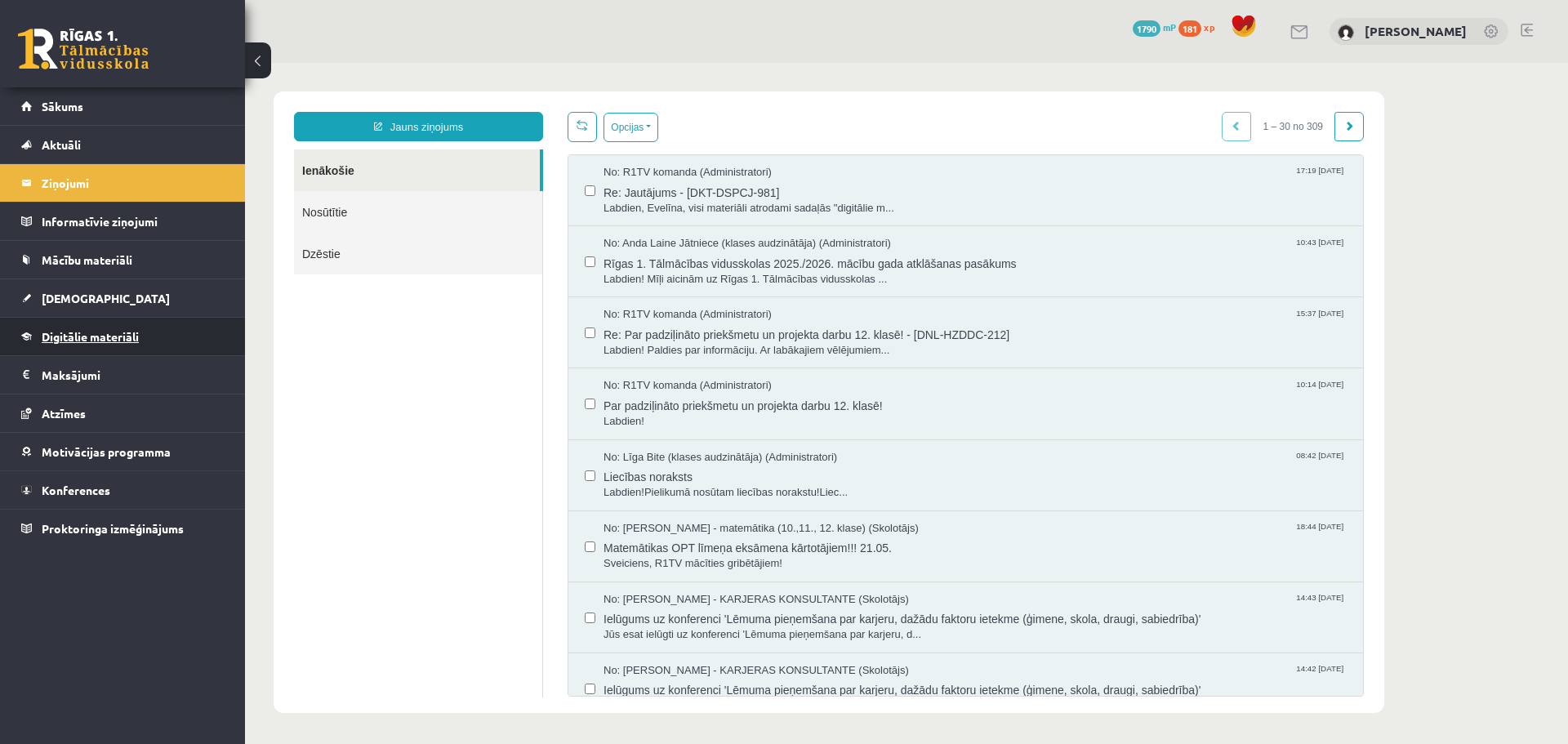
scroll to position [0, 0]
click at [68, 103] on span "Sākums" at bounding box center [62, 106] width 42 height 15
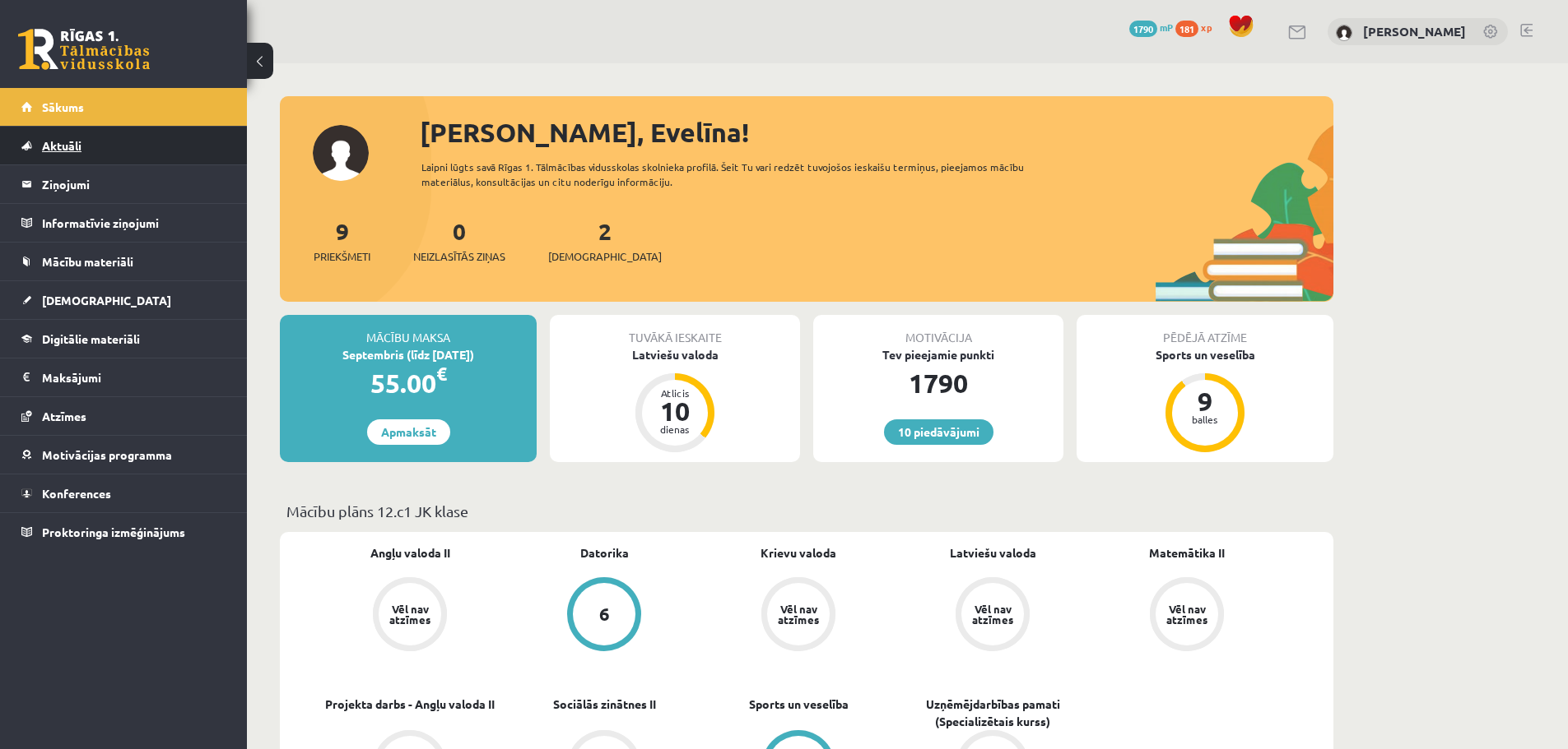
click at [57, 151] on span "Aktuāli" at bounding box center [62, 146] width 39 height 15
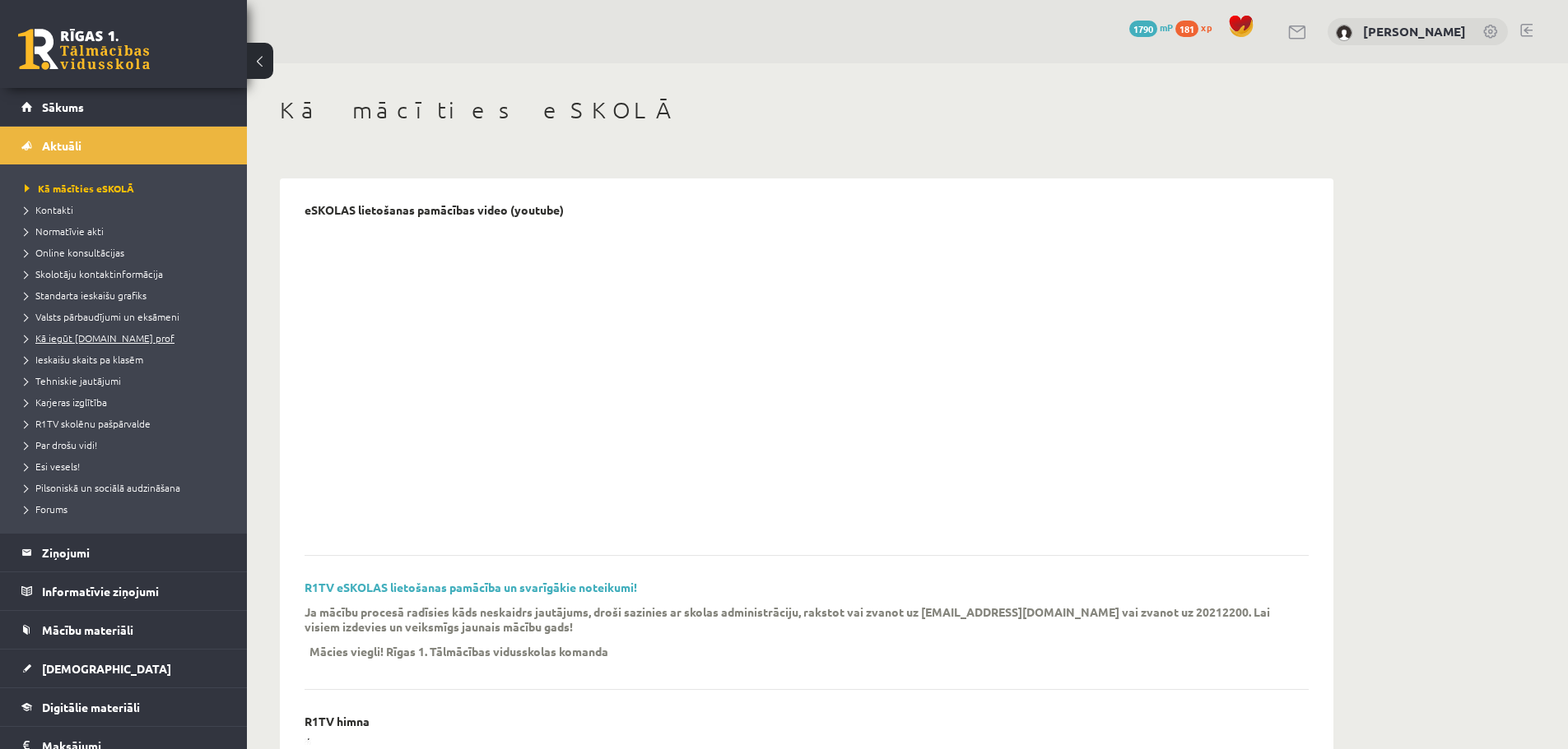
click at [72, 338] on span "Kā iegūt [DOMAIN_NAME] prof" at bounding box center [99, 337] width 149 height 13
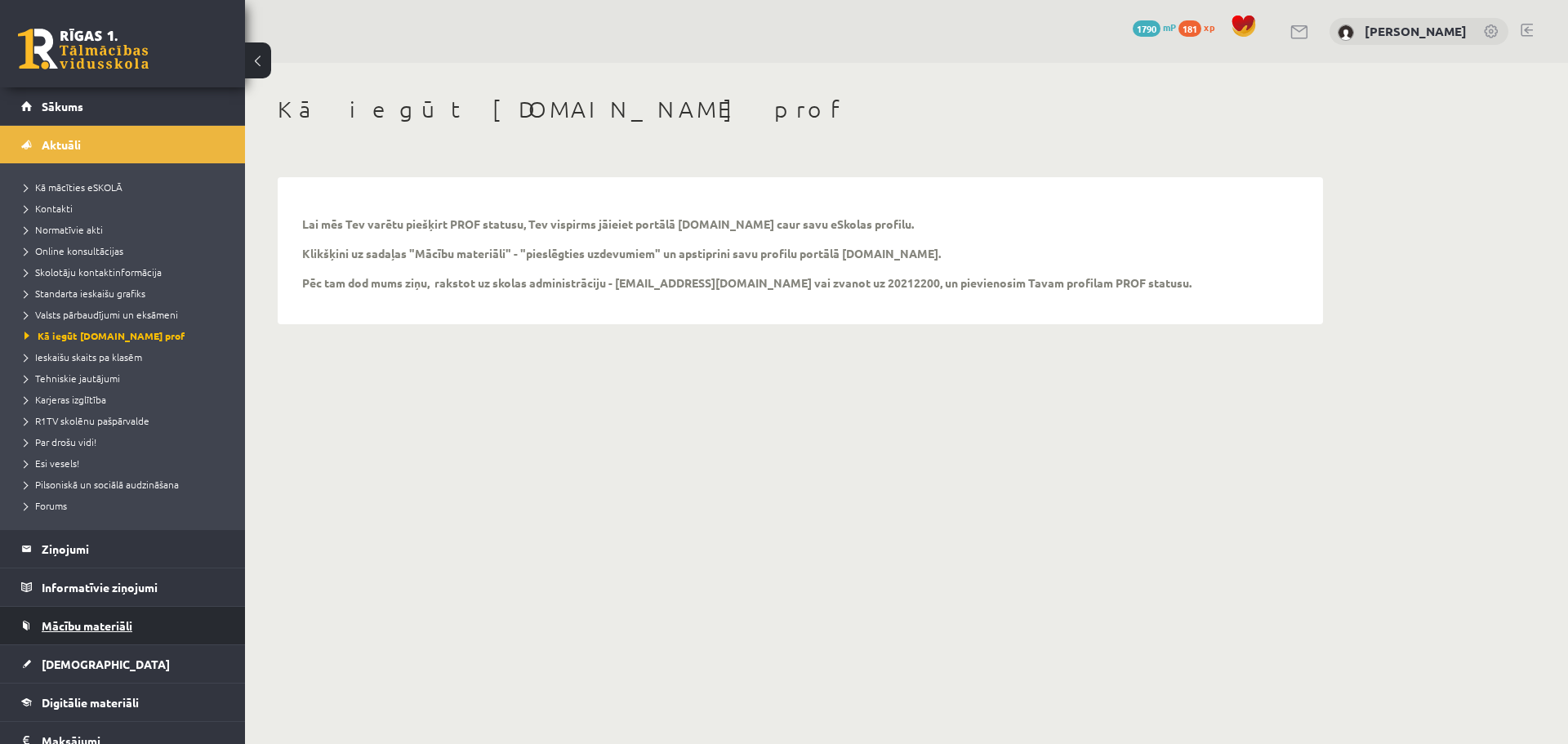
click at [100, 632] on link "Mācību materiāli" at bounding box center [123, 626] width 204 height 38
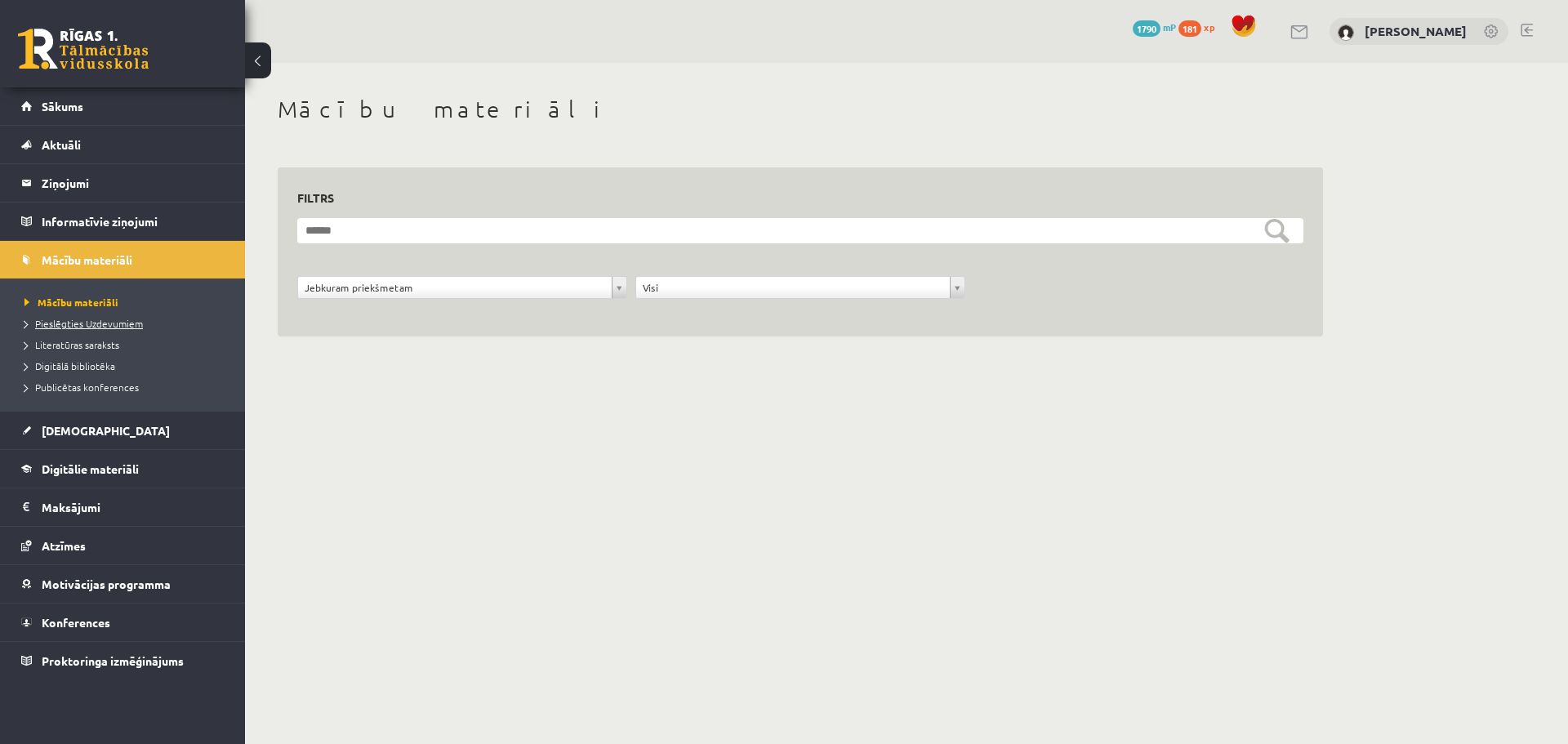
click at [83, 318] on span "Pieslēgties Uzdevumiem" at bounding box center [83, 323] width 118 height 13
click at [82, 324] on span "Pieslēgties Uzdevumiem" at bounding box center [89, 323] width 130 height 13
click at [56, 138] on span "Aktuāli" at bounding box center [61, 145] width 39 height 15
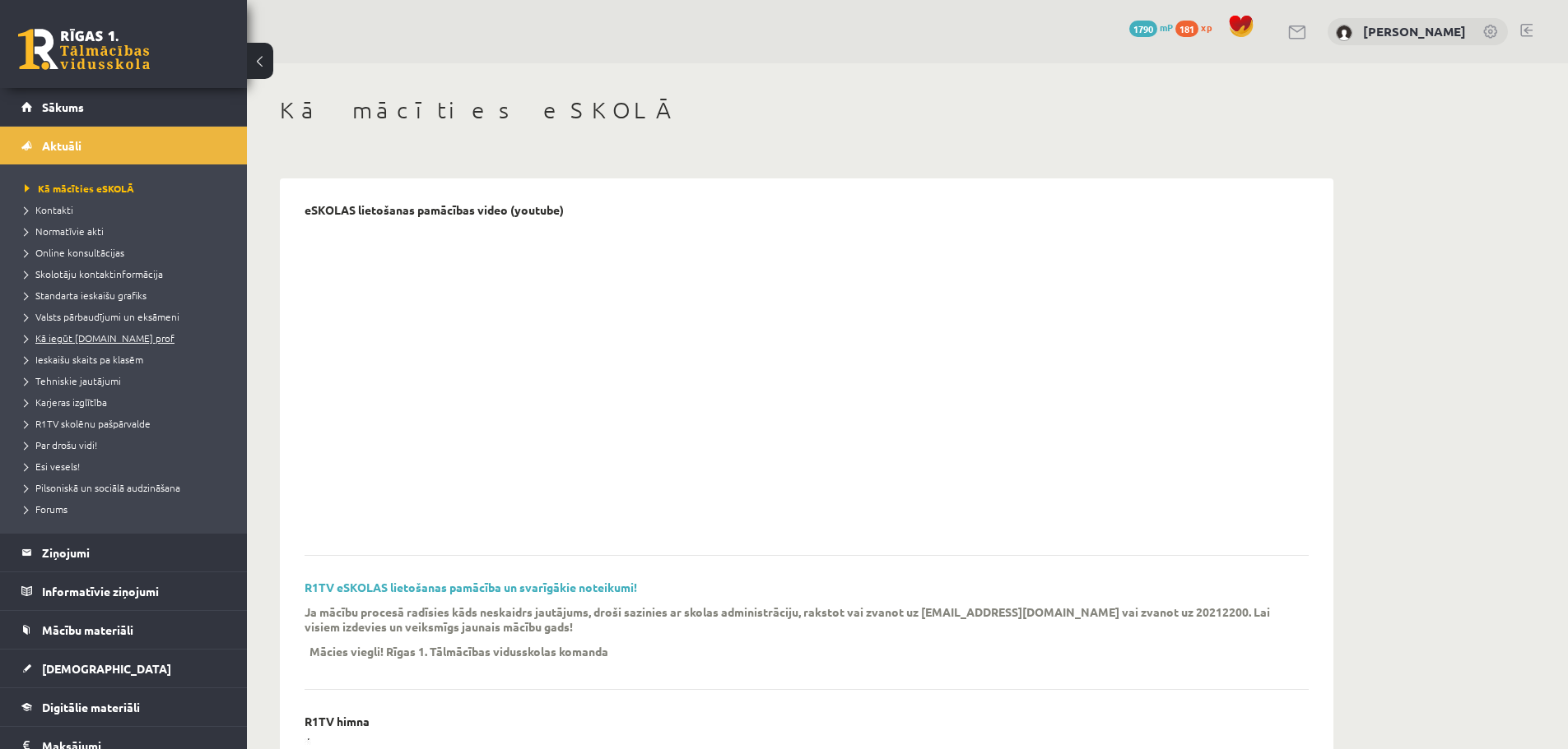
click at [94, 341] on span "Kā iegūt [DOMAIN_NAME] prof" at bounding box center [99, 337] width 149 height 13
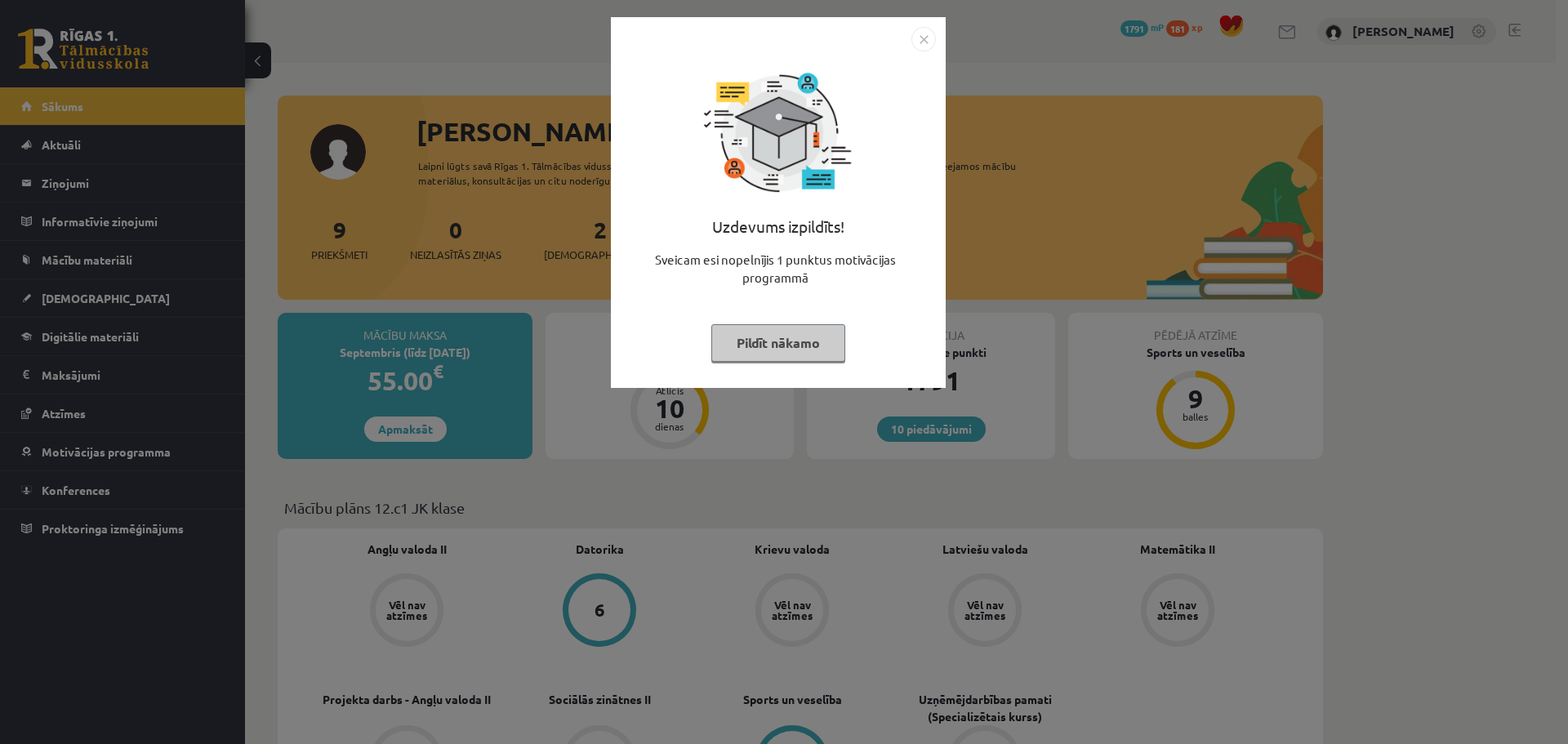
click at [924, 43] on img "Close" at bounding box center [923, 39] width 24 height 24
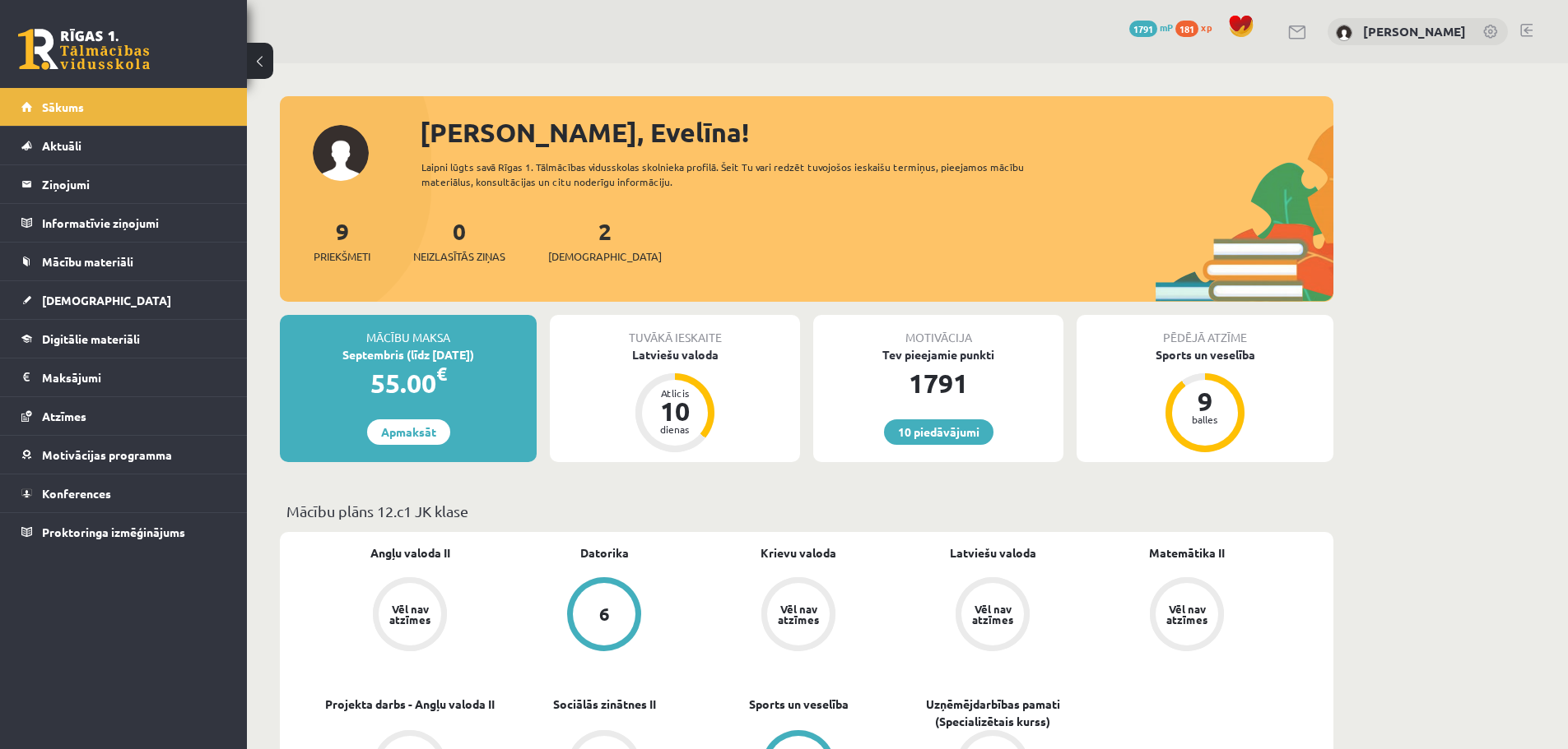
click at [145, 128] on link "Aktuāli" at bounding box center [124, 146] width 205 height 38
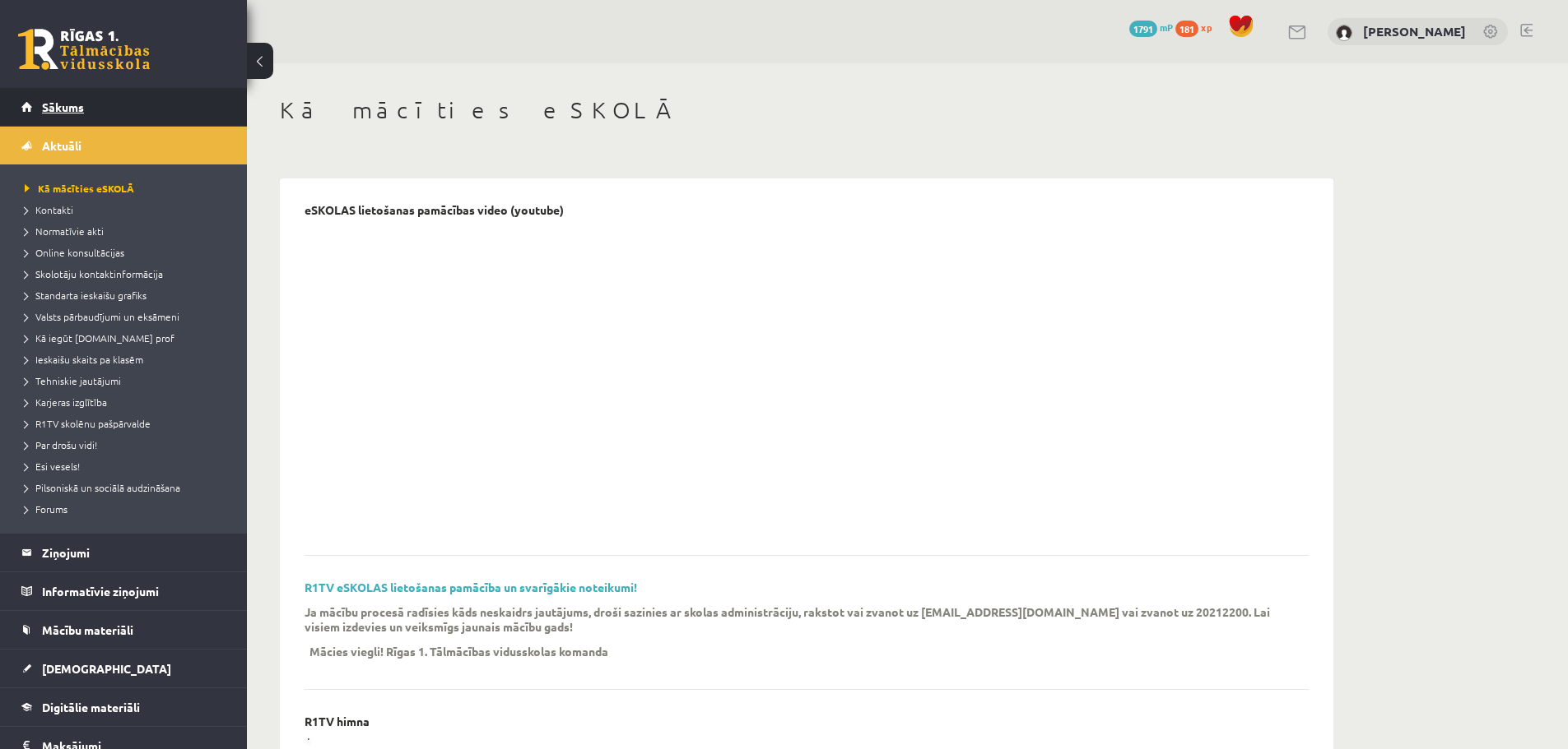
click at [95, 106] on link "Sākums" at bounding box center [124, 106] width 205 height 38
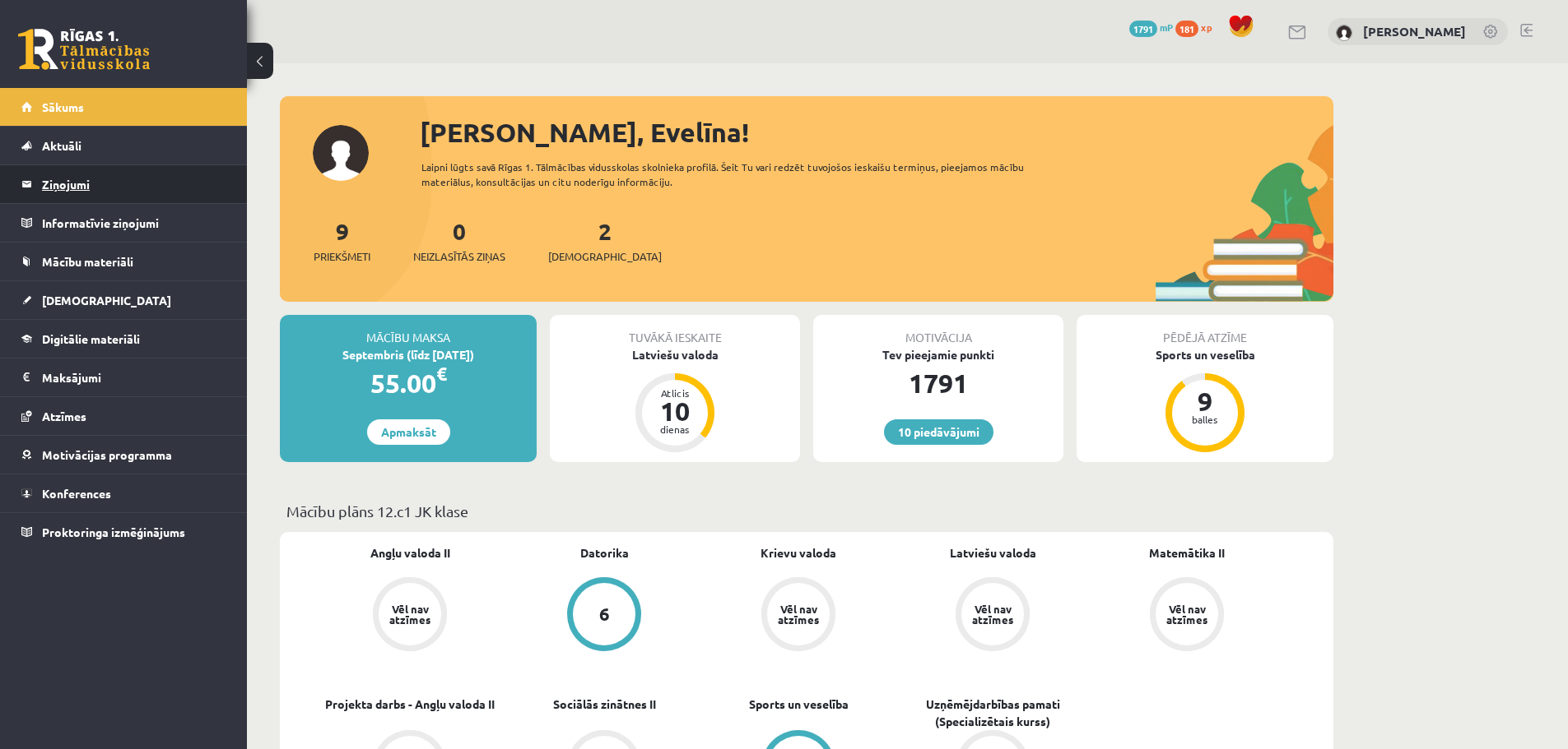
click at [97, 190] on legend "Ziņojumi 0" at bounding box center [134, 184] width 185 height 38
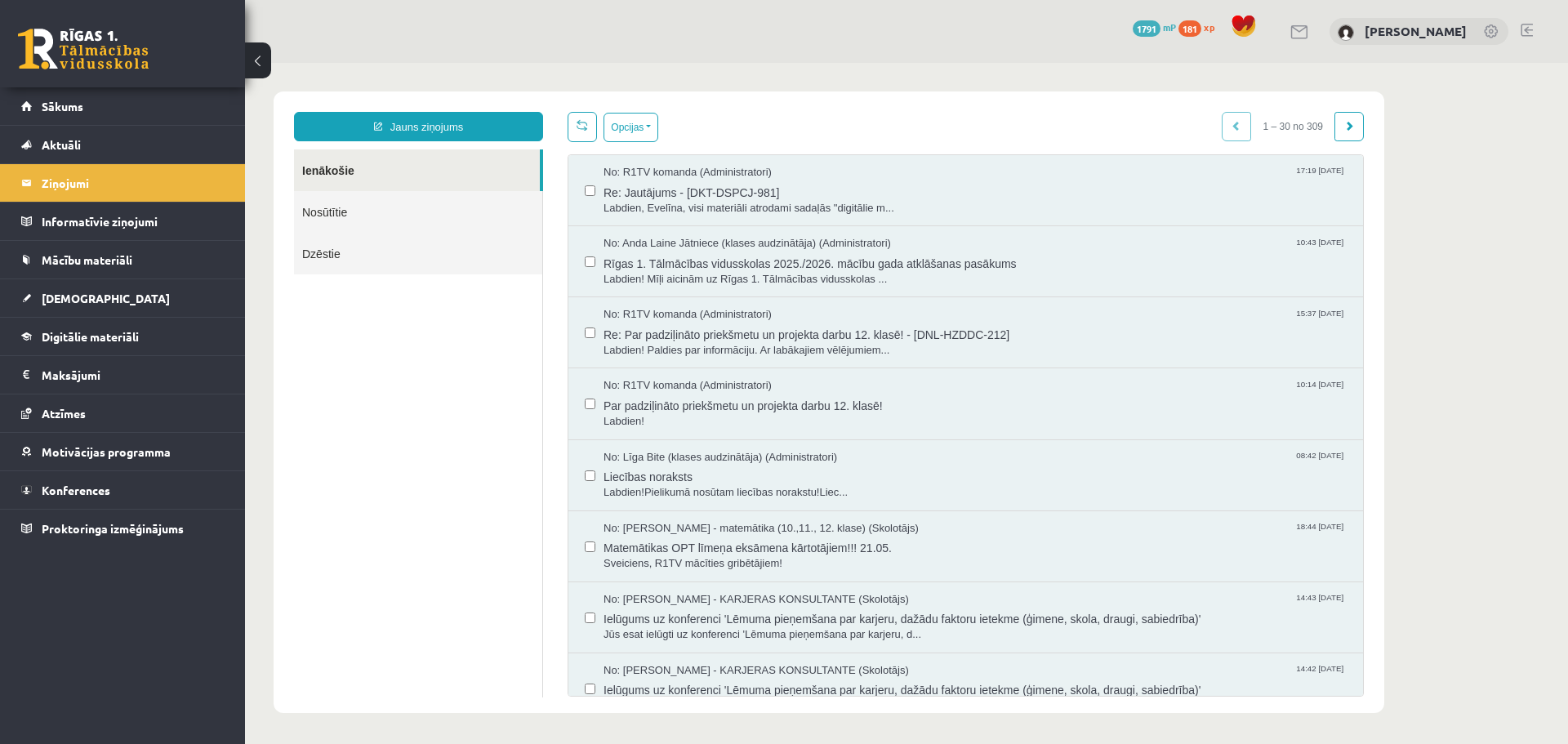
click at [401, 217] on link "Nosūtītie" at bounding box center [418, 211] width 248 height 42
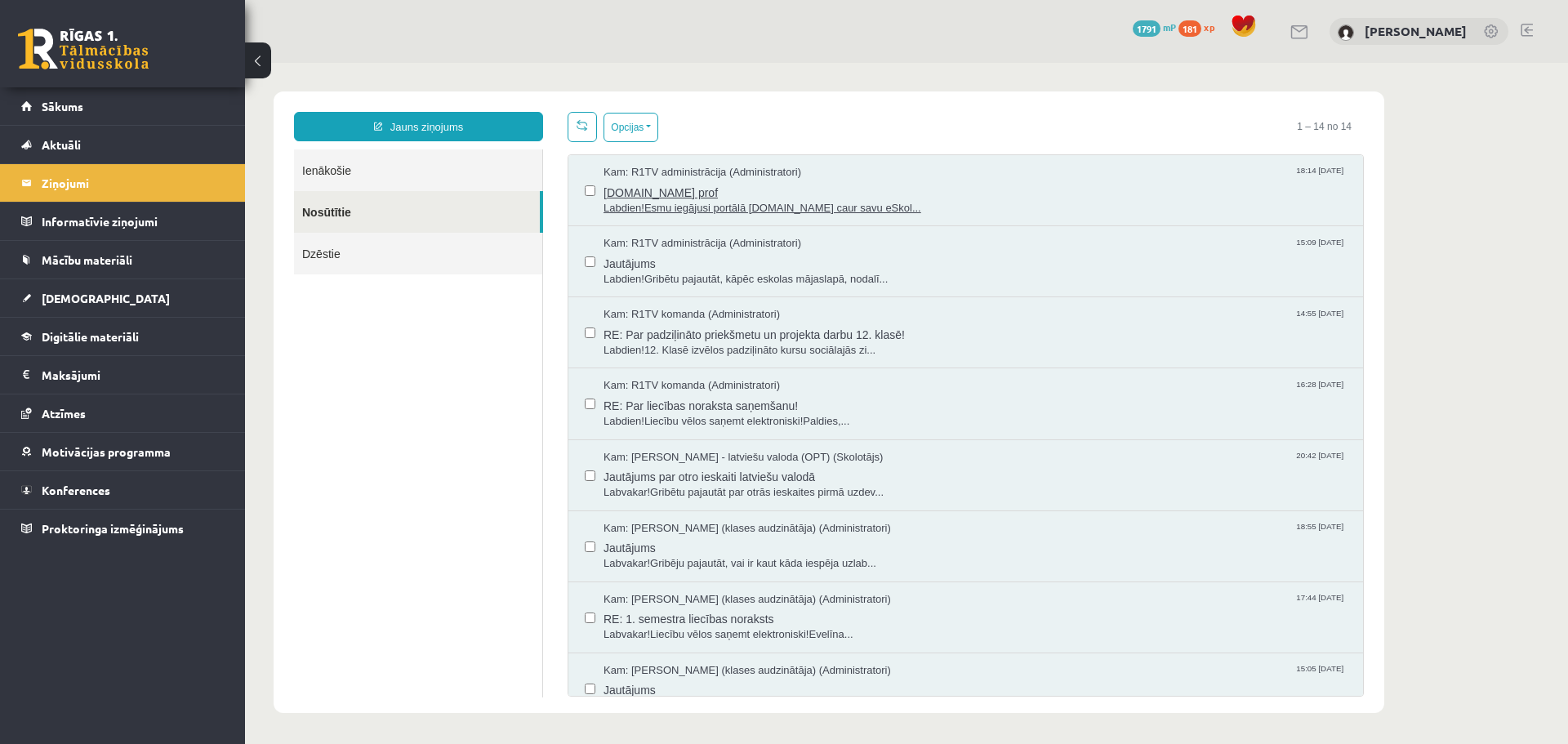
click at [802, 195] on span "Uzdevumi.lv prof" at bounding box center [975, 190] width 743 height 20
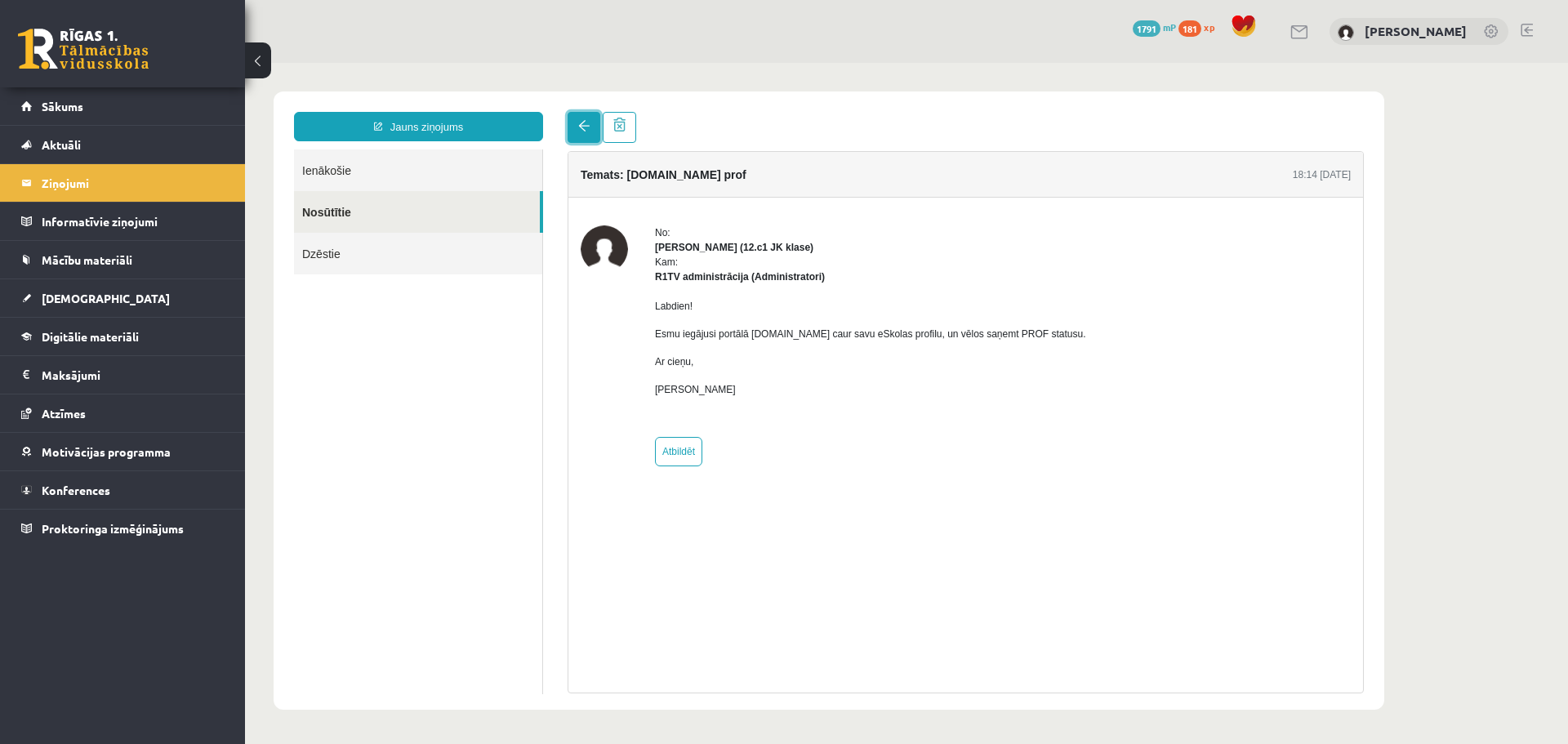
click at [583, 123] on span at bounding box center [584, 126] width 12 height 12
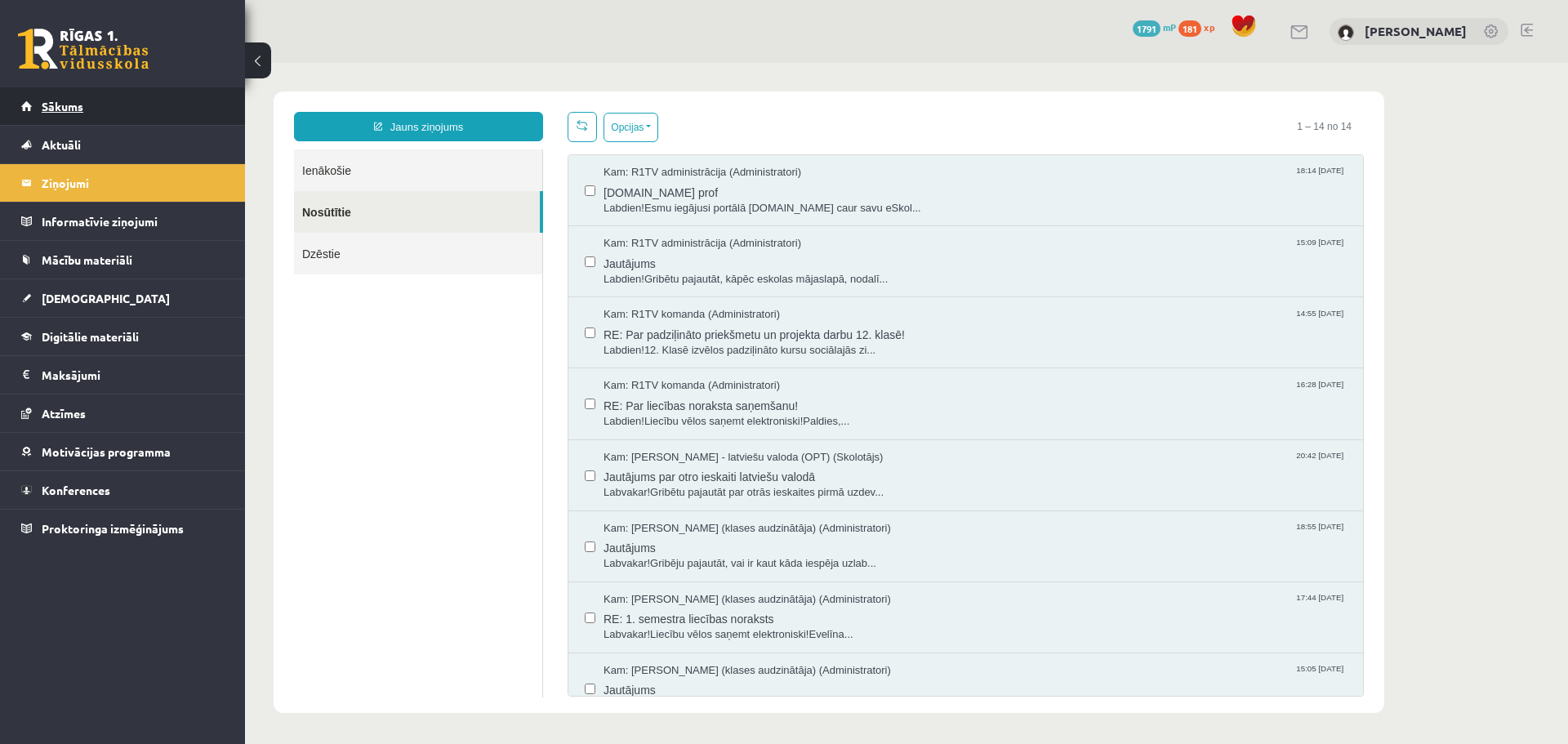
click at [105, 116] on link "Sākums" at bounding box center [123, 106] width 204 height 38
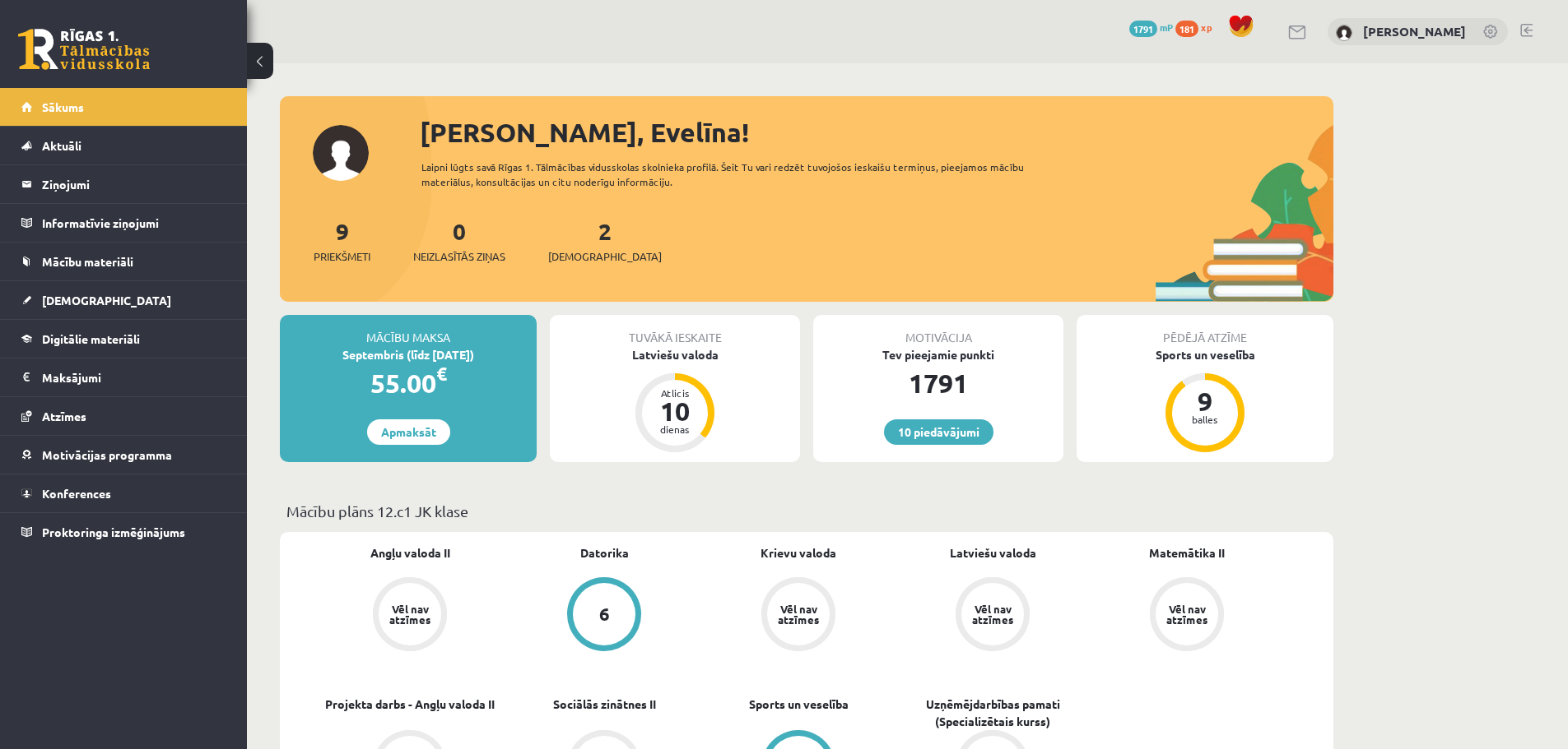
click at [106, 40] on link at bounding box center [84, 49] width 132 height 41
click at [83, 57] on link at bounding box center [84, 49] width 132 height 41
click at [64, 343] on span "Digitālie materiāli" at bounding box center [91, 338] width 98 height 15
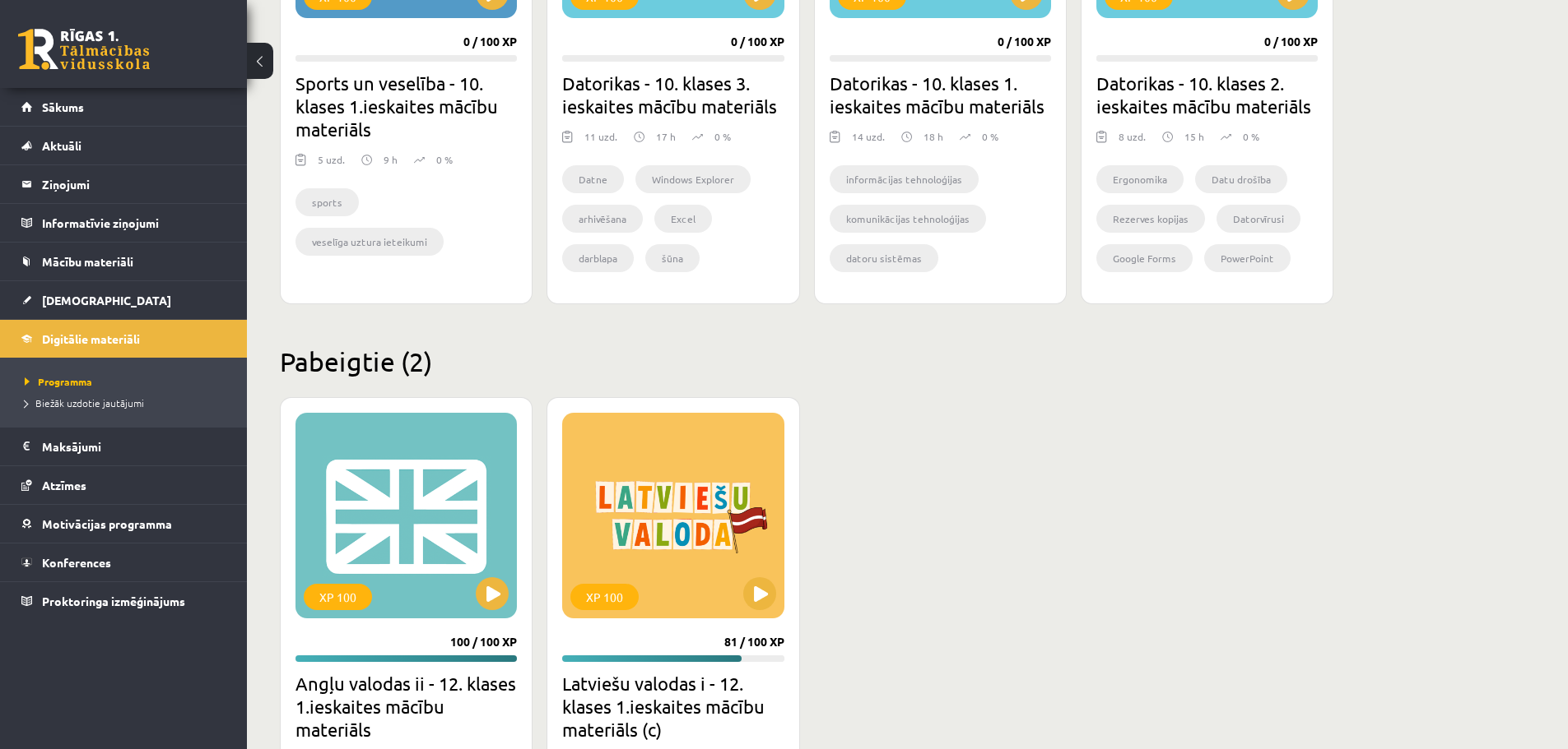
scroll to position [1286, 0]
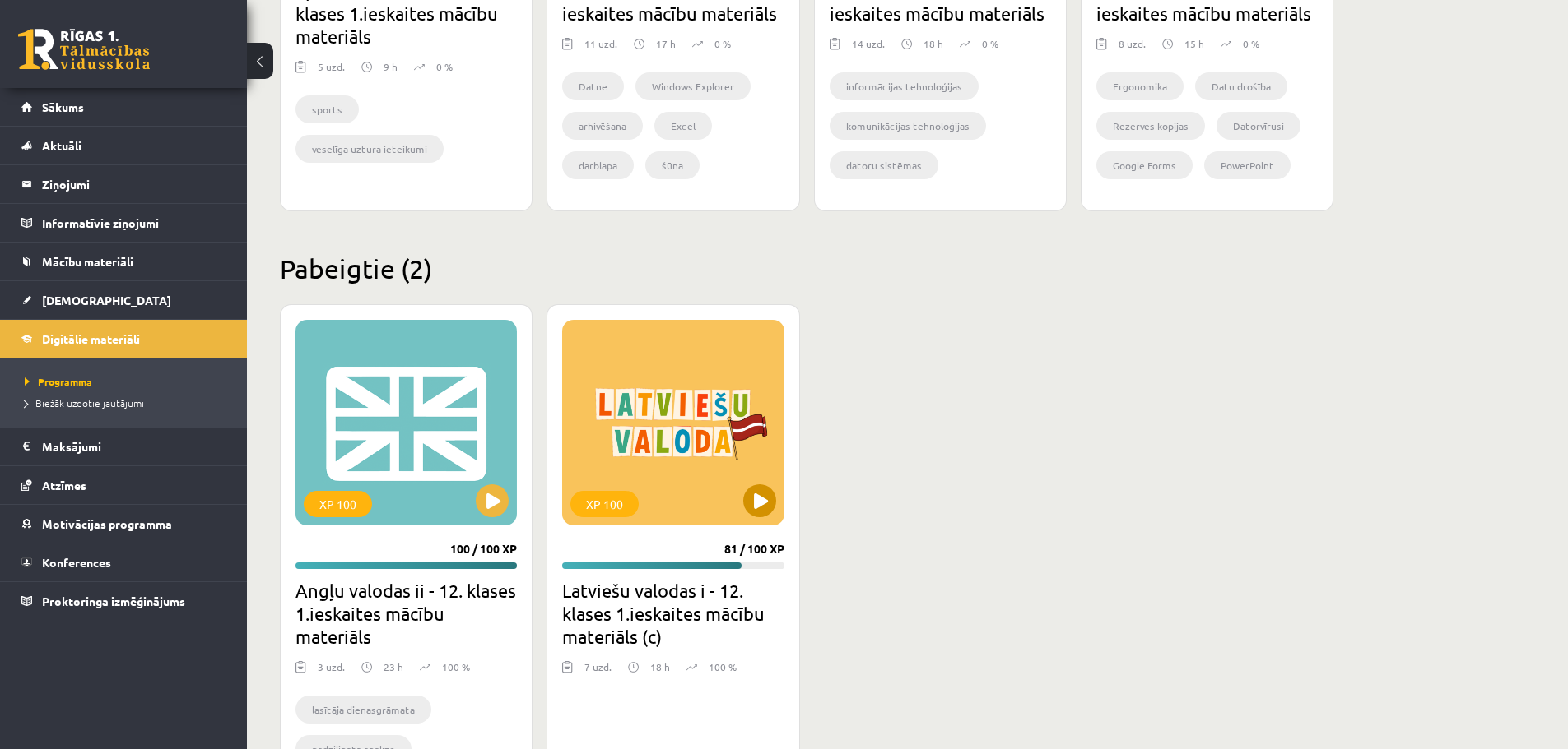
click at [681, 356] on div "XP 100" at bounding box center [672, 423] width 222 height 206
click at [663, 451] on div "XP 100" at bounding box center [672, 423] width 222 height 206
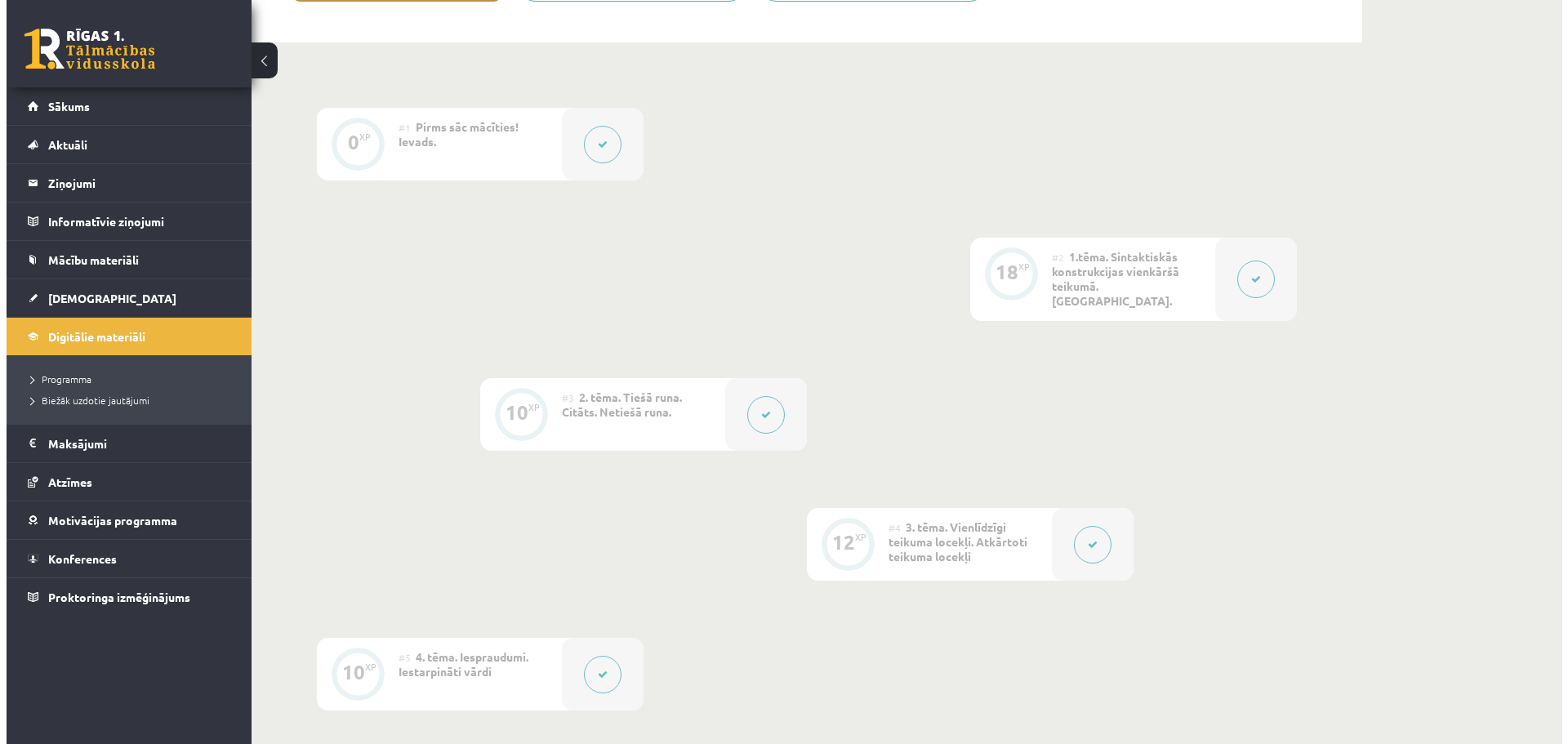
scroll to position [330, 0]
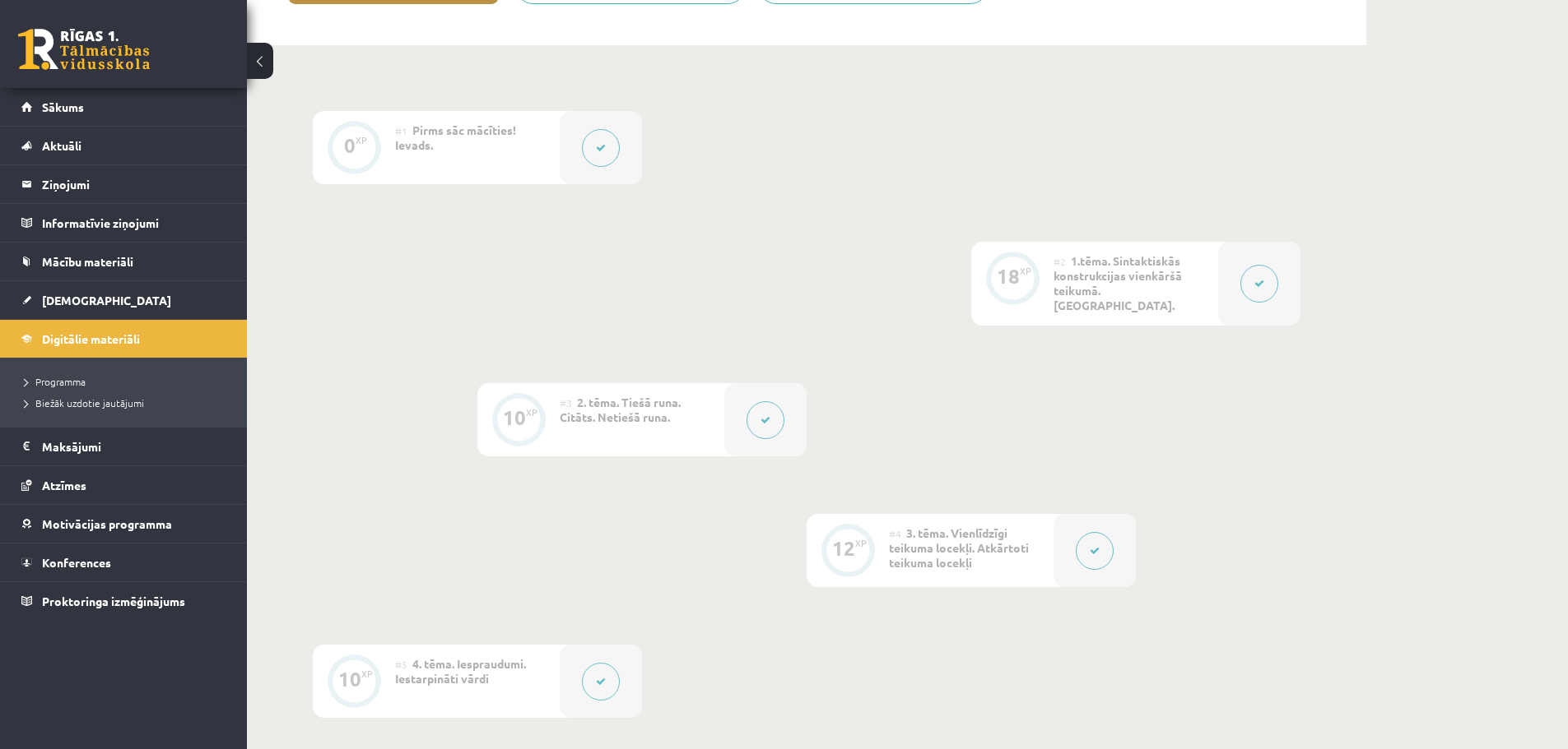
click at [1265, 273] on button at bounding box center [1258, 283] width 38 height 38
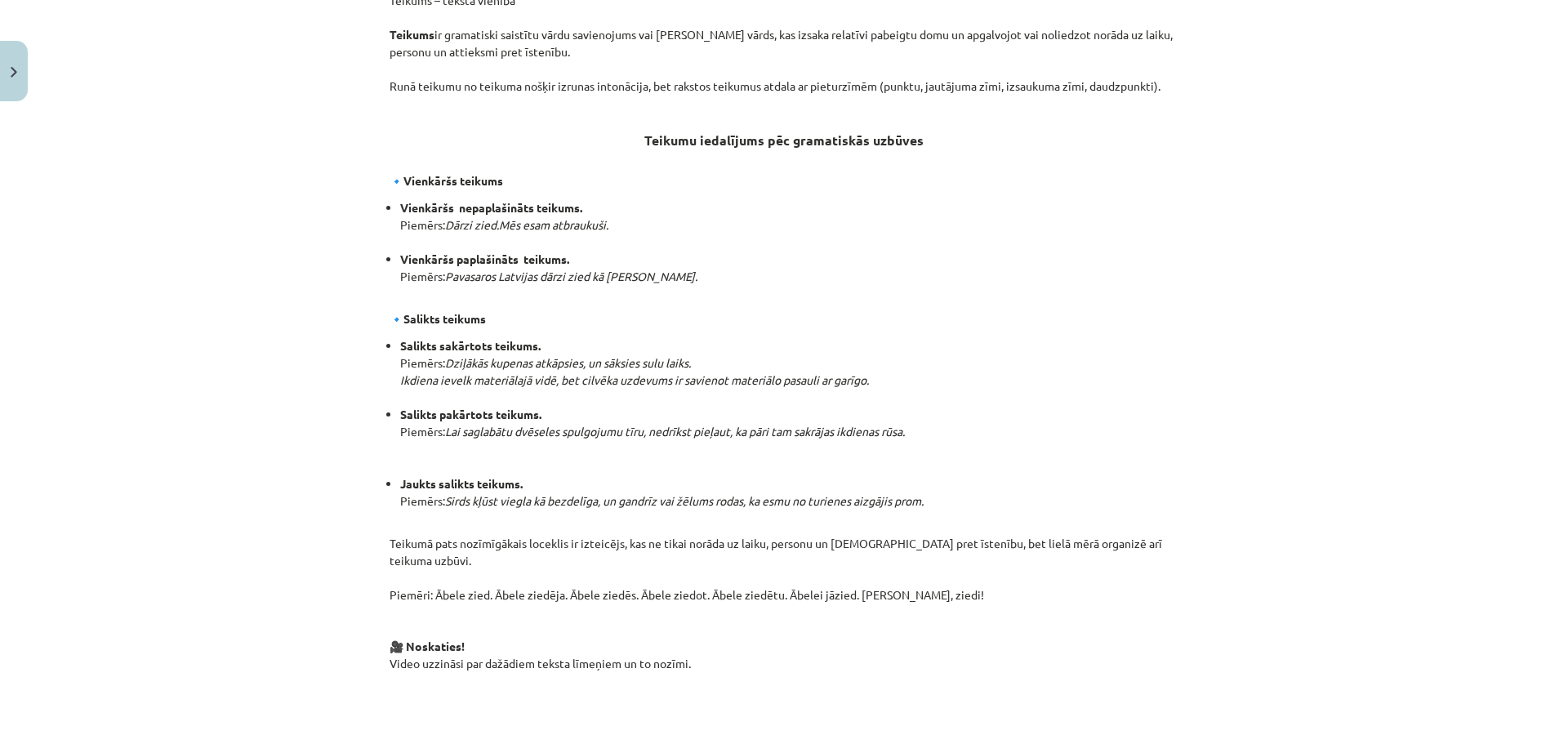
scroll to position [604, 0]
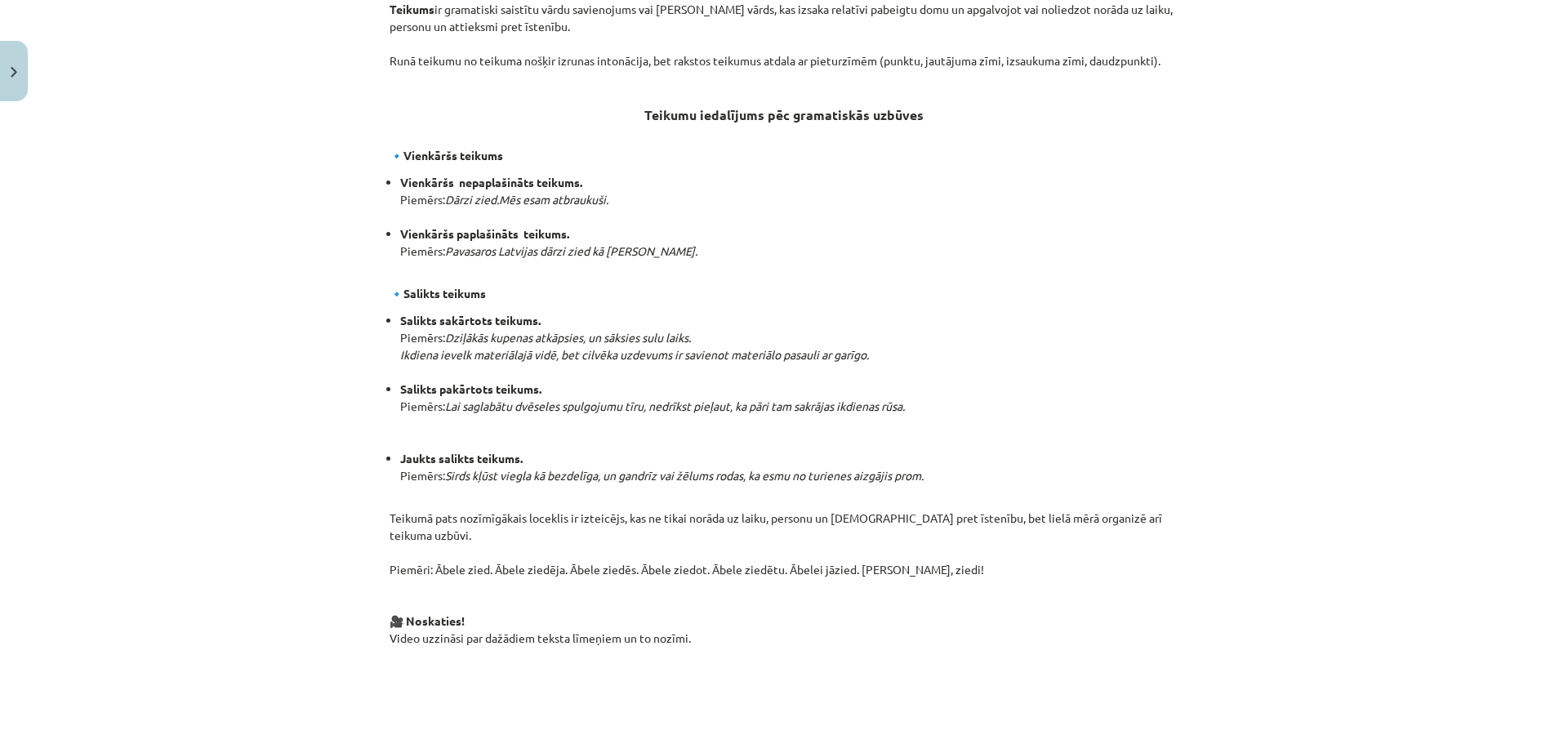
click at [194, 205] on div "Mācību tēma: Latviešu valodas i - 12. klases 1.ieskaites mācību materiāls (c) #…" at bounding box center [784, 372] width 1568 height 744
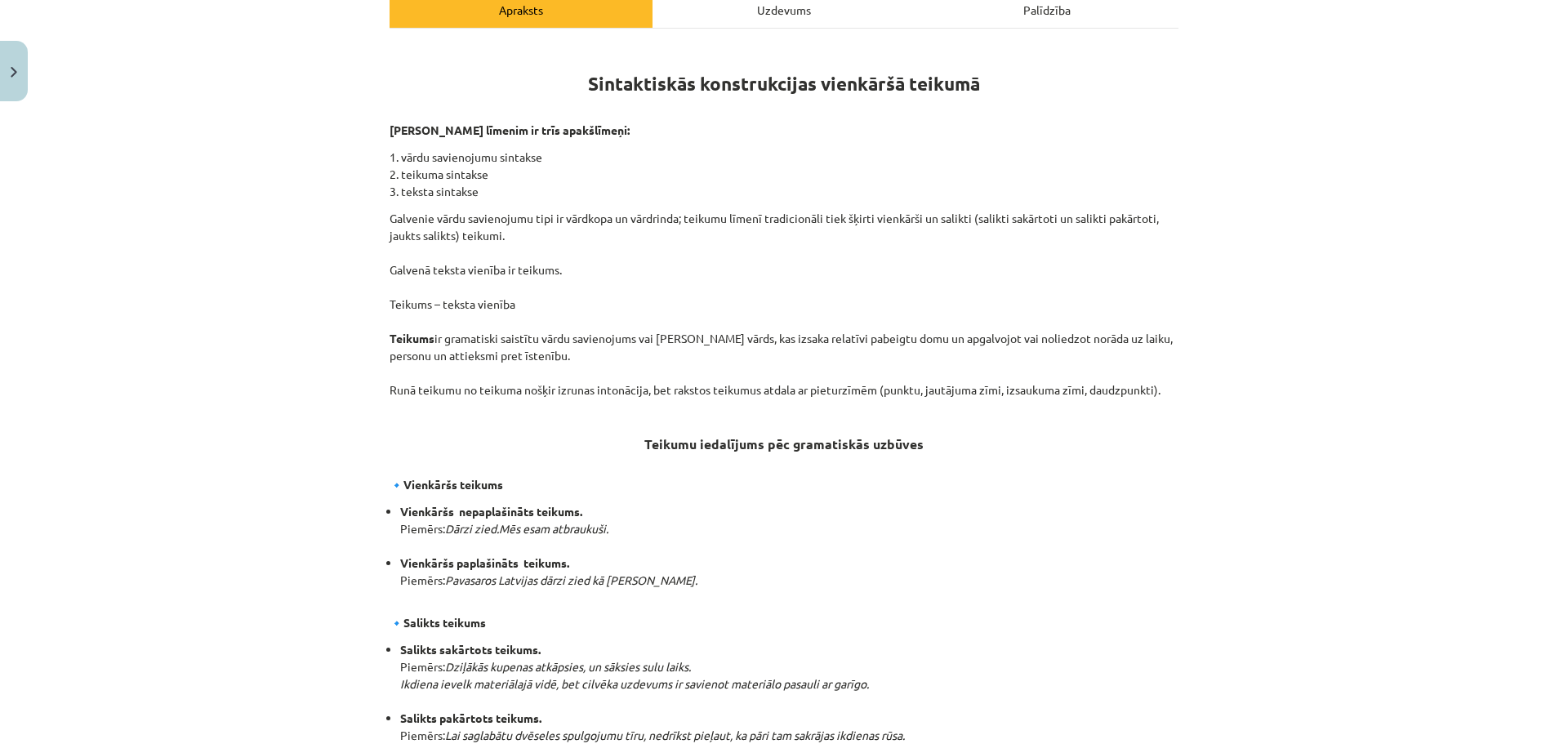
scroll to position [279, 0]
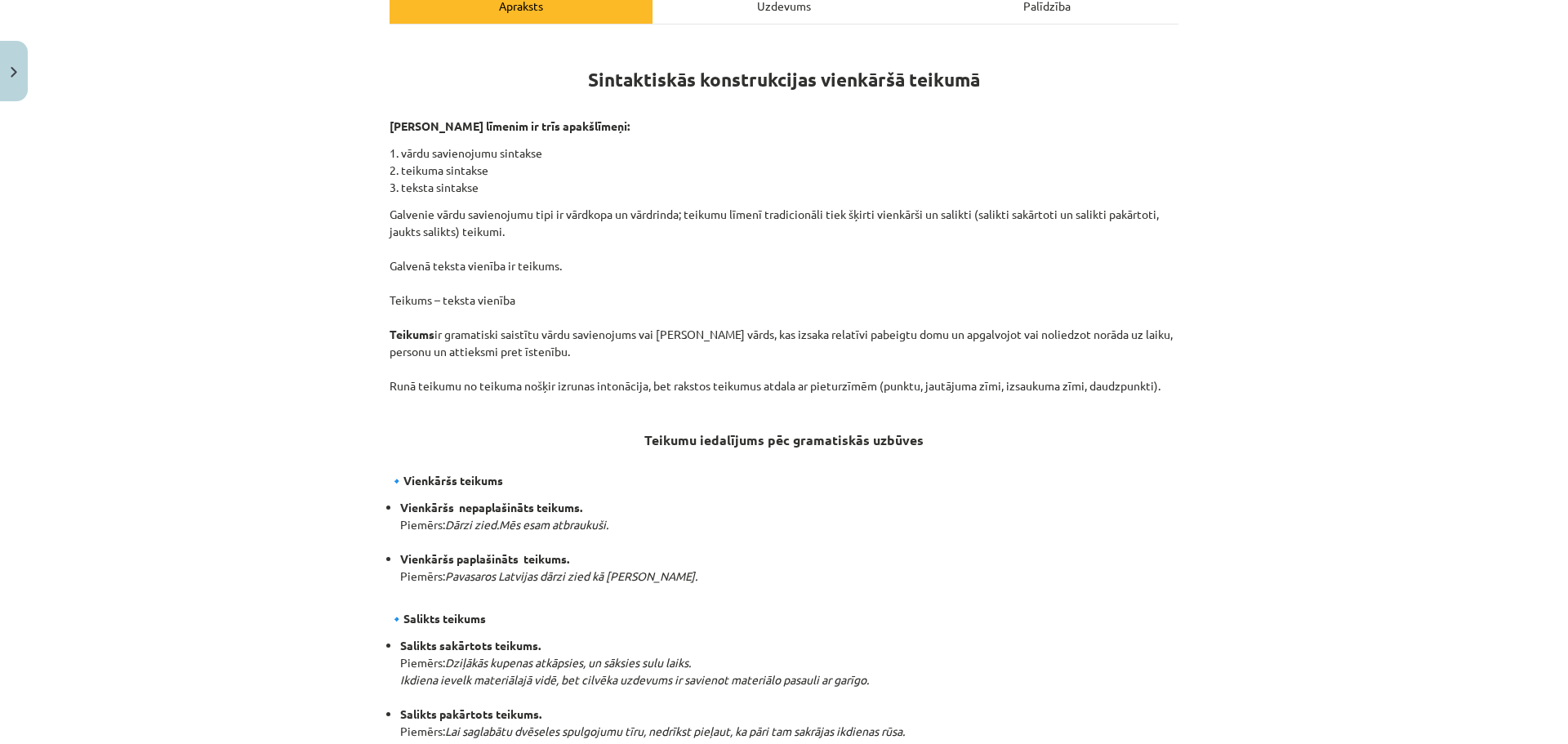
drag, startPoint x: 1554, startPoint y: 228, endPoint x: 1567, endPoint y: 231, distance: 13.3
click at [1567, 231] on div "Mācību tēma: Latviešu valodas i - 12. klases 1.ieskaites mācību materiāls (c) #…" at bounding box center [784, 372] width 1568 height 744
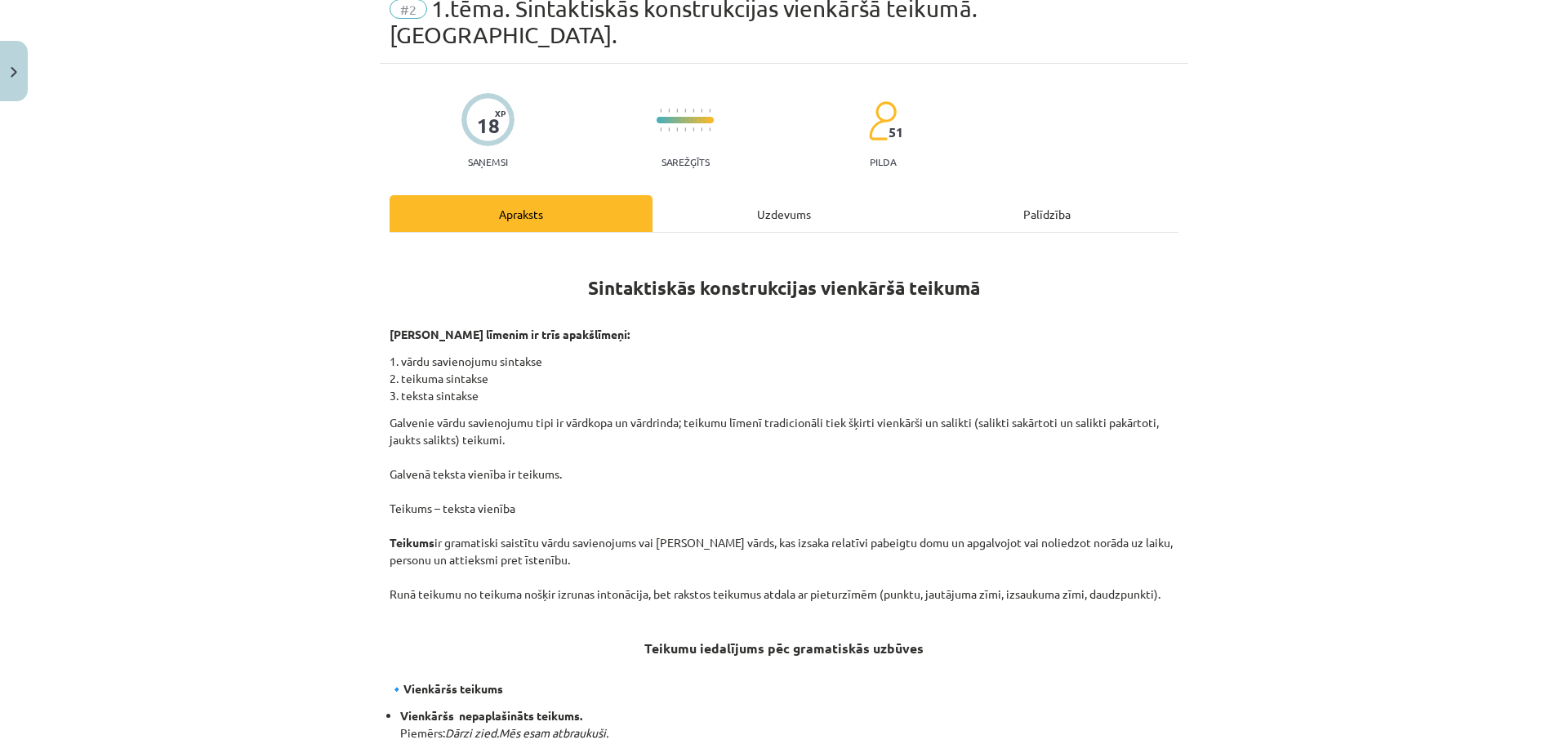
scroll to position [0, 0]
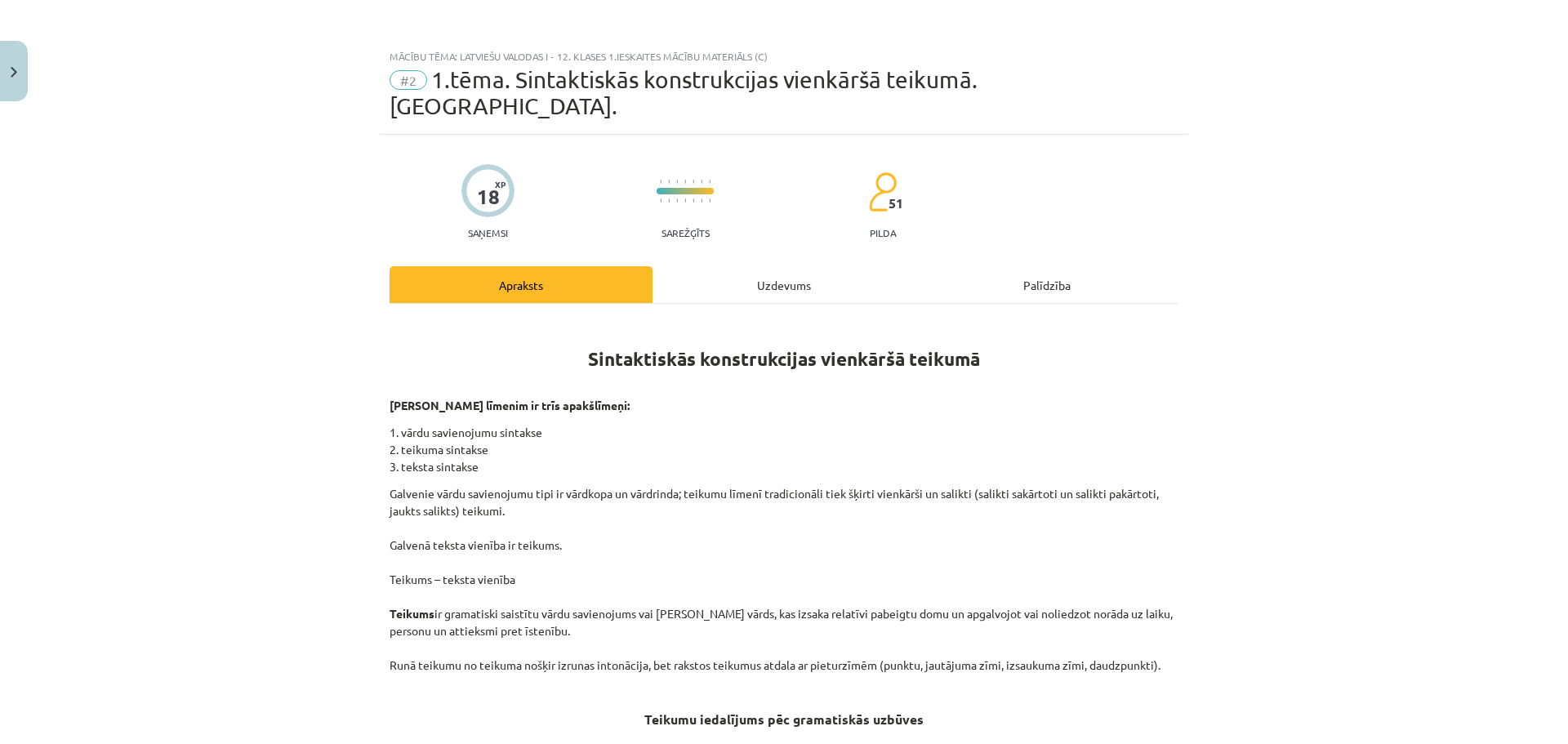
click at [1222, 382] on div "Mācību tēma: Latviešu valodas i - 12. klases 1.ieskaites mācību materiāls (c) #…" at bounding box center [784, 372] width 1568 height 744
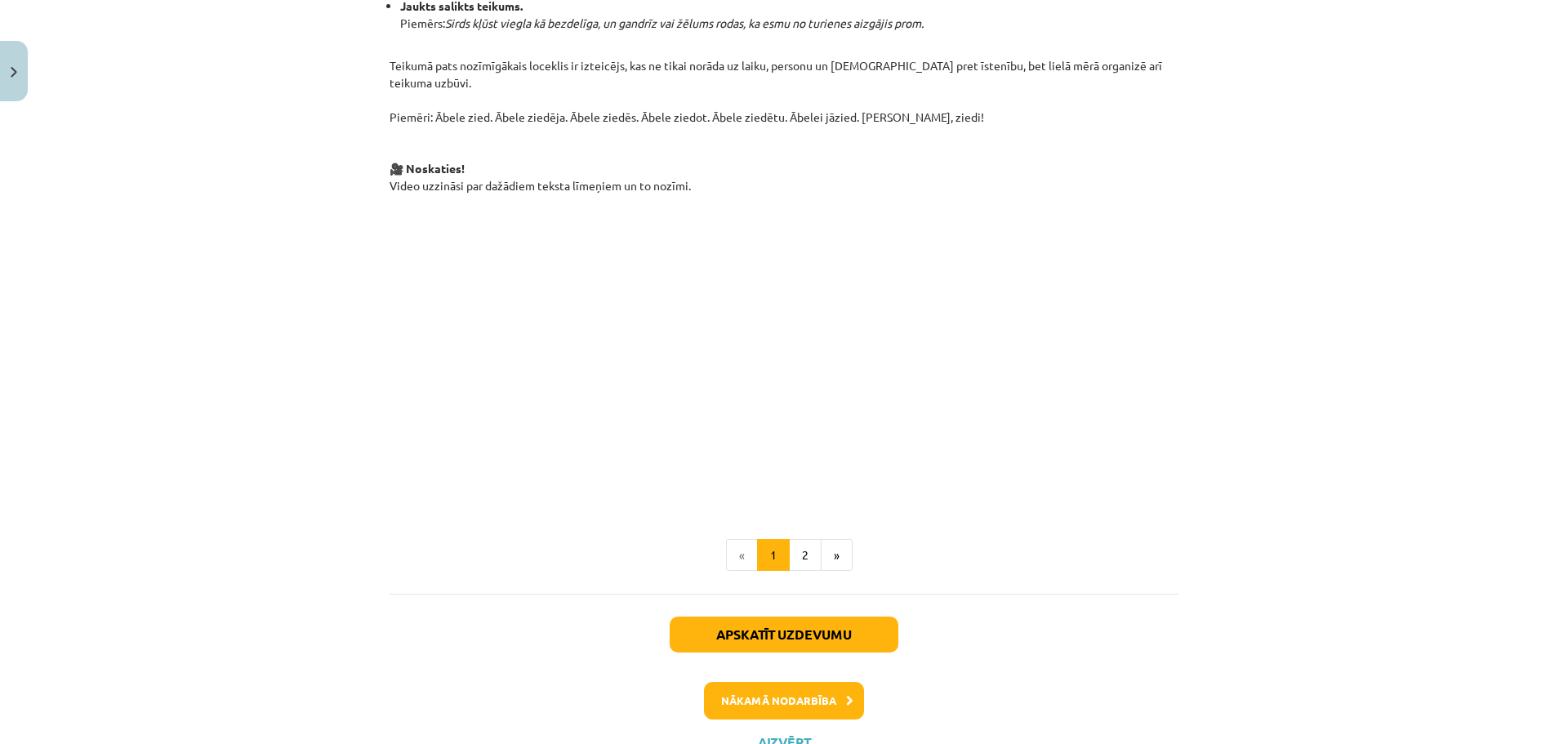
scroll to position [1059, 0]
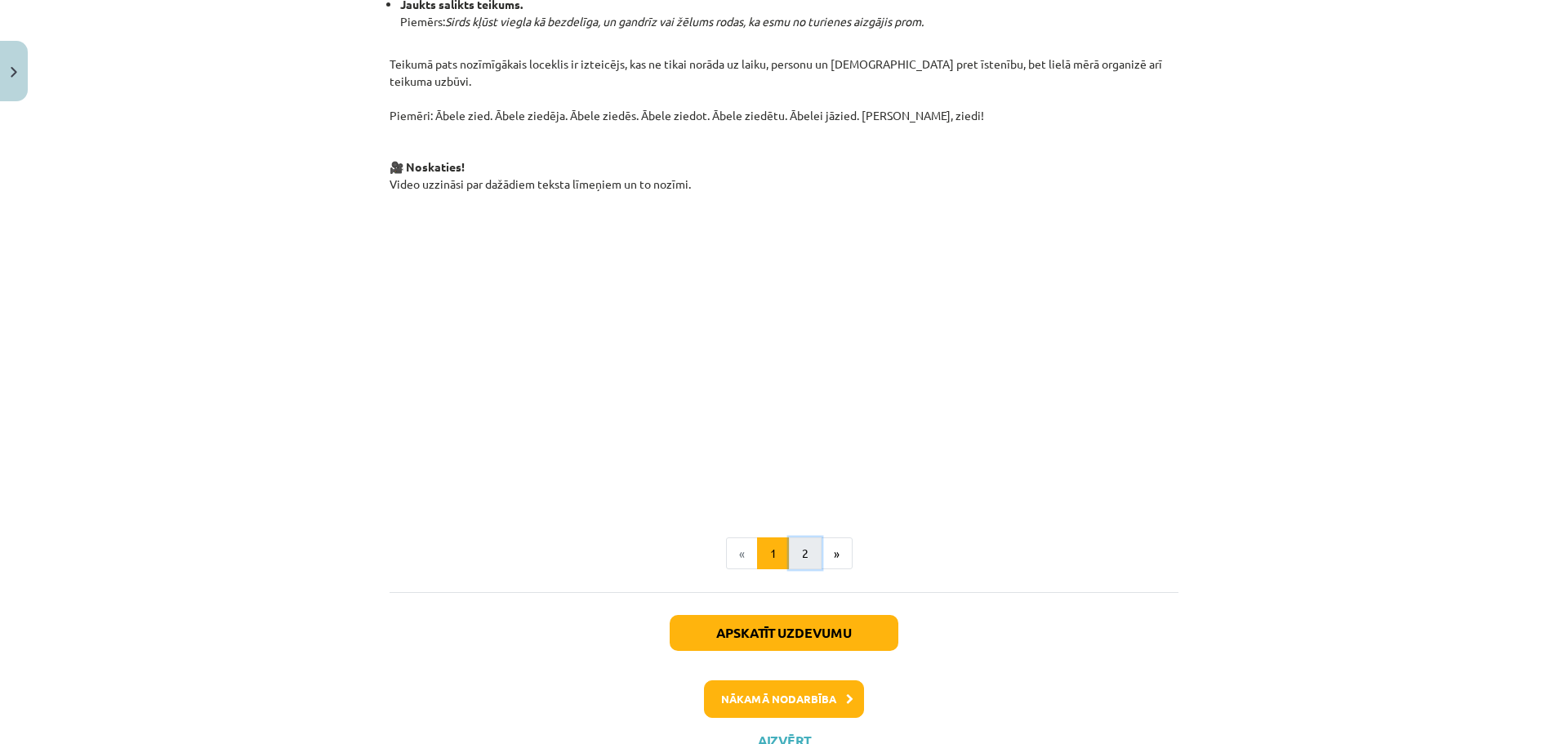
click at [800, 537] on button "2" at bounding box center [806, 554] width 33 height 33
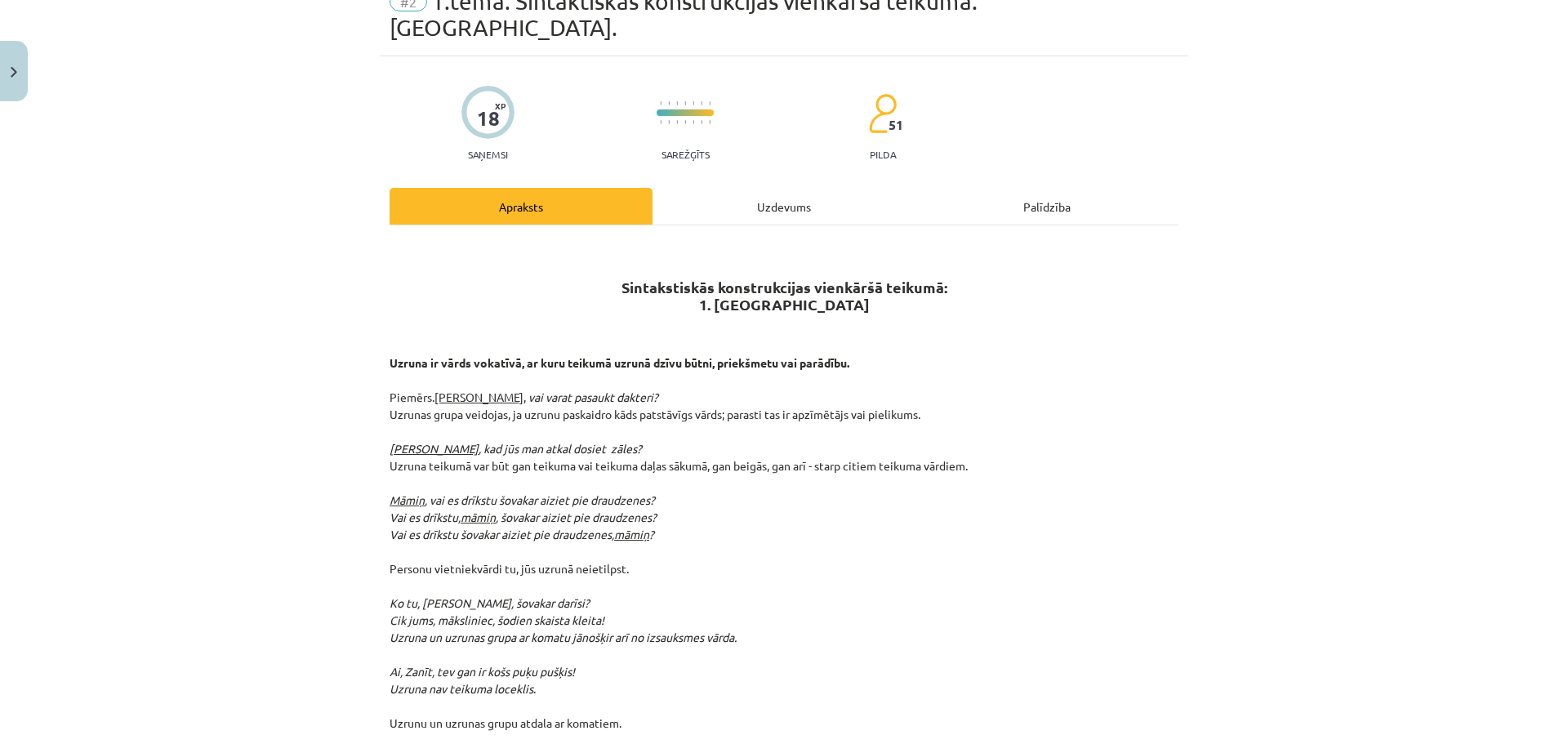
scroll to position [87, 0]
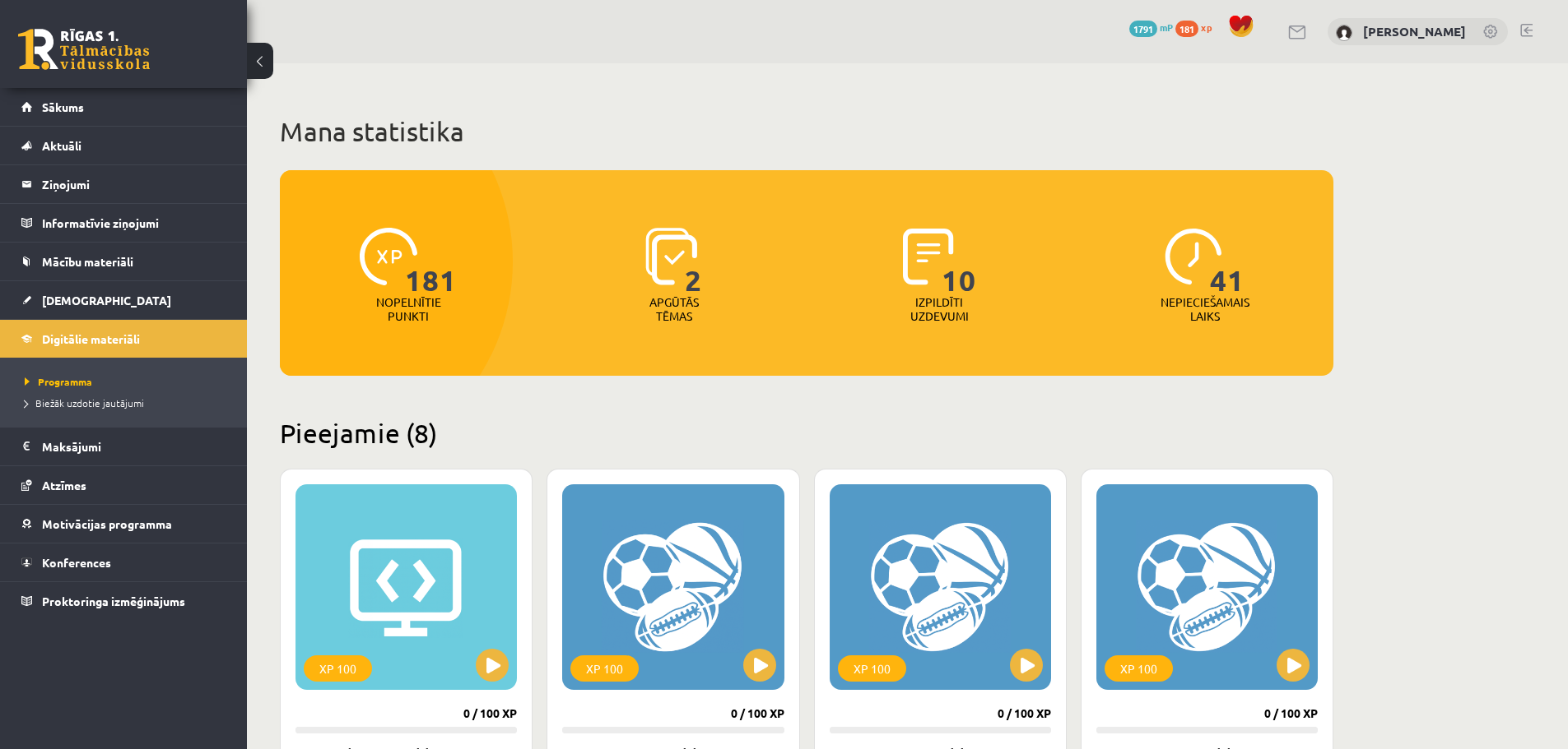
scroll to position [1286, 0]
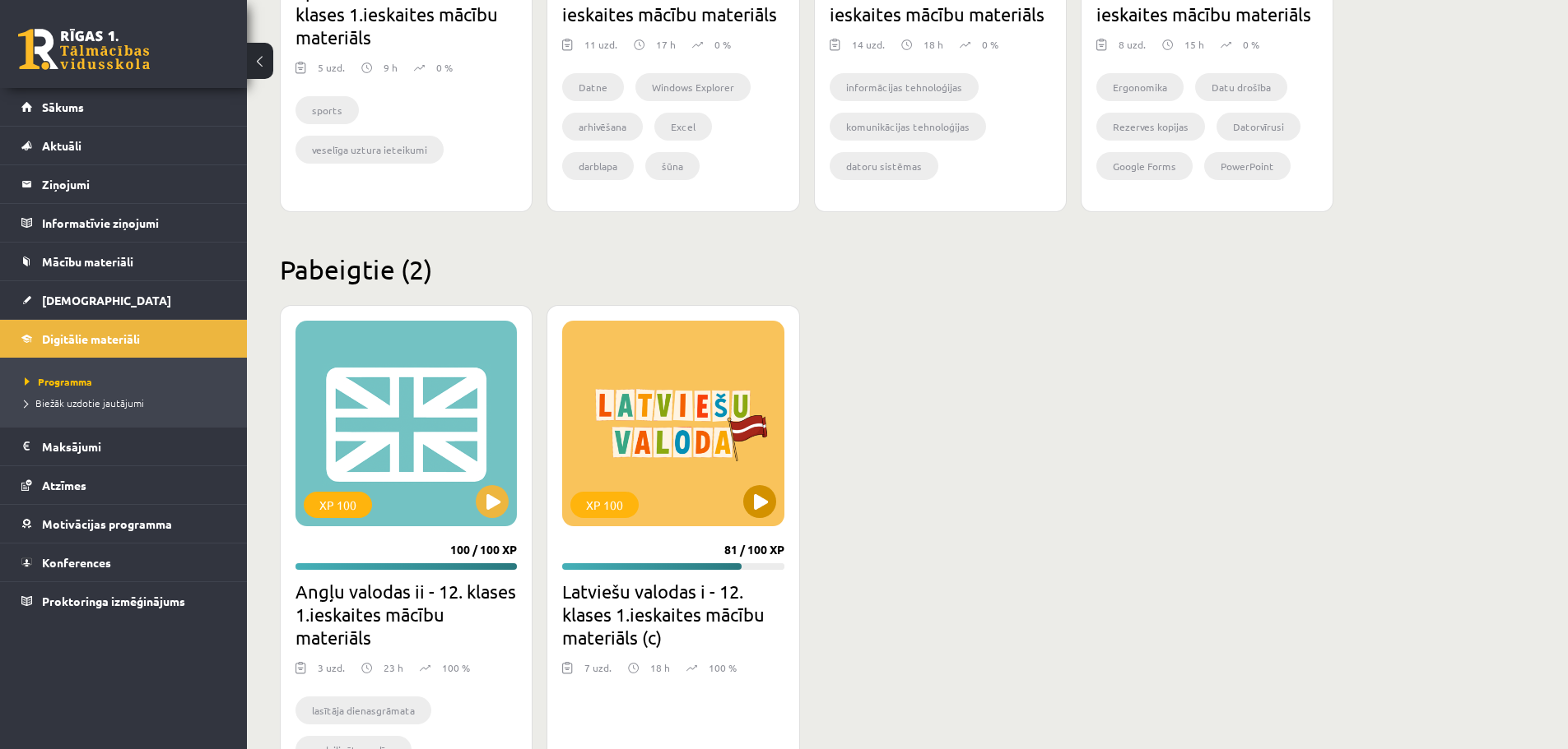
click at [681, 429] on div "XP 100" at bounding box center [672, 423] width 222 height 206
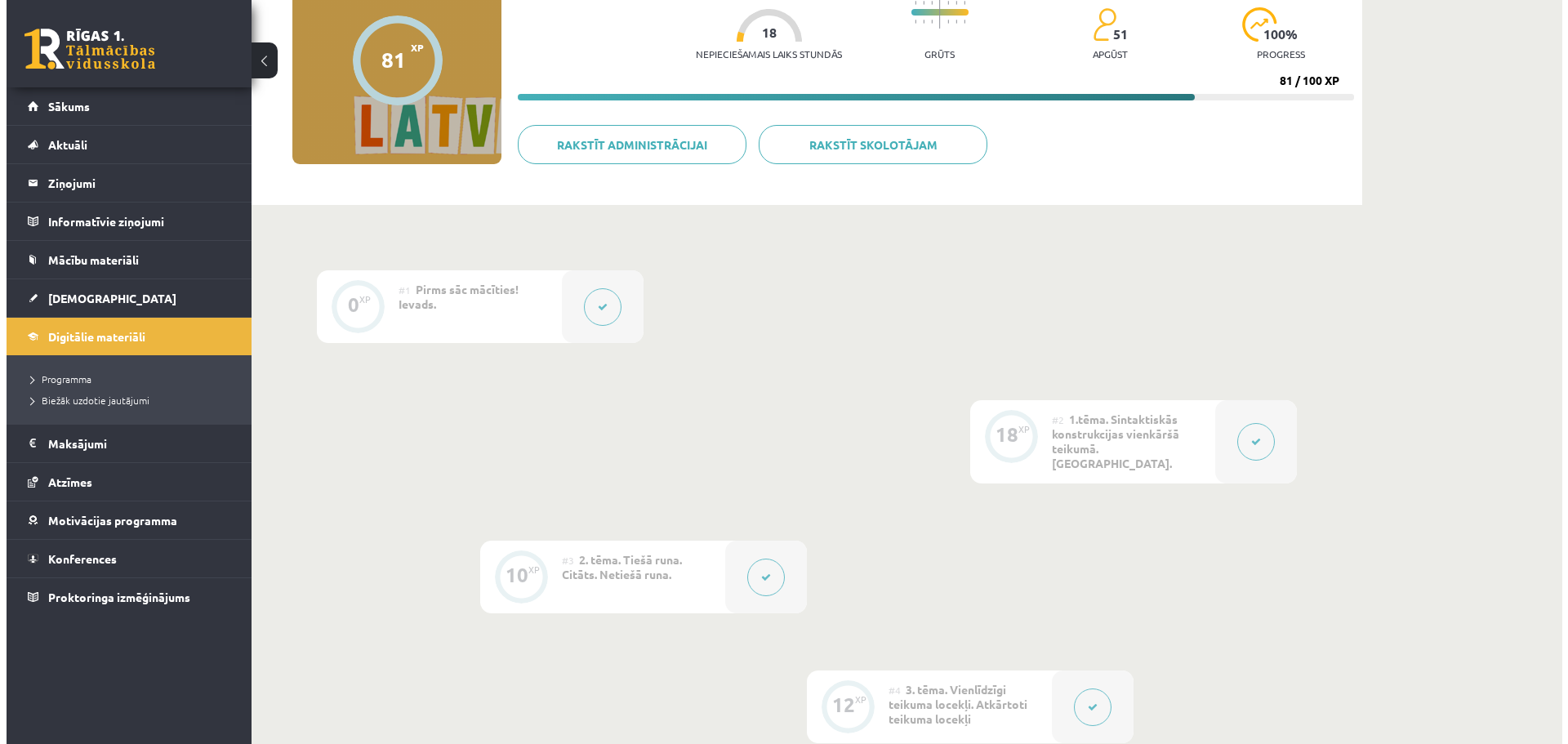
scroll to position [216, 0]
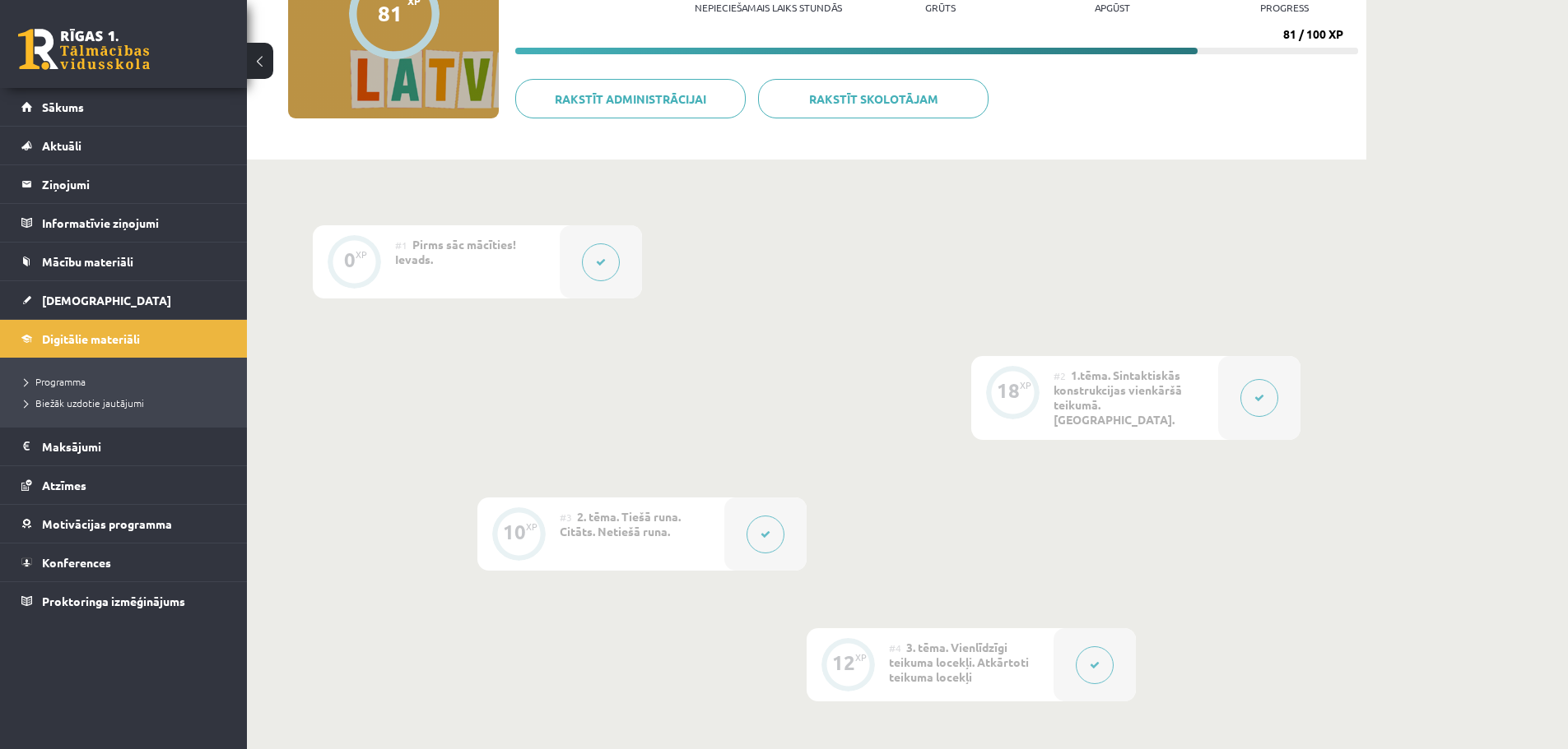
click at [765, 529] on icon at bounding box center [765, 534] width 10 height 10
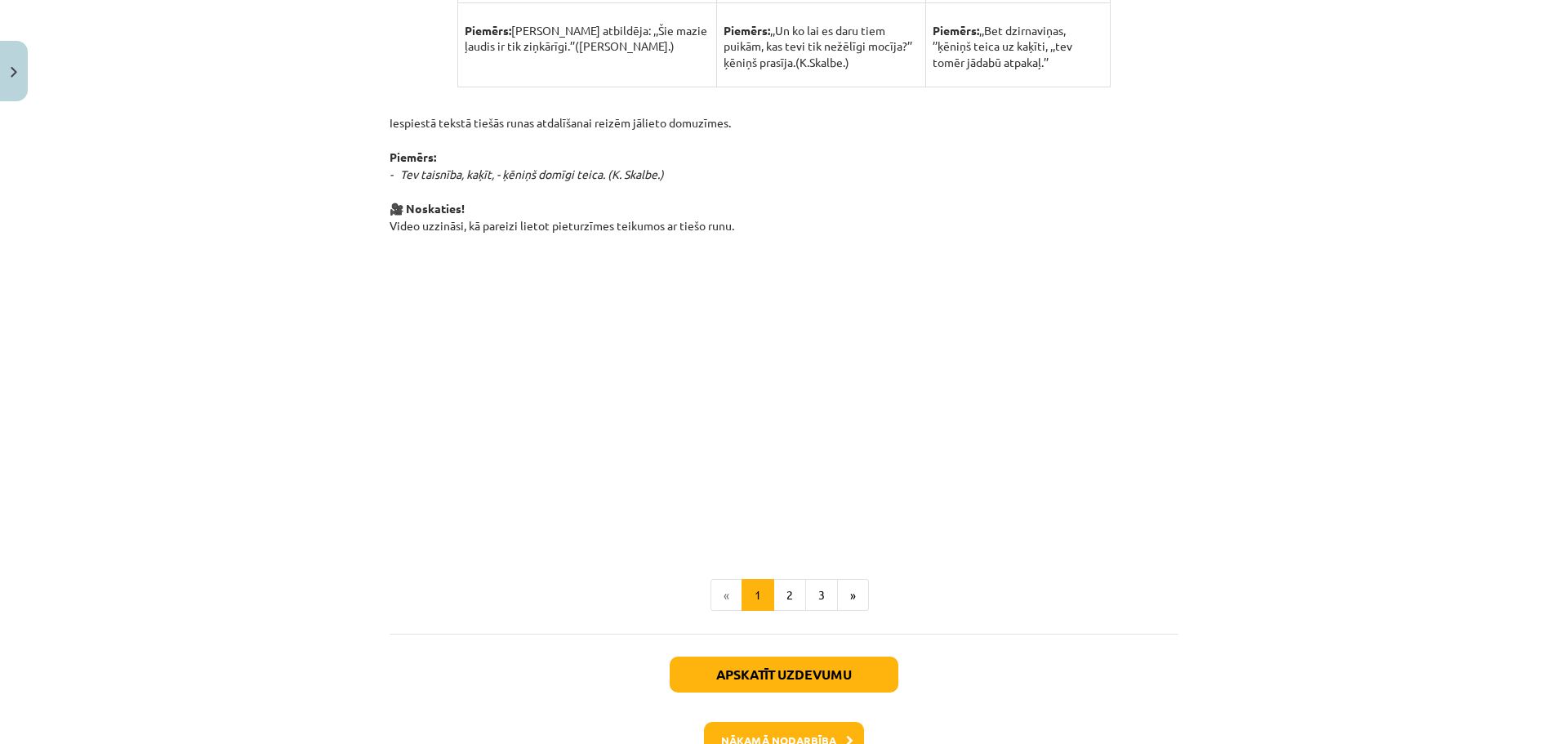
scroll to position [1036, 0]
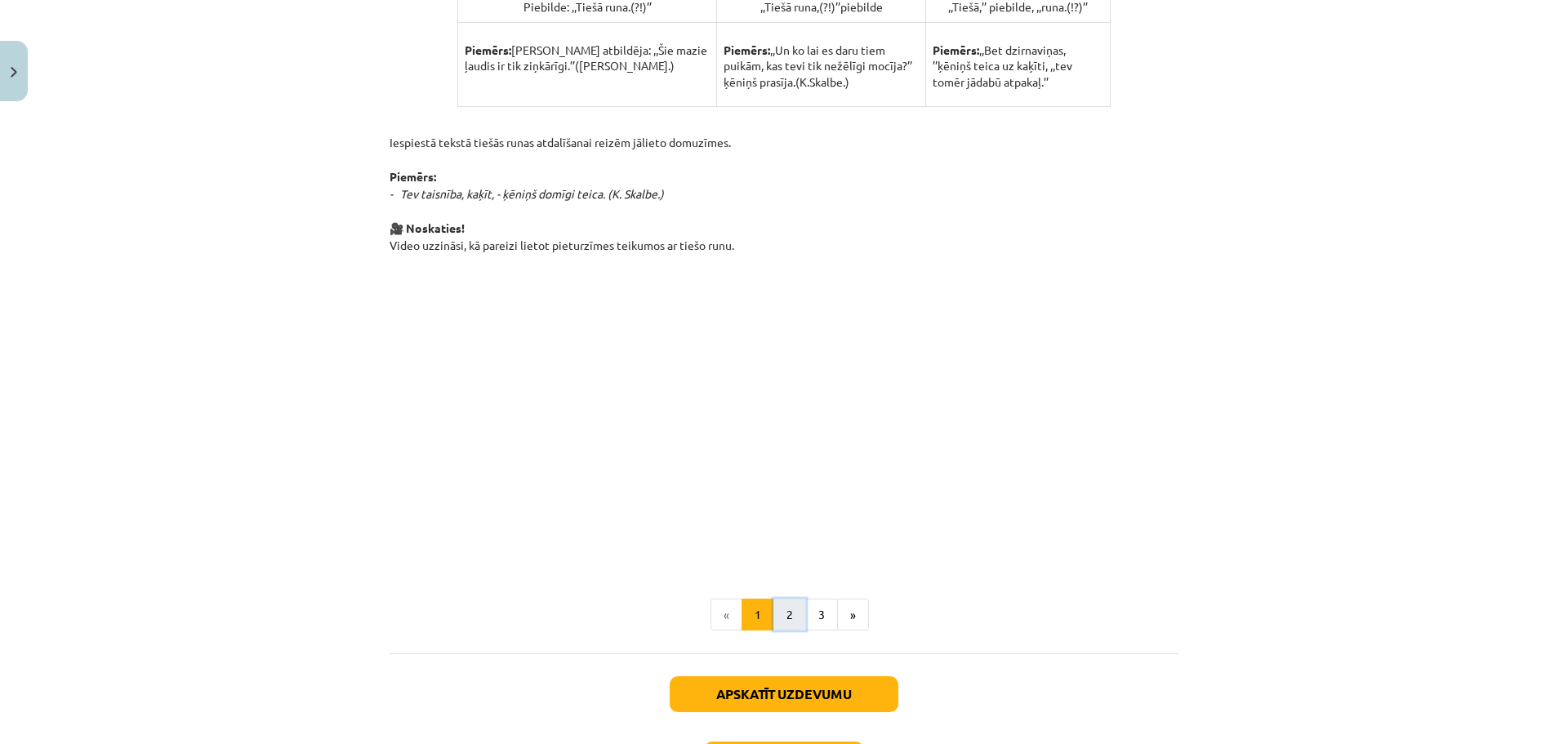
click at [775, 622] on button "2" at bounding box center [790, 615] width 33 height 33
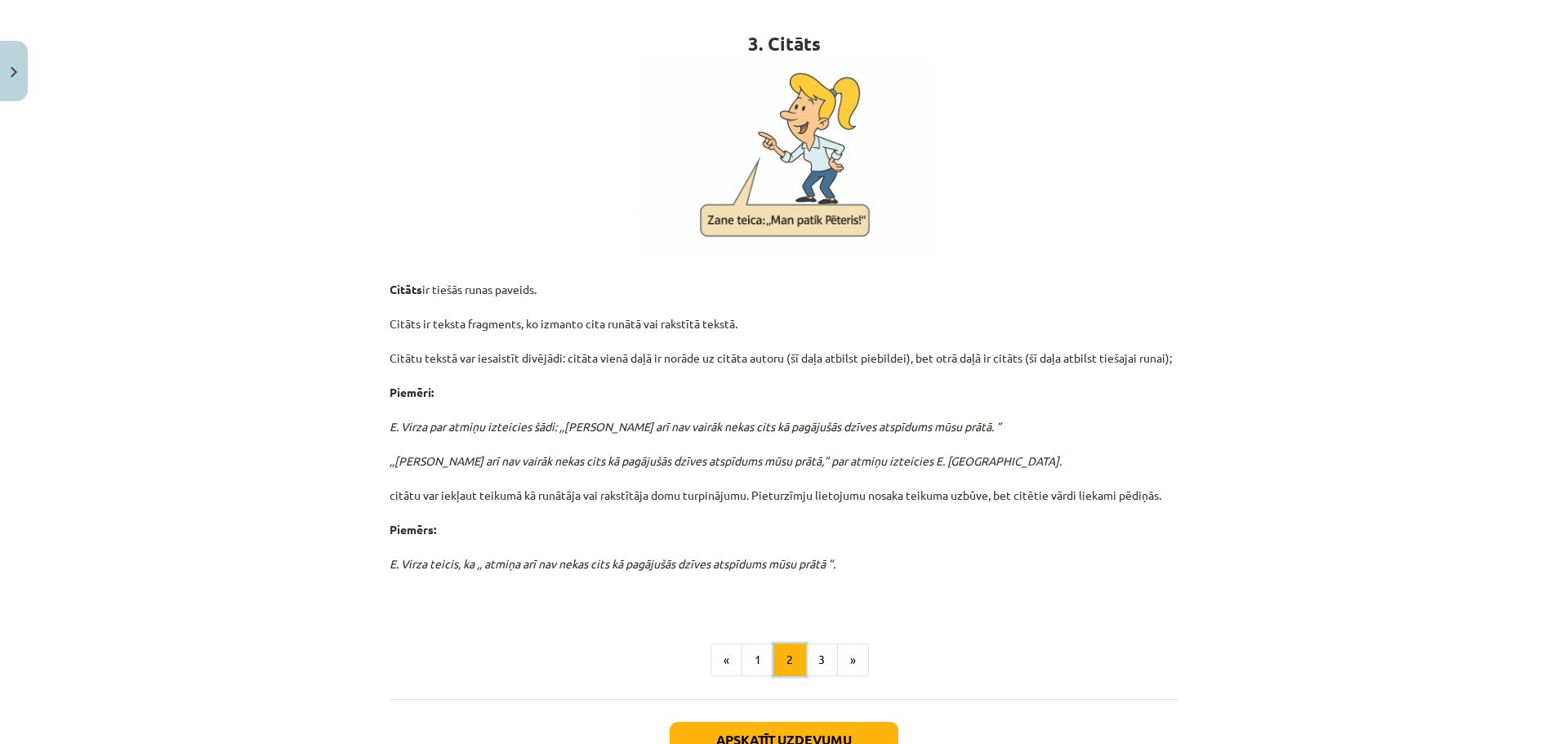
scroll to position [293, 0]
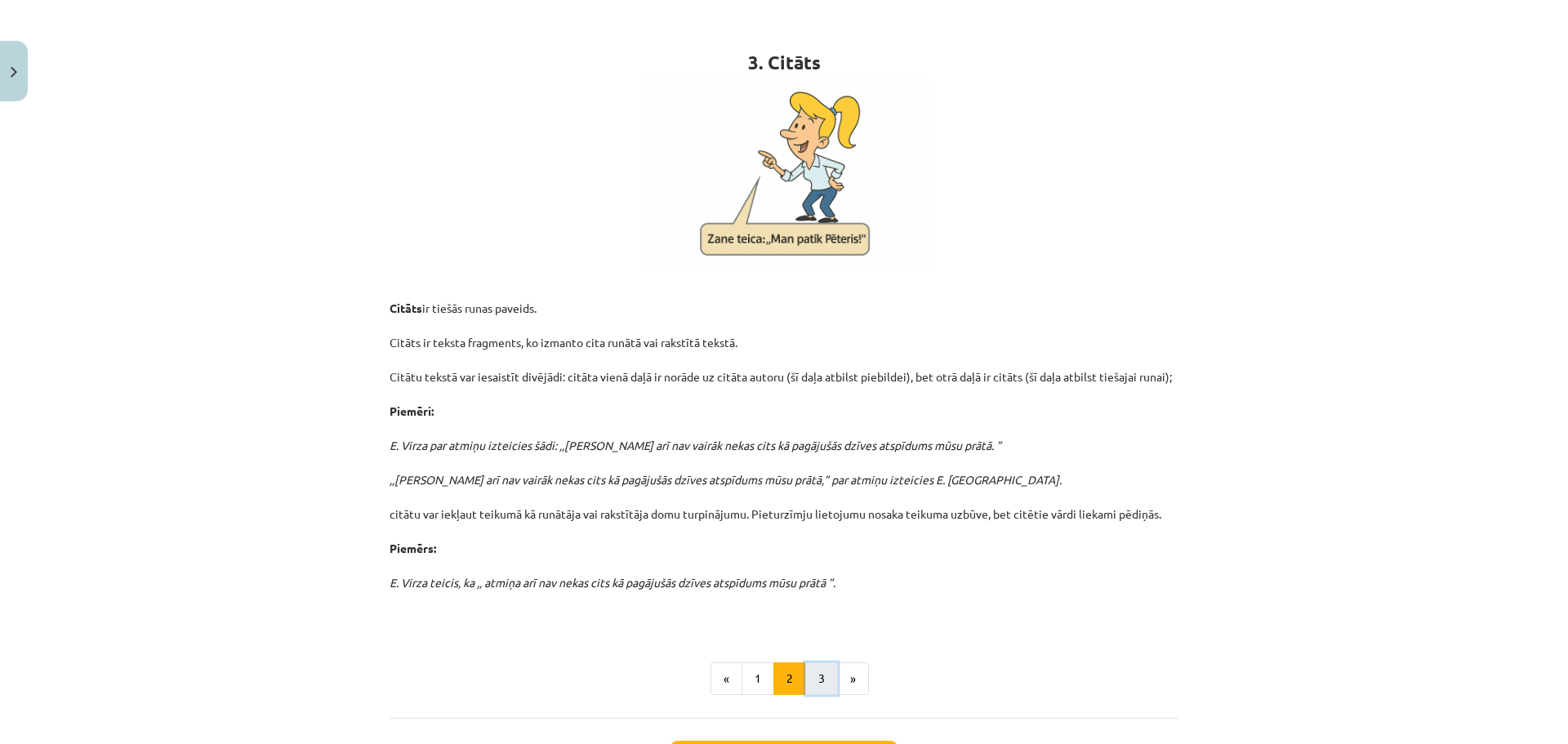
click at [806, 671] on button "3" at bounding box center [822, 679] width 33 height 33
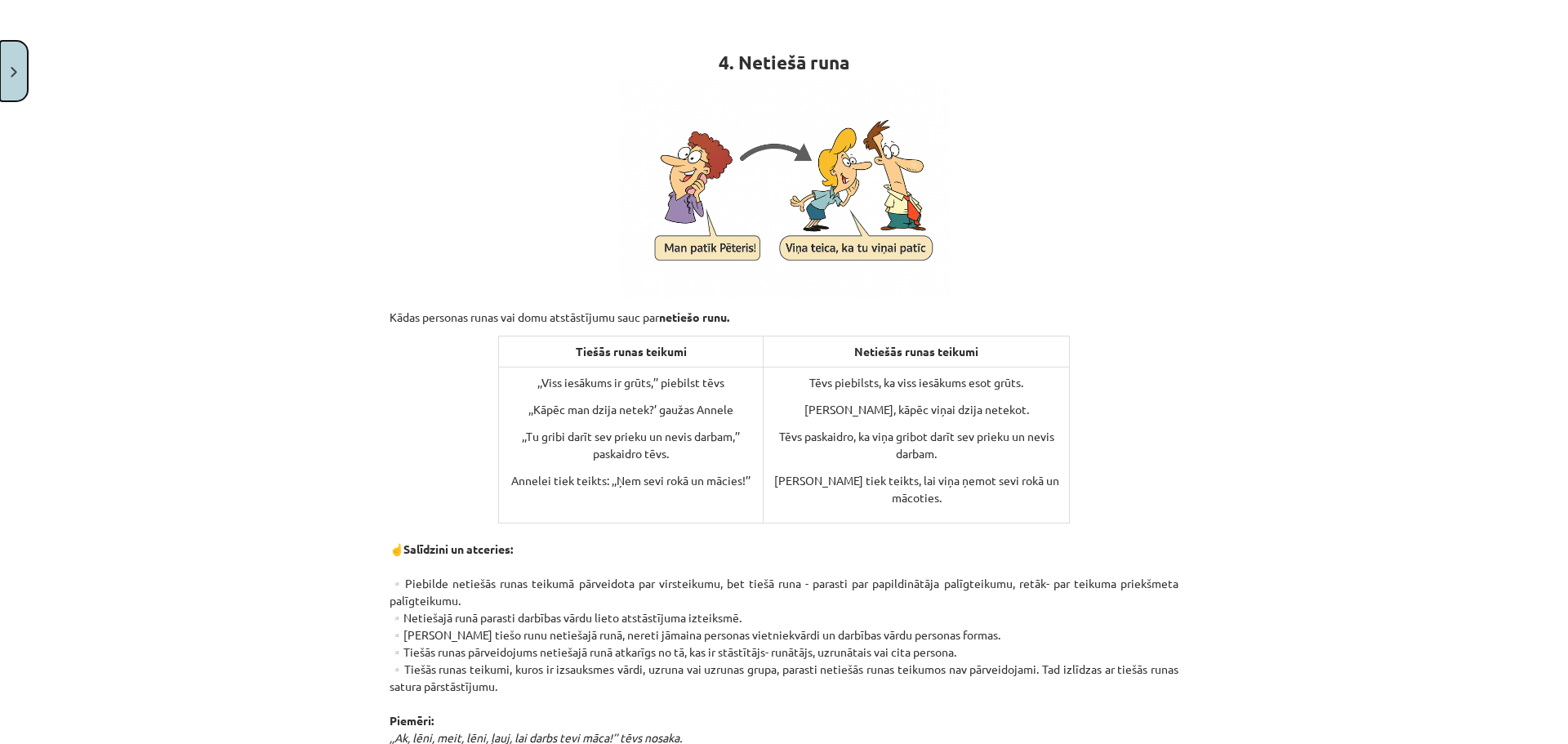
click at [0, 62] on button "Close" at bounding box center [14, 71] width 28 height 60
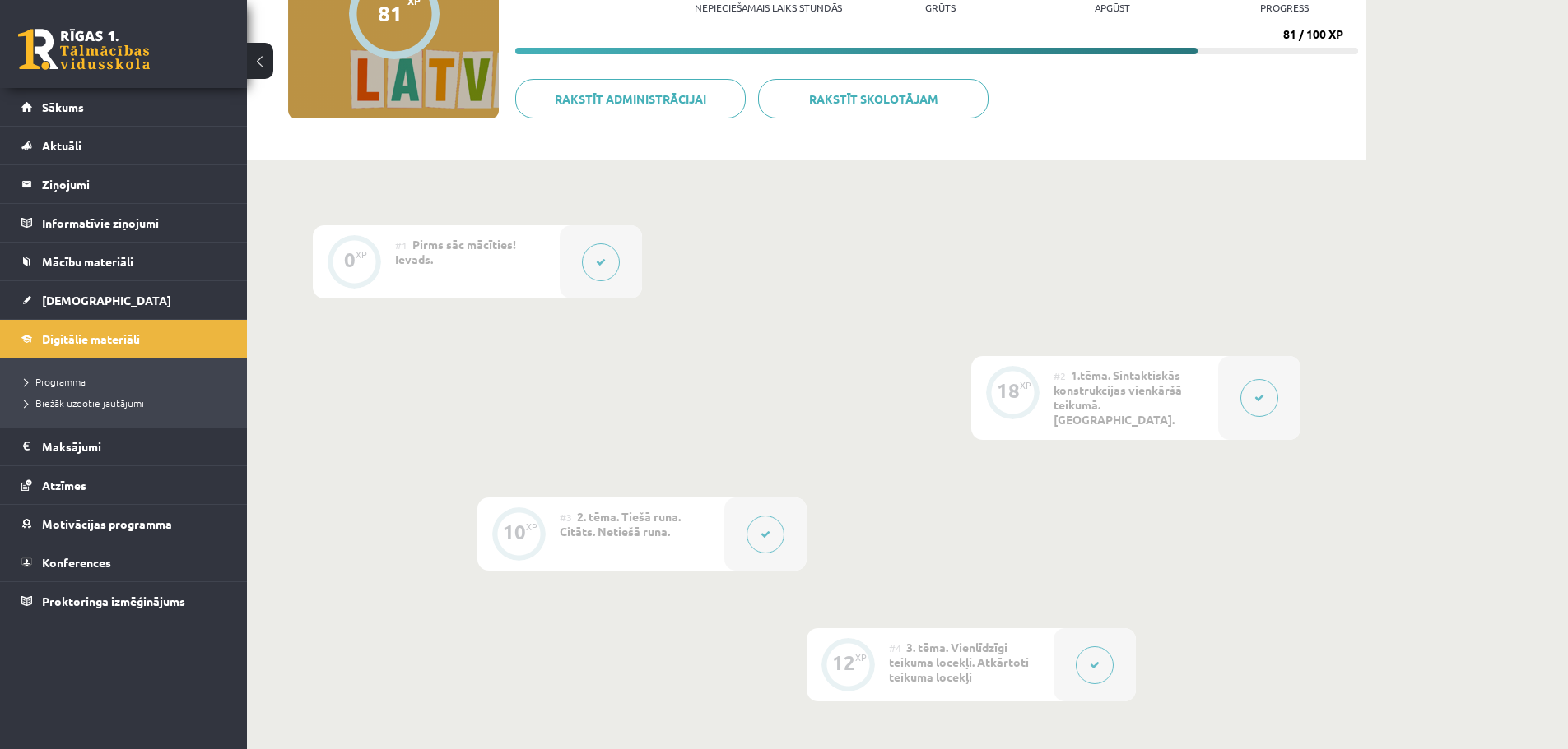
click at [1240, 397] on div at bounding box center [1259, 398] width 82 height 84
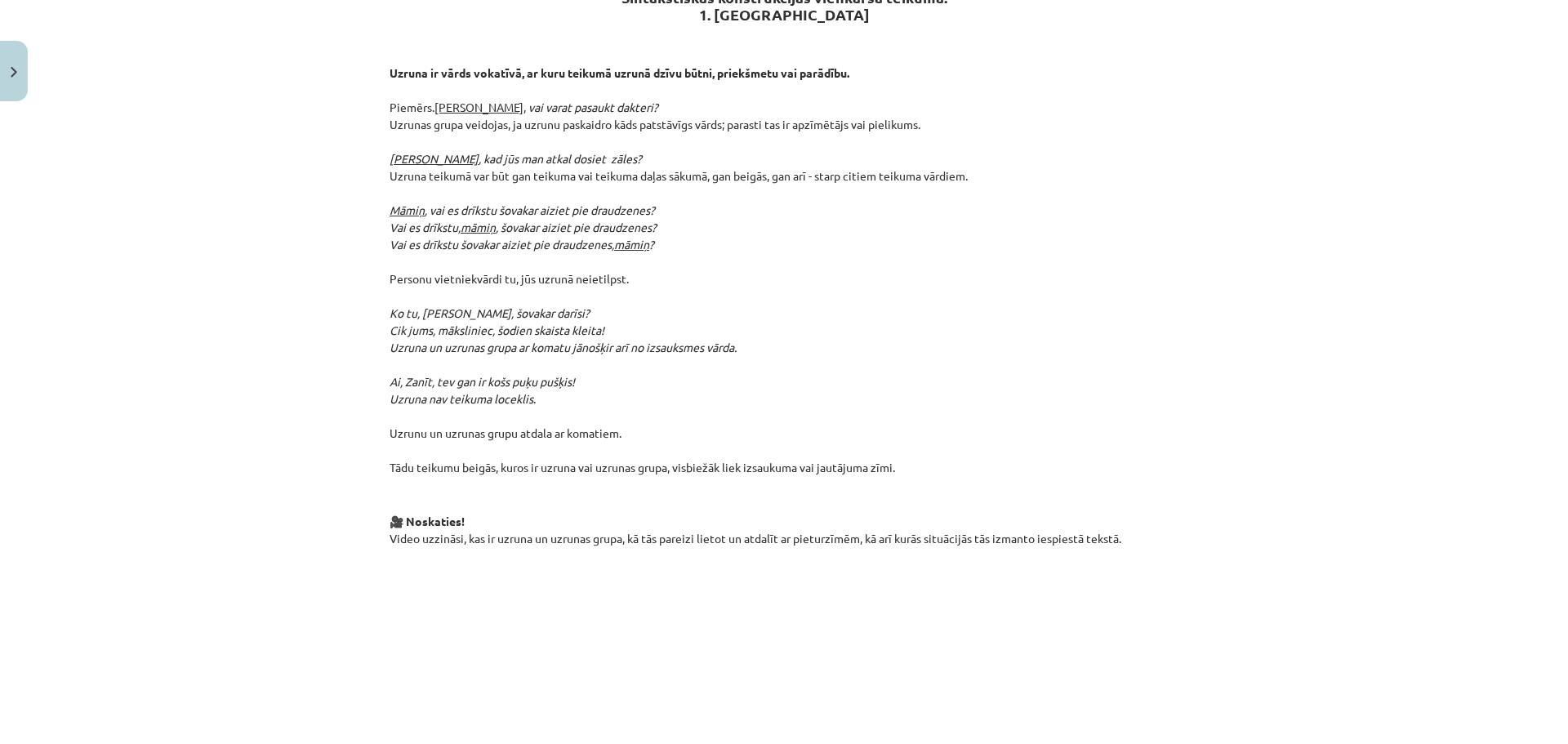
scroll to position [747, 0]
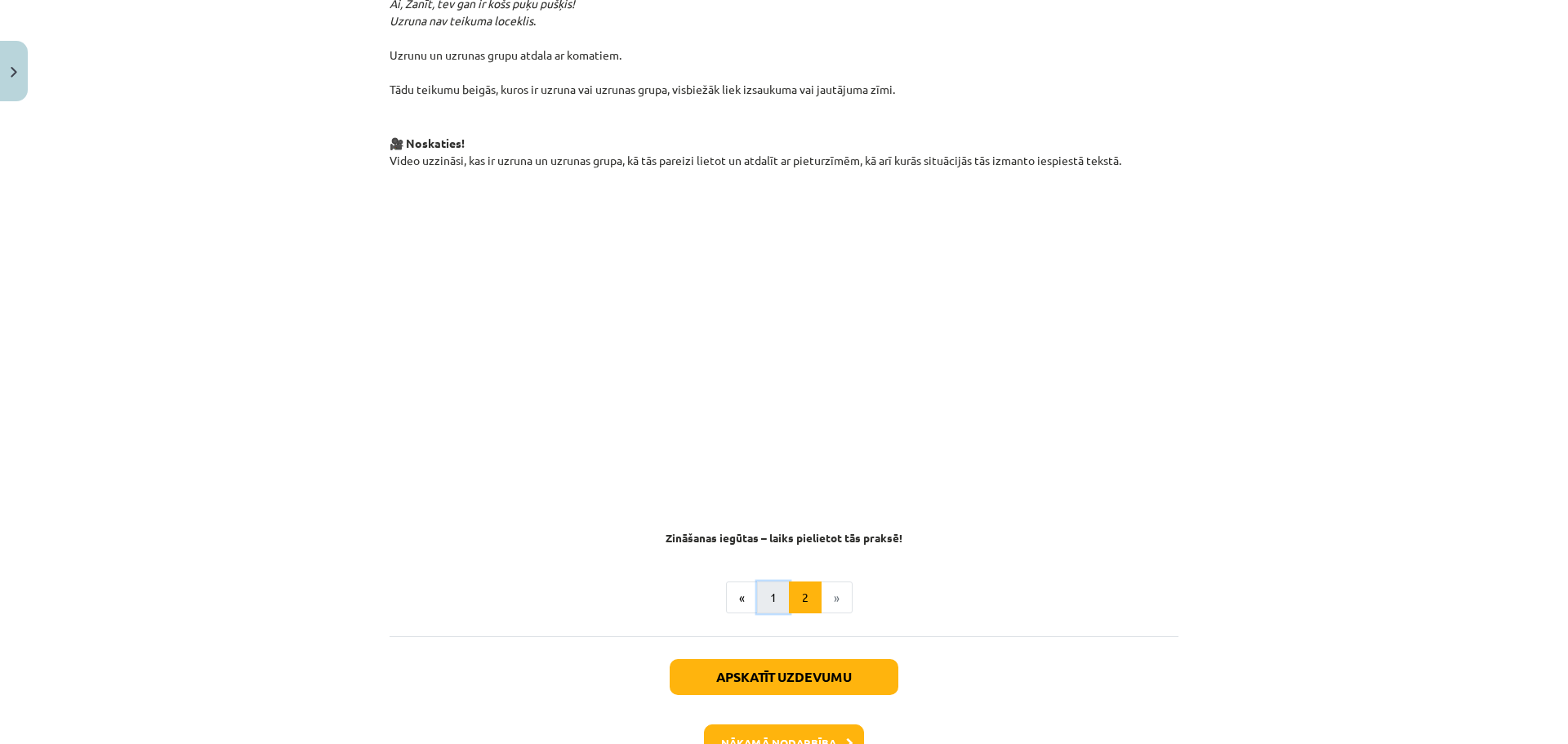
click at [757, 582] on button "1" at bounding box center [774, 598] width 33 height 33
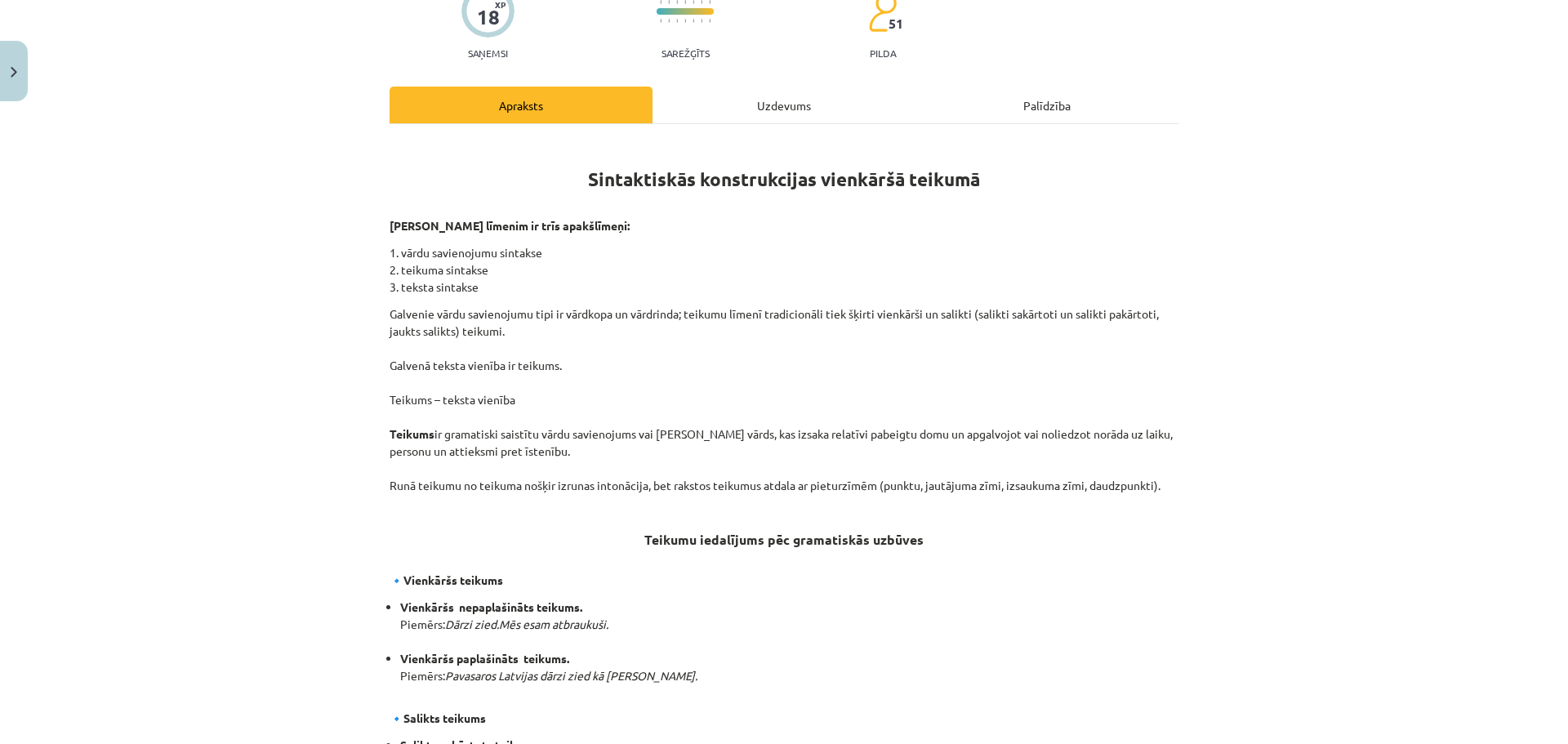
scroll to position [182, 0]
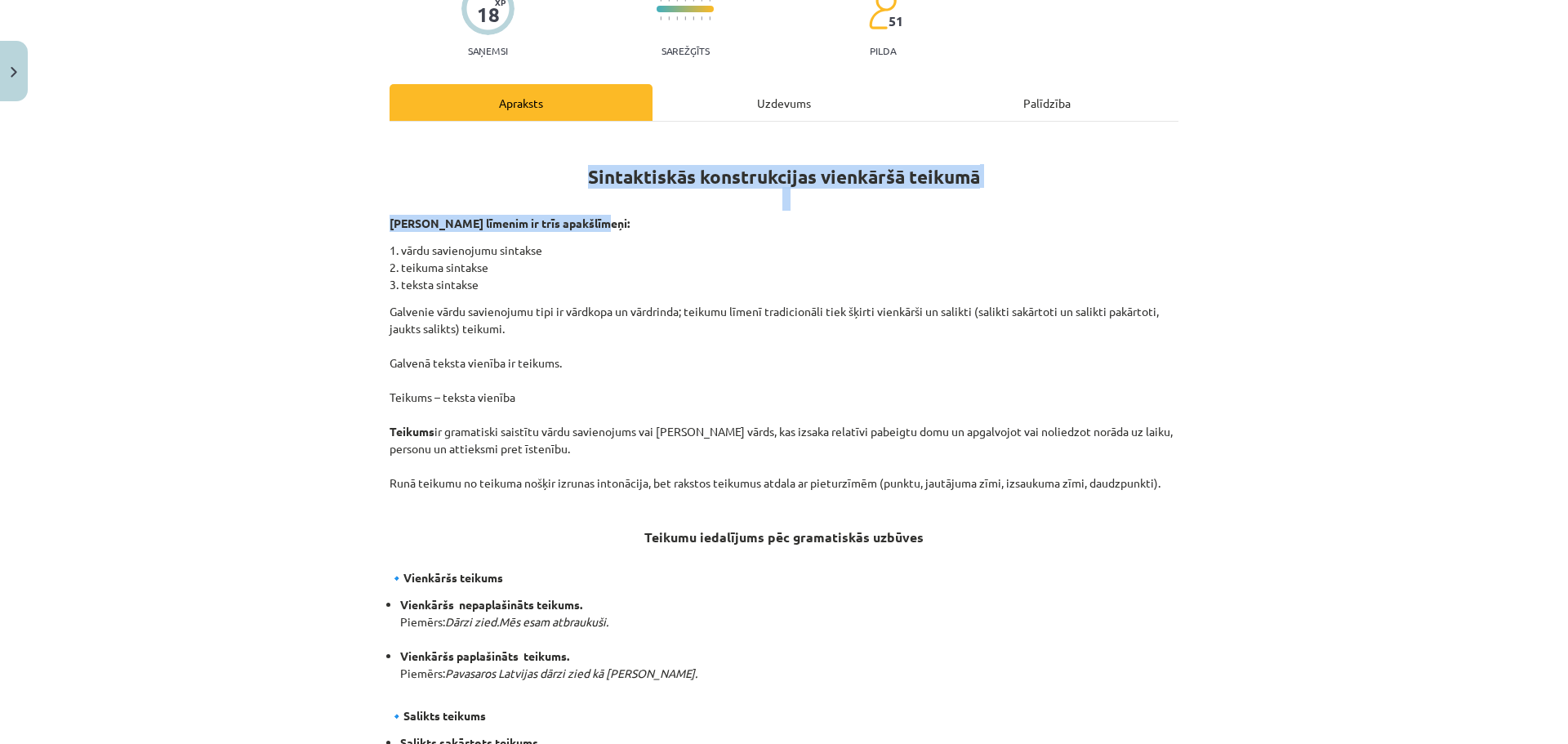
drag, startPoint x: 571, startPoint y: 158, endPoint x: 1168, endPoint y: 186, distance: 597.7
click at [1168, 186] on div "Sintaktiskās konstrukcijas vienkāršā teikumā Sintakses līmenim ir trīs apakšlīm…" at bounding box center [784, 757] width 789 height 1241
click at [1041, 162] on h1 "Sintaktiskās konstrukcijas vienkāršā teikumā" at bounding box center [784, 174] width 789 height 74
drag, startPoint x: 988, startPoint y: 147, endPoint x: 575, endPoint y: 130, distance: 413.3
click at [575, 137] on h1 "Sintaktiskās konstrukcijas vienkāršā teikumā" at bounding box center [784, 174] width 789 height 74
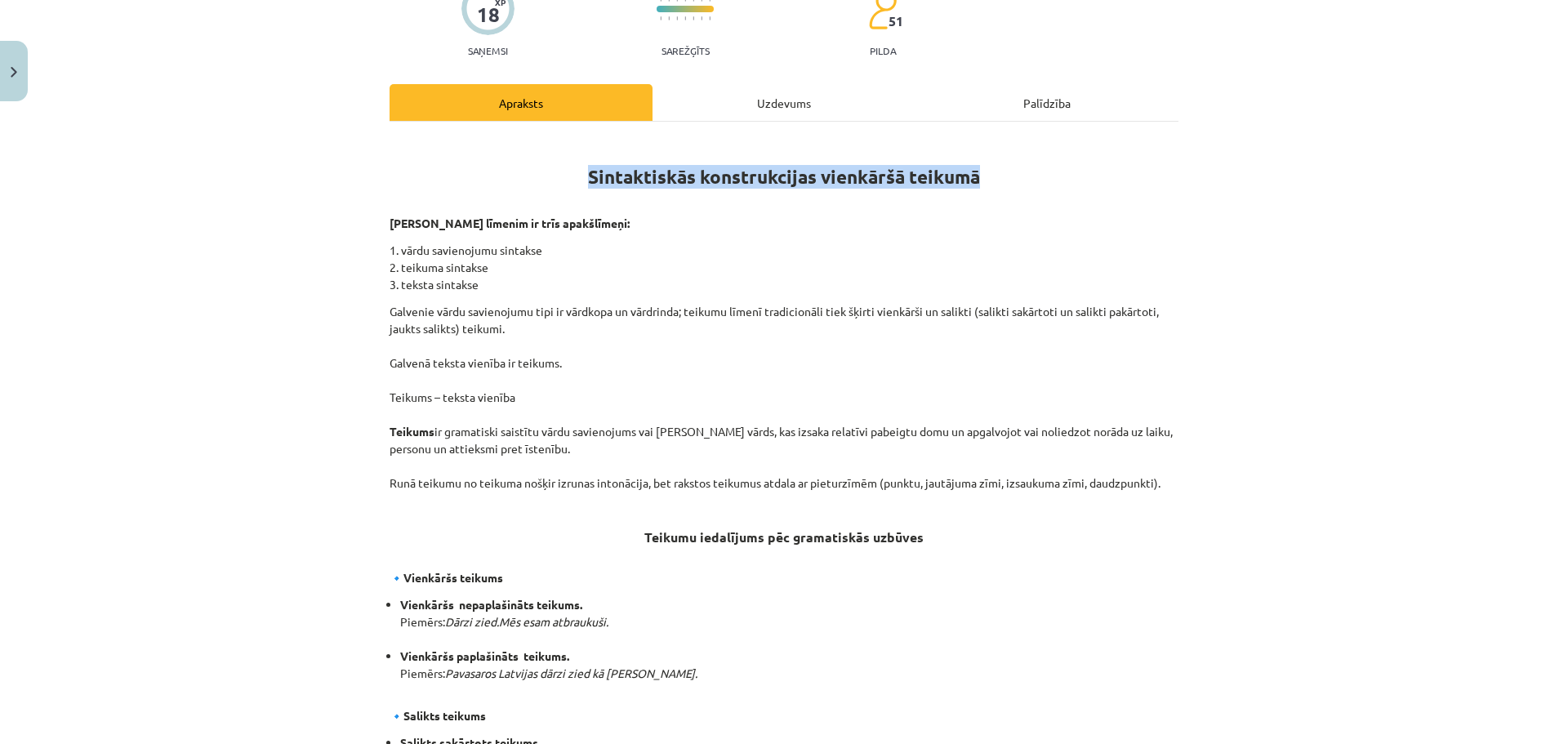
copy strong "Sintaktiskās konstrukcijas vienkāršā teikumā"
click at [250, 246] on div "Mācību tēma: Latviešu valodas i - 12. klases 1.ieskaites mācību materiāls (c) #…" at bounding box center [784, 372] width 1568 height 744
click at [169, 247] on div "Mācību tēma: Latviešu valodas i - 12. klases 1.ieskaites mācību materiāls (c) #…" at bounding box center [784, 372] width 1568 height 744
drag, startPoint x: 581, startPoint y: 150, endPoint x: 809, endPoint y: 152, distance: 228.0
click at [809, 152] on h1 "Sintaktiskās konstrukcijas vienkāršā teikumā" at bounding box center [784, 174] width 789 height 74
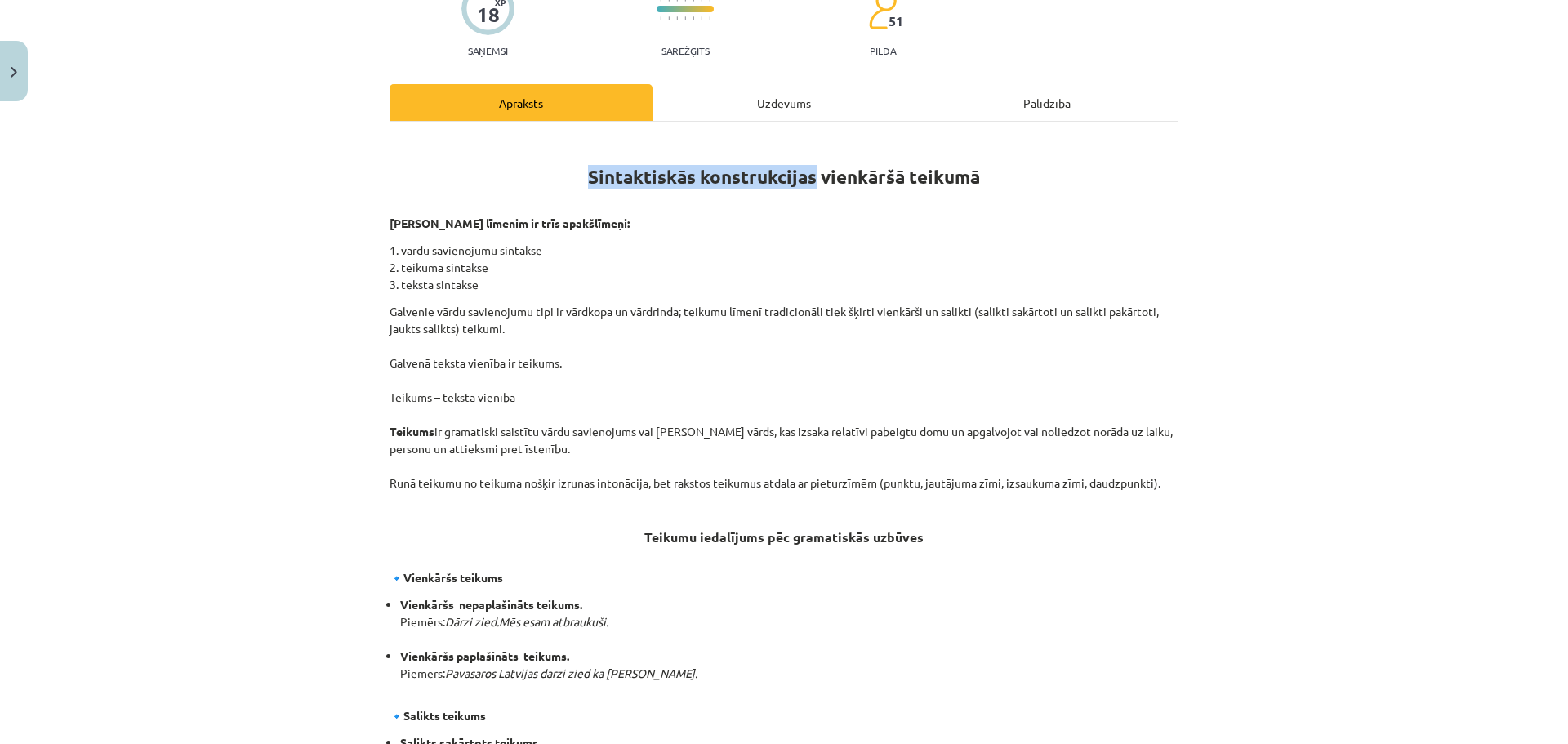
copy strong "Sintaktiskās konstrukcijas"
click at [201, 276] on div "Mācību tēma: Latviešu valodas i - 12. klases 1.ieskaites mācību materiāls (c) #…" at bounding box center [784, 372] width 1568 height 744
click at [1264, 242] on div "Mācību tēma: Latviešu valodas i - 12. klases 1.ieskaites mācību materiāls (c) #…" at bounding box center [784, 372] width 1568 height 744
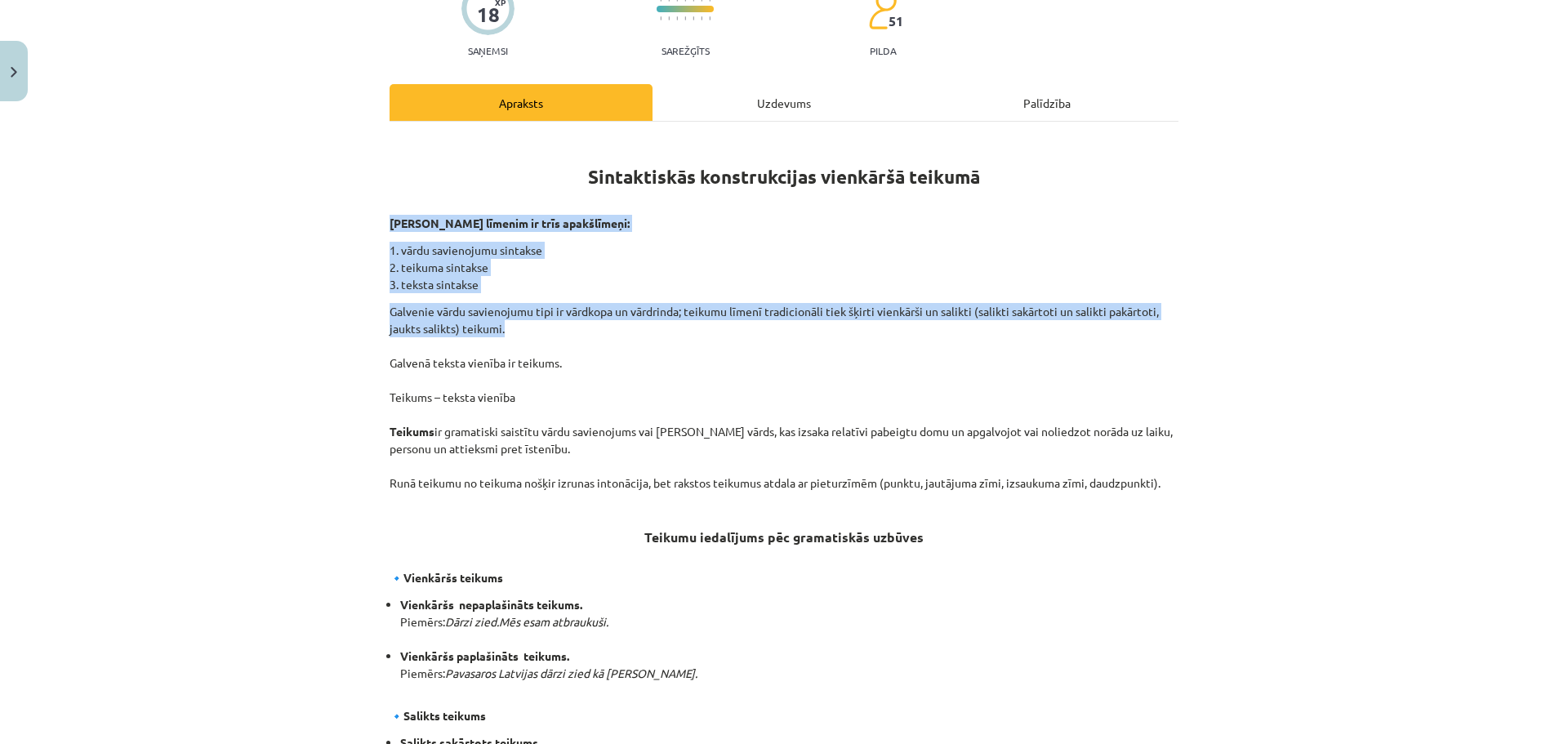
drag, startPoint x: 381, startPoint y: 192, endPoint x: 527, endPoint y: 299, distance: 181.0
copy div "[PERSON_NAME] līmenim ir trīs apakšlīmeņi: 1. vārdu savienojumu sintakse 2. tei…"
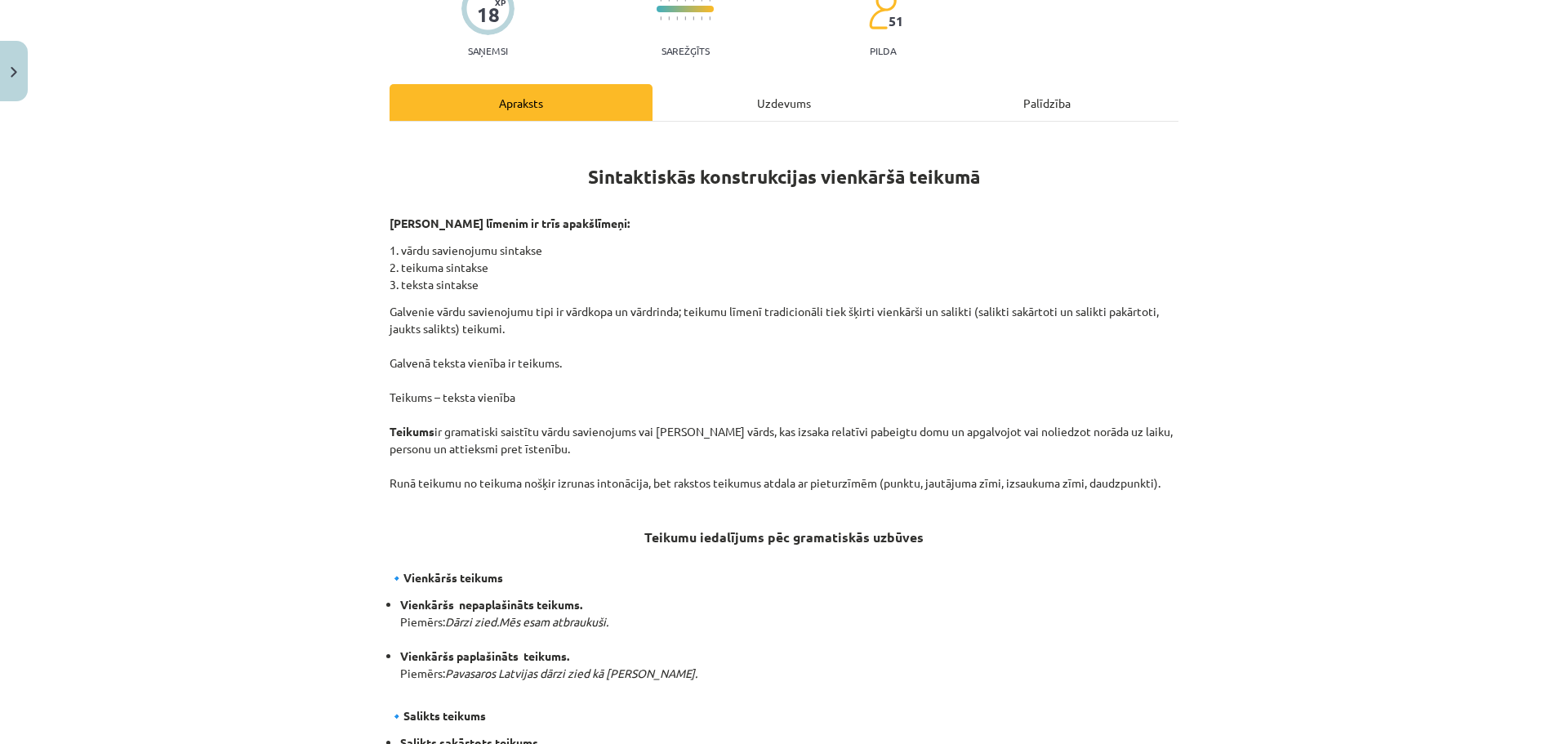
click at [194, 423] on div "Mācību tēma: Latviešu valodas i - 12. klases 1.ieskaites mācību materiāls (c) #…" at bounding box center [784, 372] width 1568 height 744
click at [271, 532] on div "Mācību tēma: Latviešu valodas i - 12. klases 1.ieskaites mācību materiāls (c) #…" at bounding box center [784, 372] width 1568 height 744
click at [216, 303] on div "Mācību tēma: Latviešu valodas i - 12. klases 1.ieskaites mācību materiāls (c) #…" at bounding box center [784, 372] width 1568 height 744
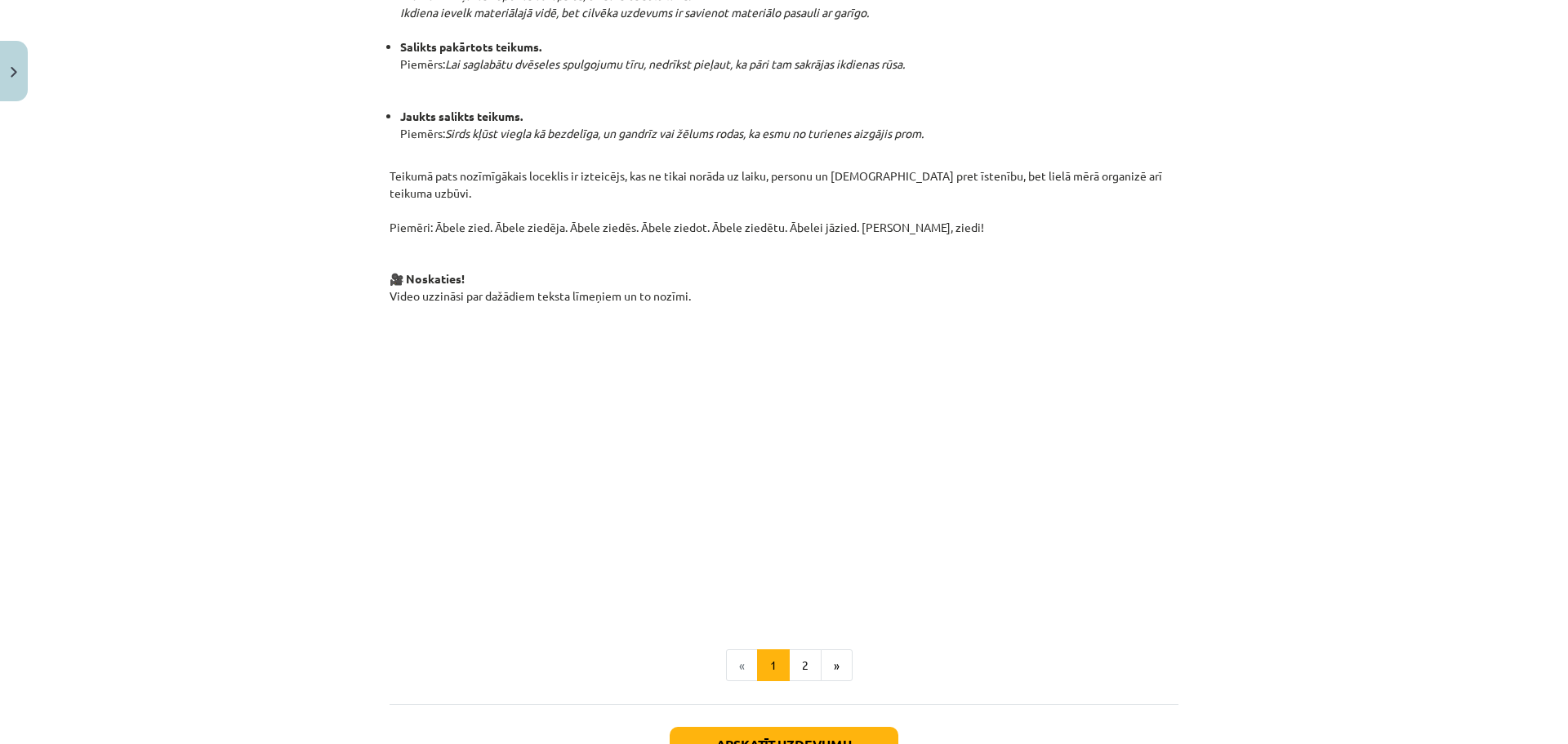
scroll to position [940, 0]
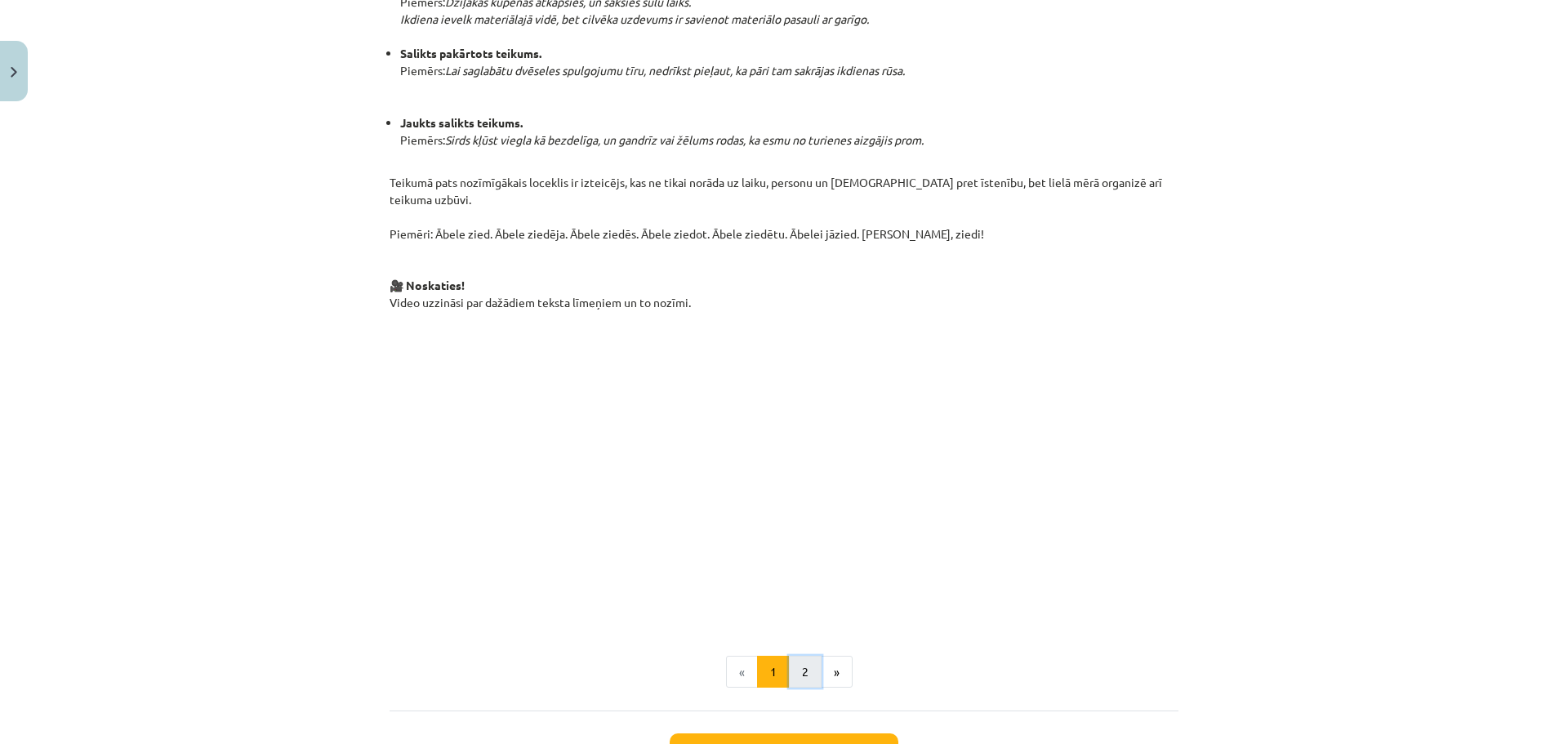
click at [800, 656] on button "2" at bounding box center [806, 672] width 33 height 33
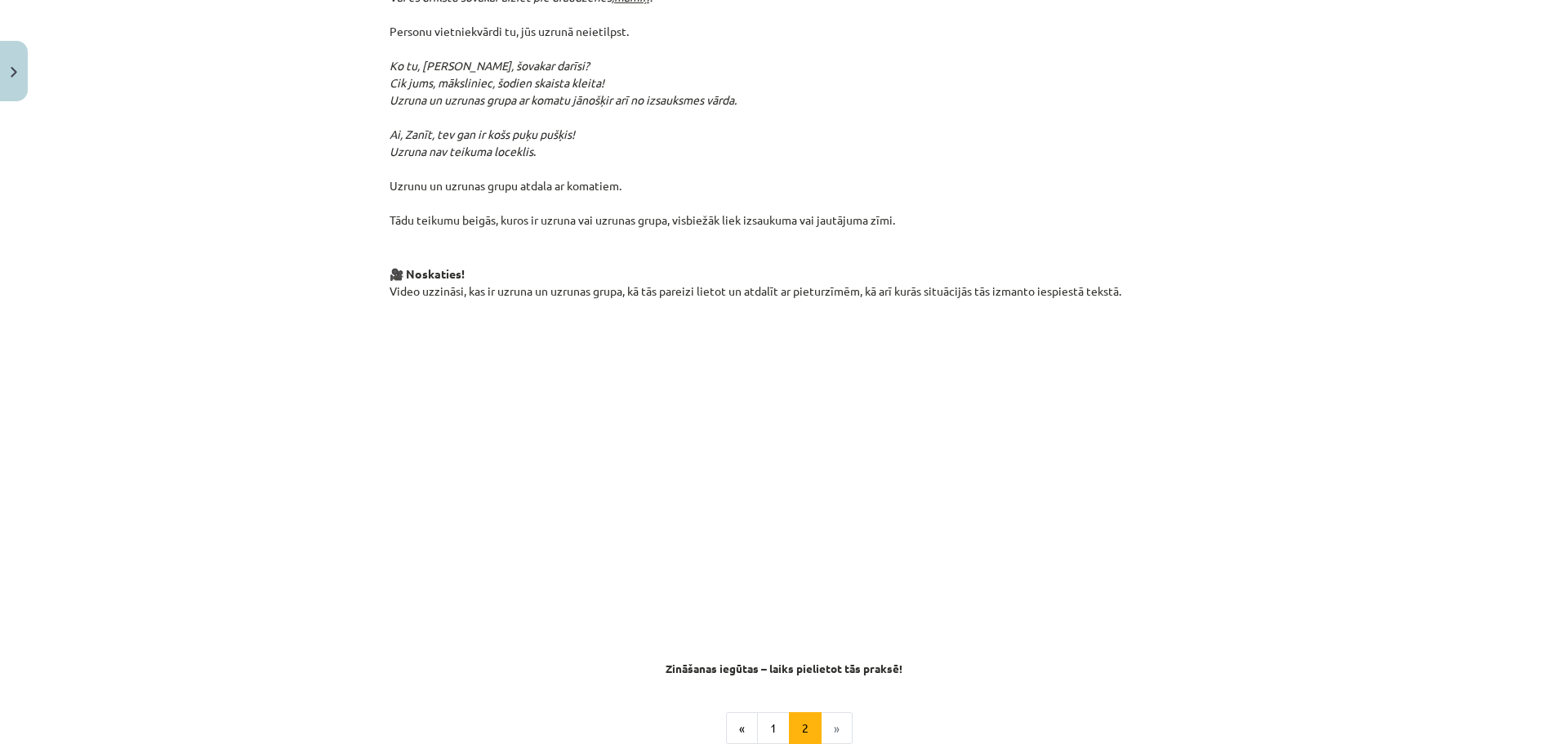
scroll to position [694, 0]
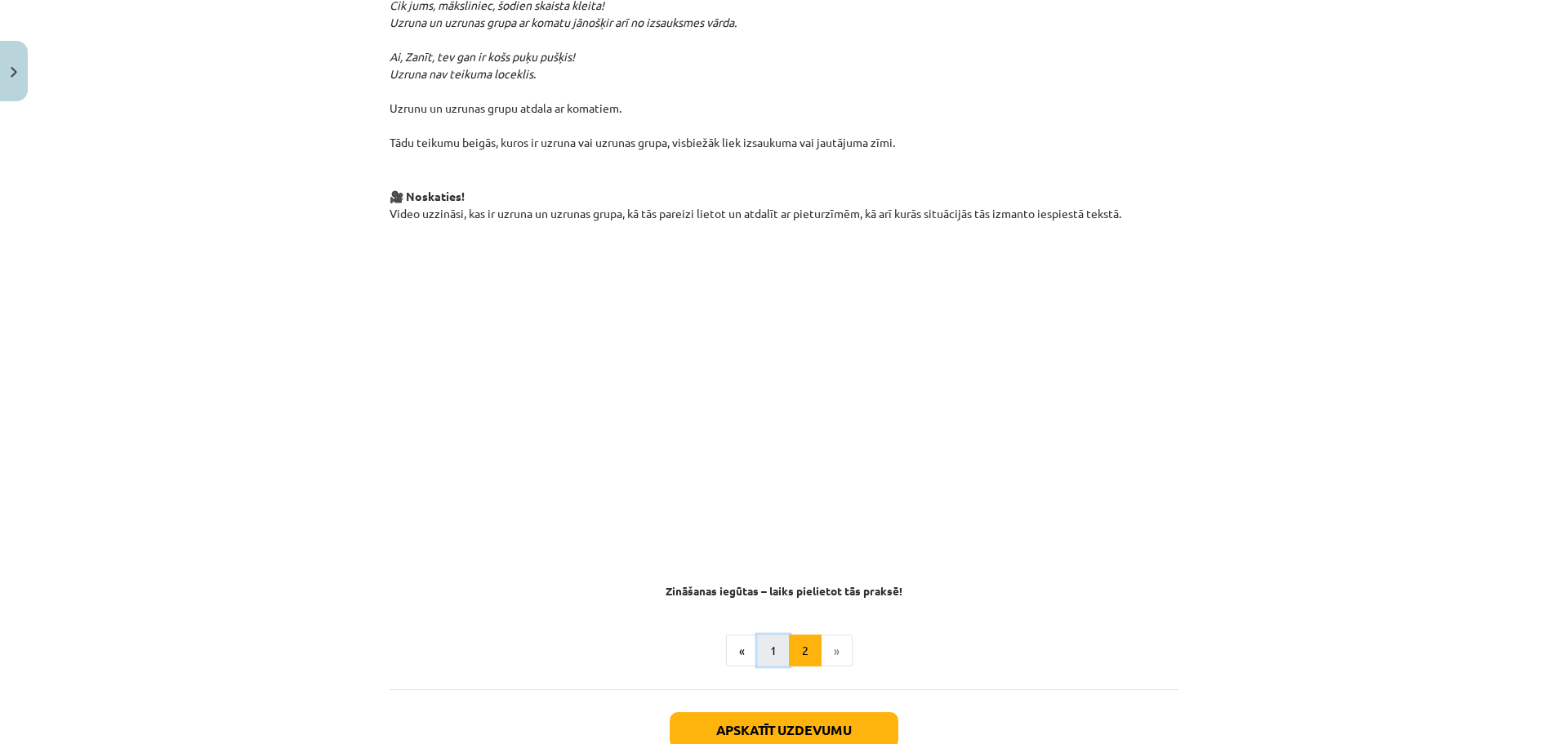
click at [762, 634] on button "1" at bounding box center [774, 651] width 33 height 33
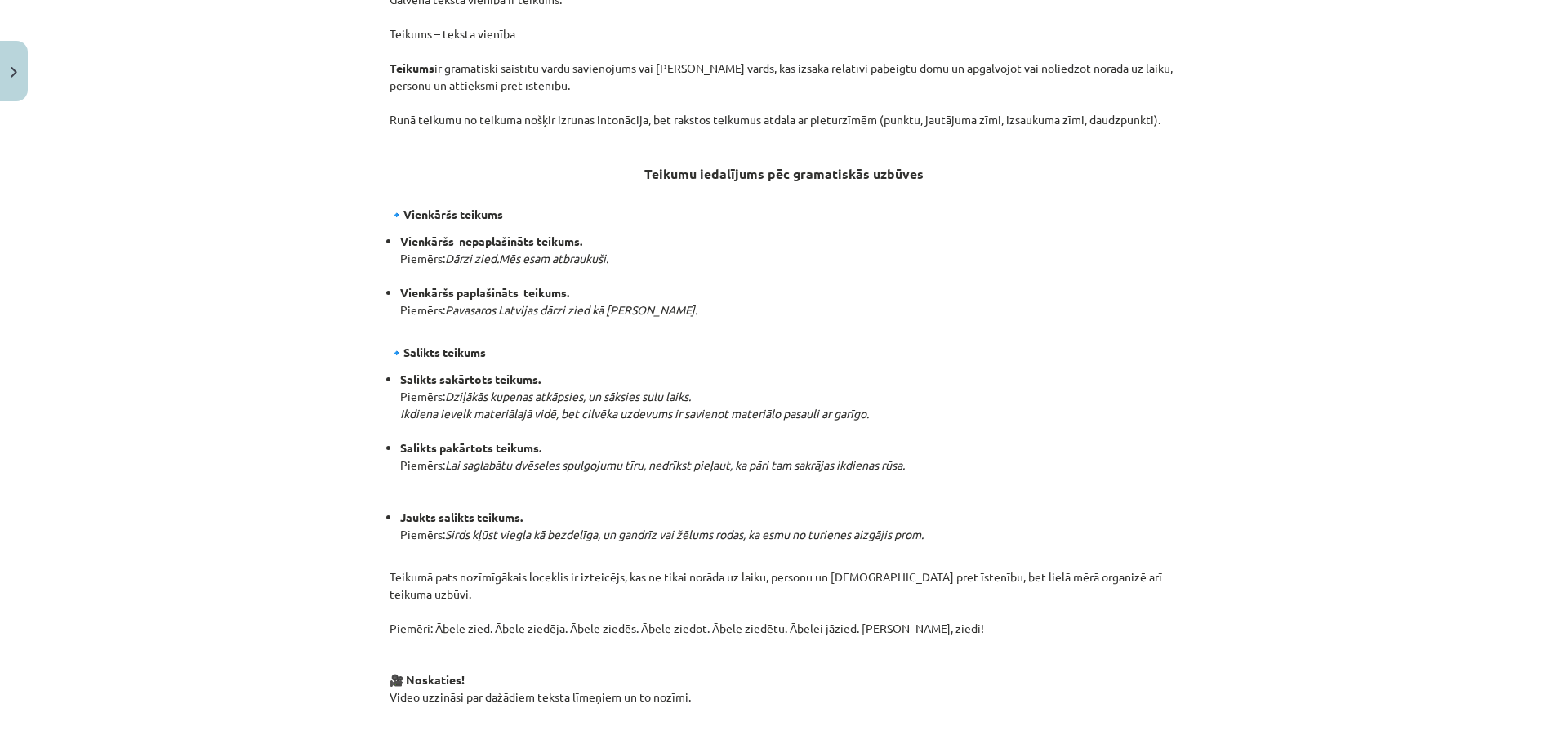
scroll to position [566, 0]
